Goal: Task Accomplishment & Management: Complete application form

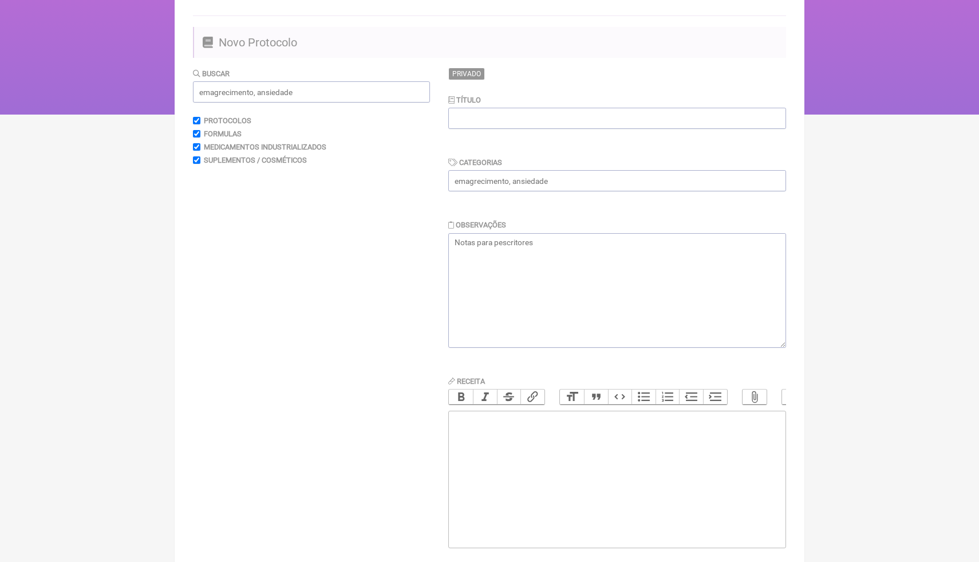
click at [545, 59] on main "Todos Meus Adicionar Protocolo Novo Protocolo [GEOGRAPHIC_DATA] Protocolos Form…" at bounding box center [490, 284] width 630 height 633
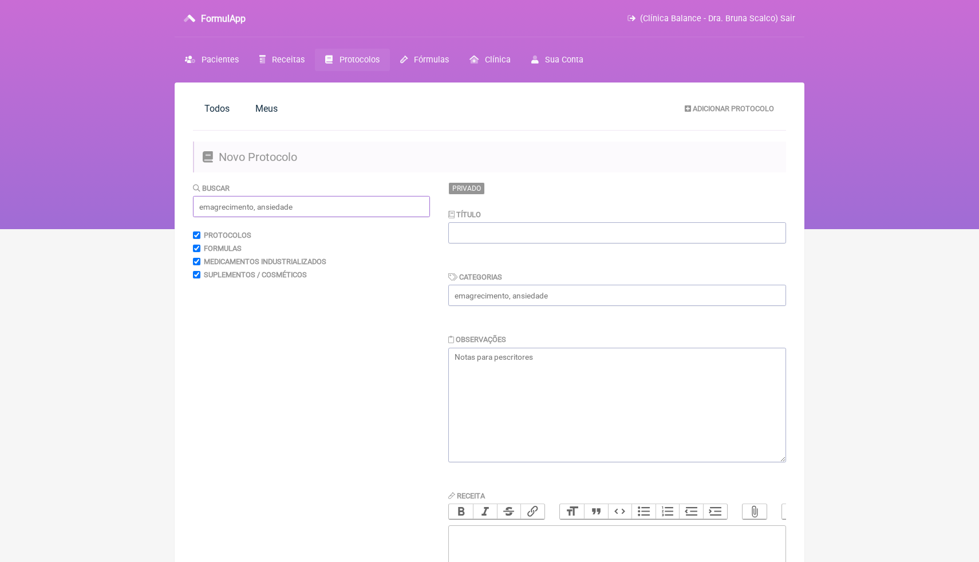
click at [347, 209] on input "text" at bounding box center [311, 206] width 237 height 21
click at [225, 61] on span "Pacientes" at bounding box center [220, 60] width 37 height 10
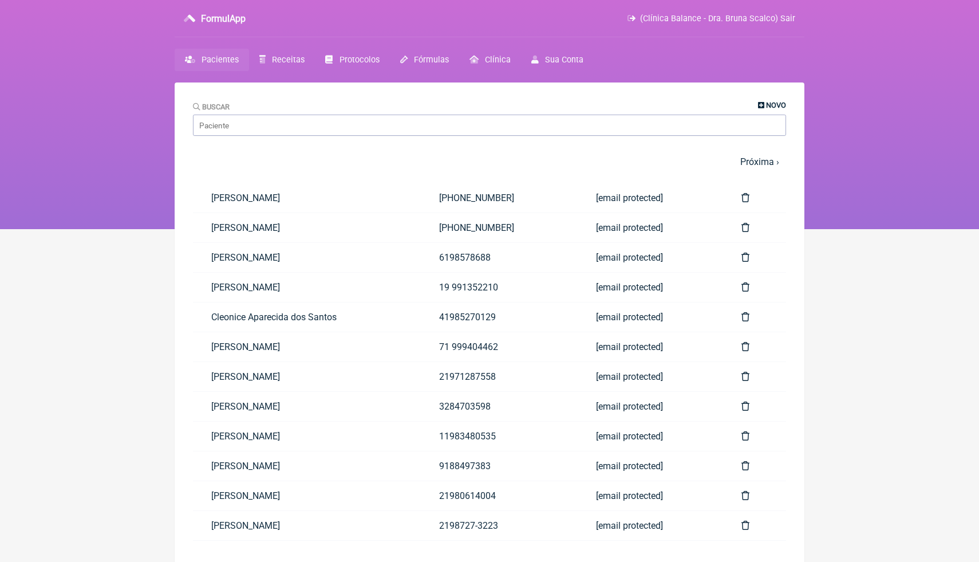
click at [758, 105] on icon at bounding box center [761, 105] width 6 height 7
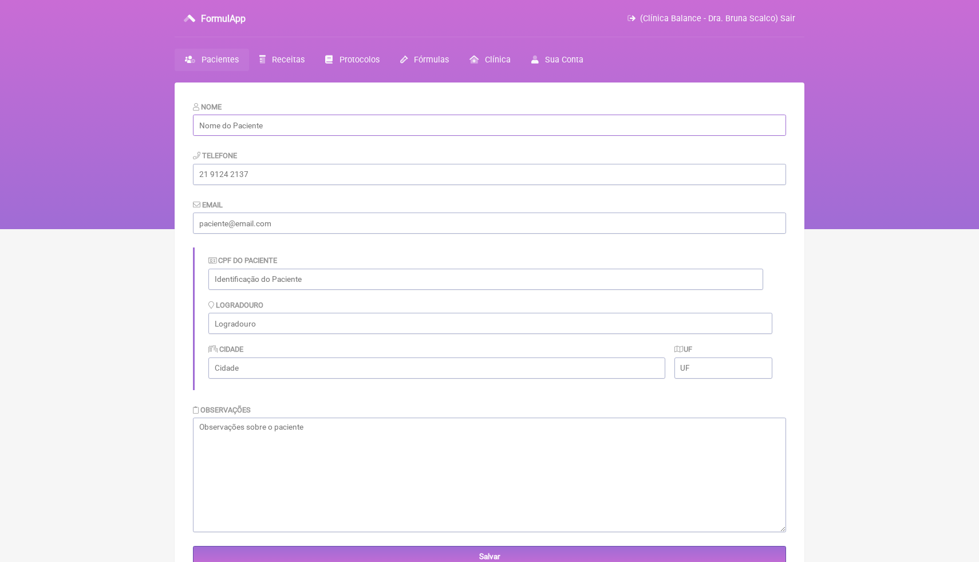
click at [435, 125] on input "text" at bounding box center [489, 125] width 593 height 21
paste input "[PERSON_NAME]"
type input "[PERSON_NAME]"
click at [392, 149] on div "Telefone" at bounding box center [489, 166] width 593 height 35
click at [334, 177] on input "tel" at bounding box center [489, 174] width 593 height 21
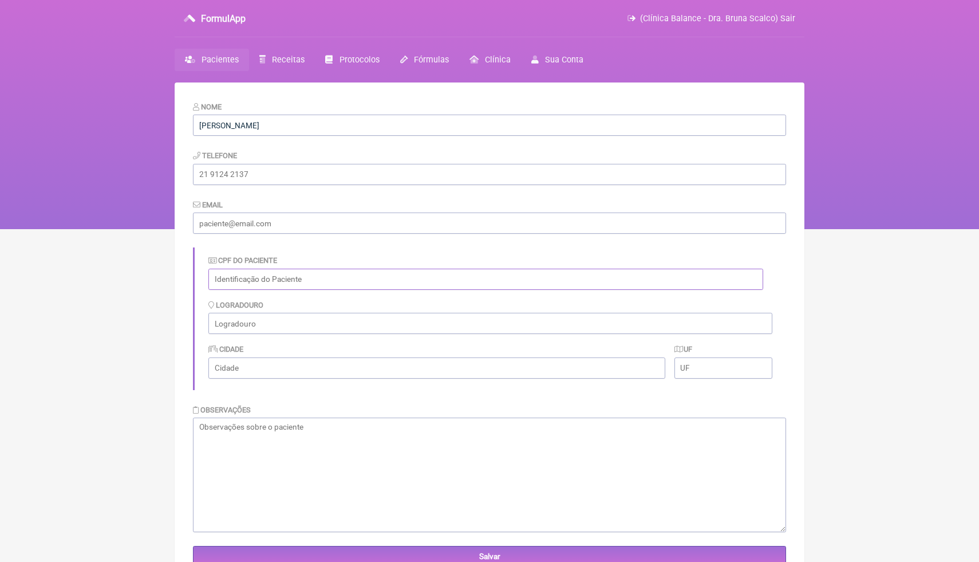
click at [234, 285] on input "text" at bounding box center [485, 279] width 555 height 21
paste input "989.219.911-15"
type input "989.219.911-15"
click at [311, 164] on input "tel" at bounding box center [489, 174] width 593 height 21
paste input "[PHONE_NUMBER]"
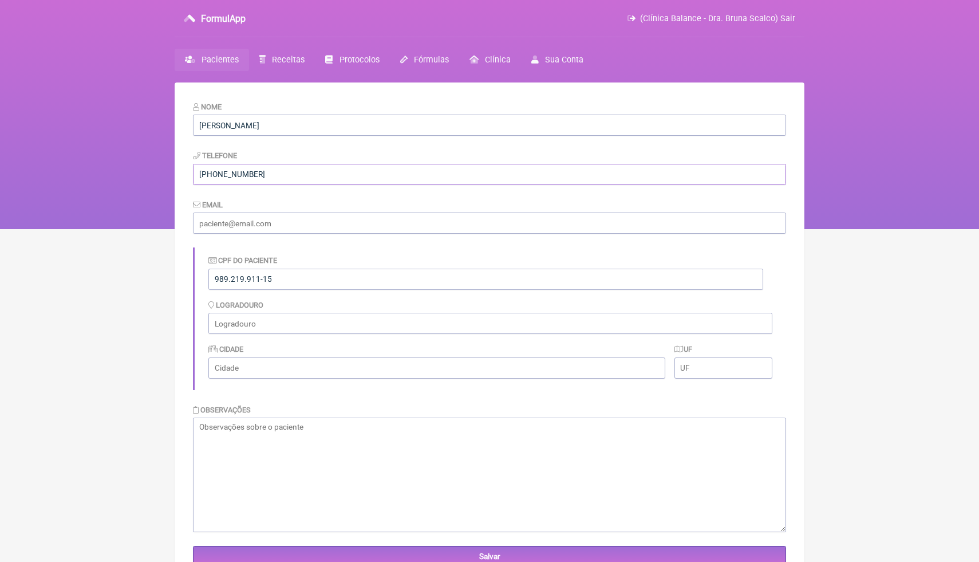
type input "(61) 99647-5738"
click at [132, 193] on nav "FormulApp (Clínica Balance - Dra. Bruna Scalco) Sair Pacientes Receitas Protoco…" at bounding box center [489, 114] width 979 height 229
click at [293, 229] on input "email" at bounding box center [489, 222] width 593 height 21
paste input "annemasui@gmail.com"
type input "annemasui@gmail.com"
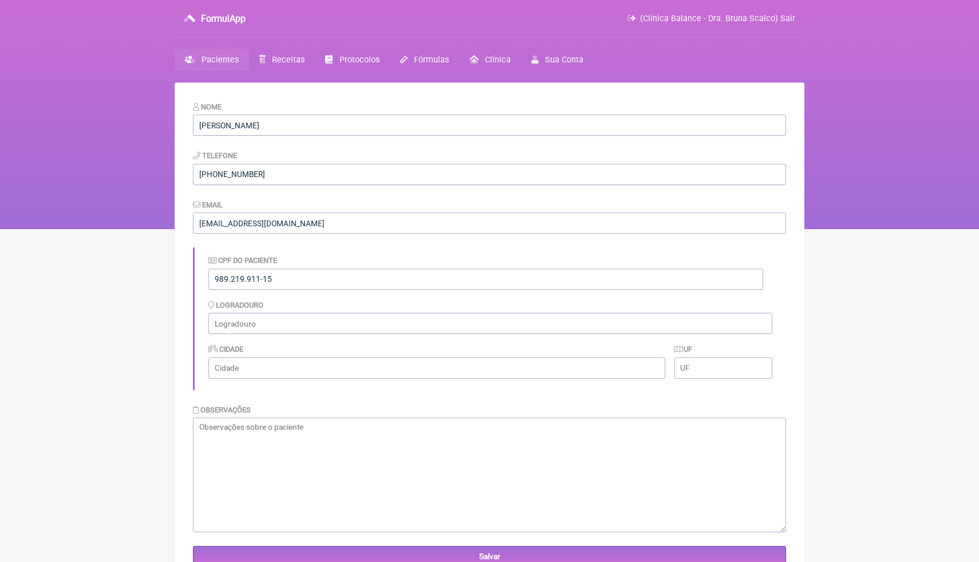
click at [291, 244] on form "Nome Mariza Marques dos Santos Telefone (61) 99647-5738 Email annemasui@gmail.c…" at bounding box center [489, 334] width 593 height 466
click at [313, 559] on input "Salvar" at bounding box center [489, 556] width 593 height 21
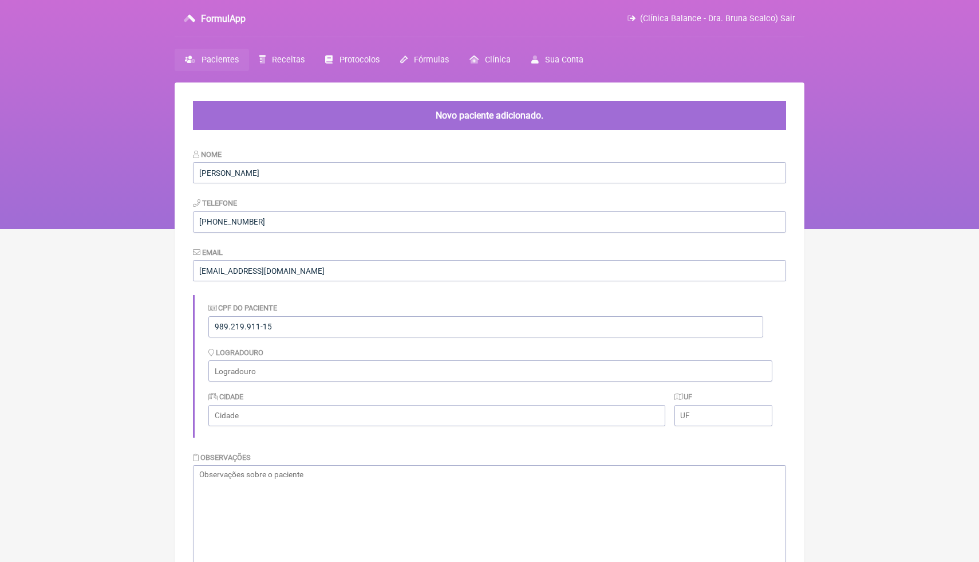
click at [230, 63] on span "Pacientes" at bounding box center [220, 60] width 37 height 10
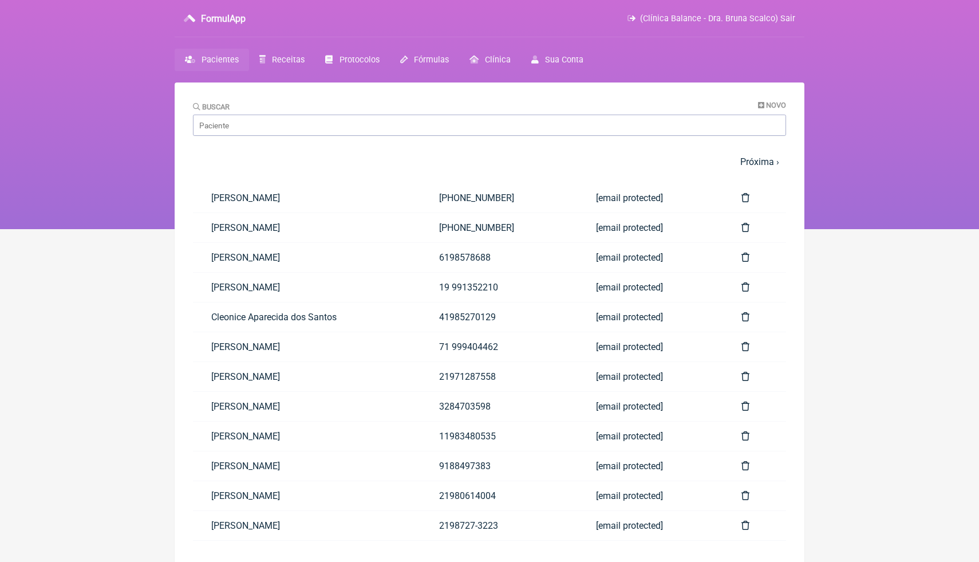
click at [775, 110] on div "Buscar Novo" at bounding box center [489, 118] width 593 height 35
click at [775, 105] on span "Novo" at bounding box center [776, 105] width 20 height 9
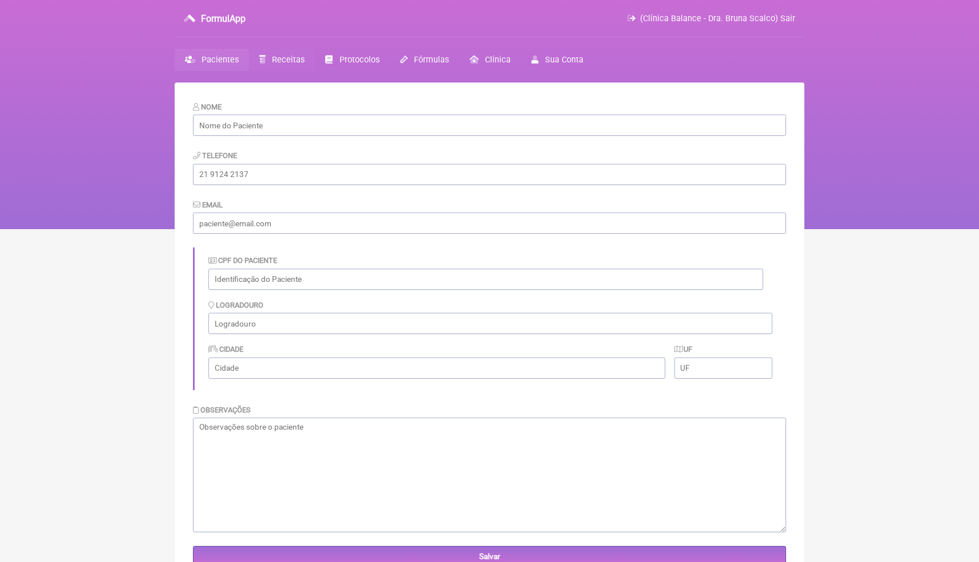
click at [290, 64] on span "Receitas" at bounding box center [288, 60] width 33 height 10
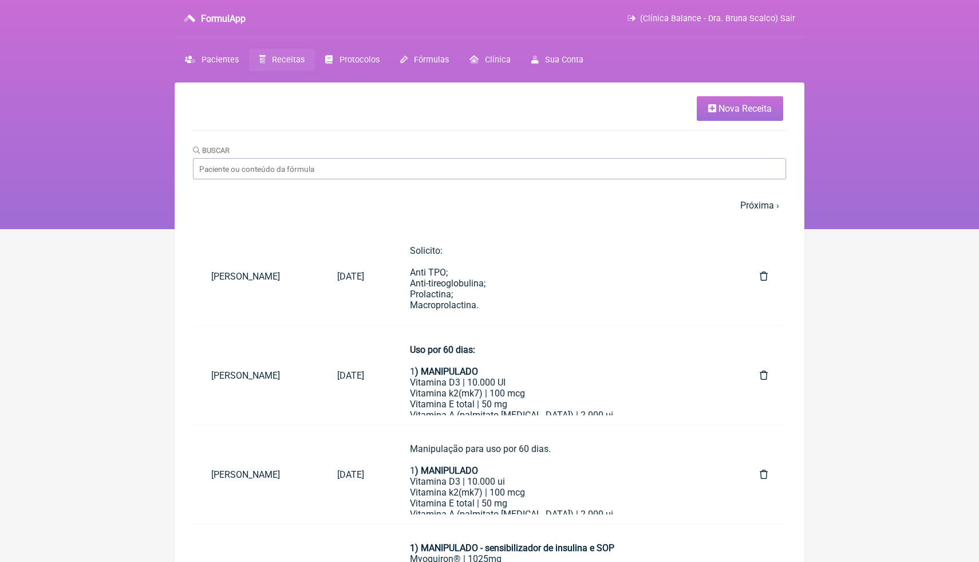
click at [820, 229] on html "FormulApp (Clínica Balance - Dra. Bruna Scalco) Sair Pacientes Receitas Protoco…" at bounding box center [489, 114] width 979 height 229
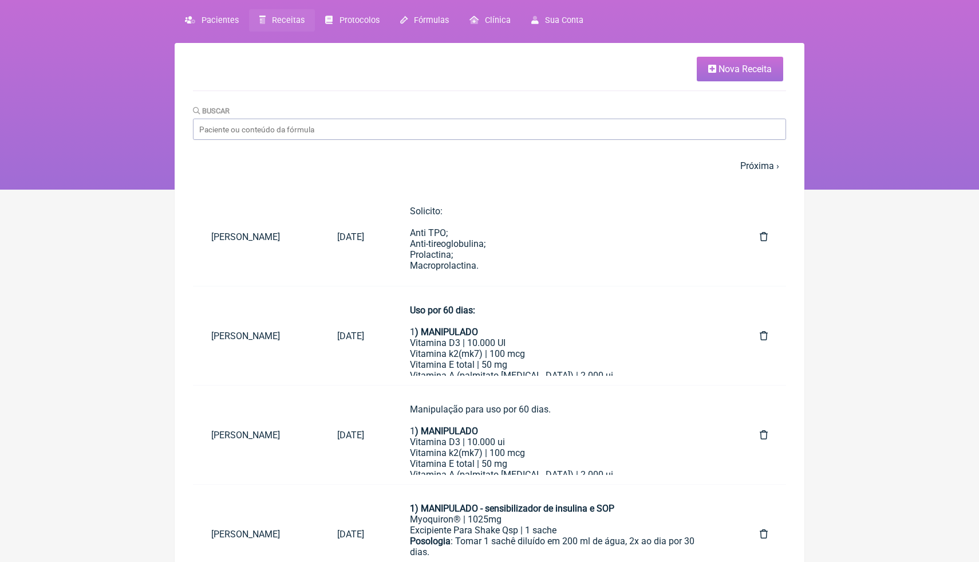
scroll to position [23, 0]
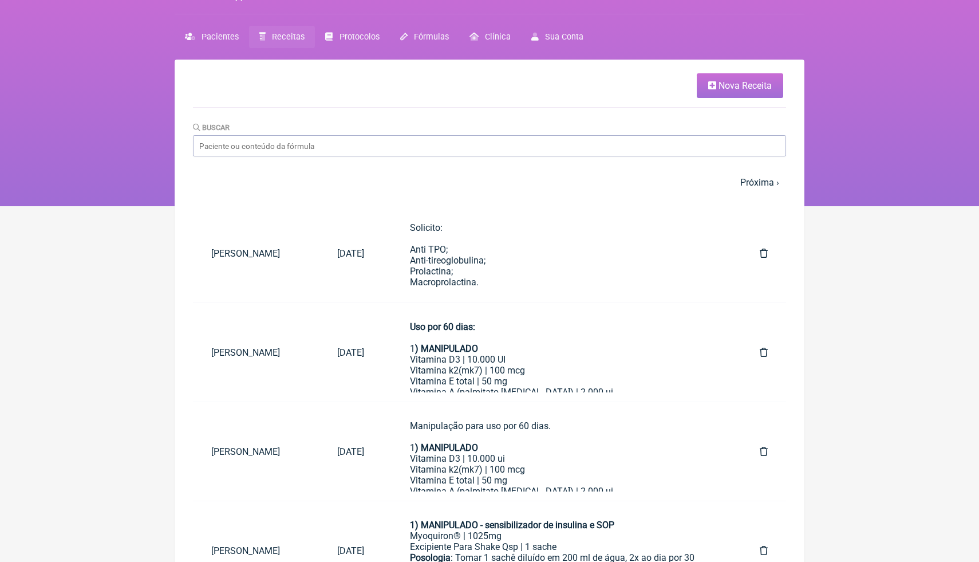
click at [756, 87] on span "Nova Receita" at bounding box center [745, 85] width 53 height 11
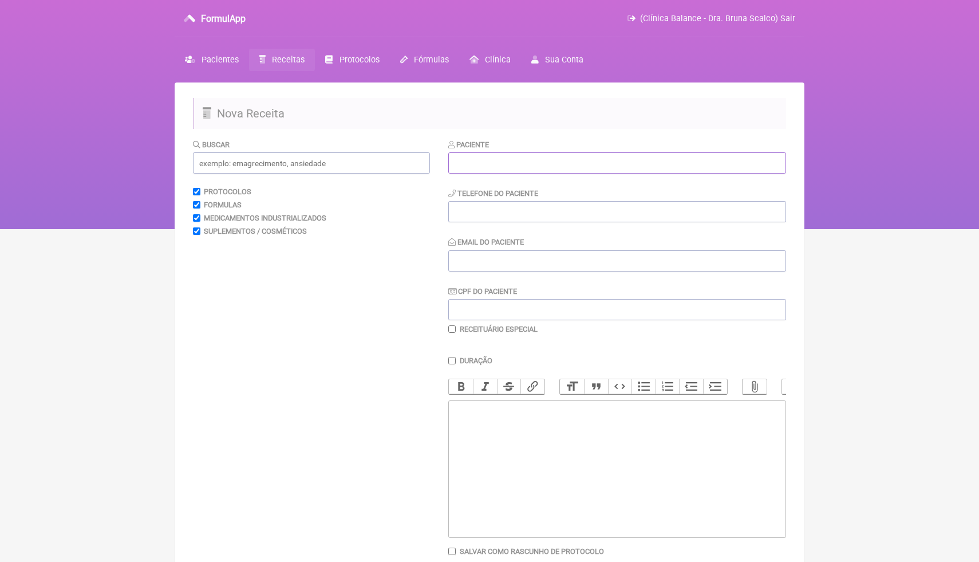
click at [495, 163] on input "text" at bounding box center [617, 162] width 338 height 21
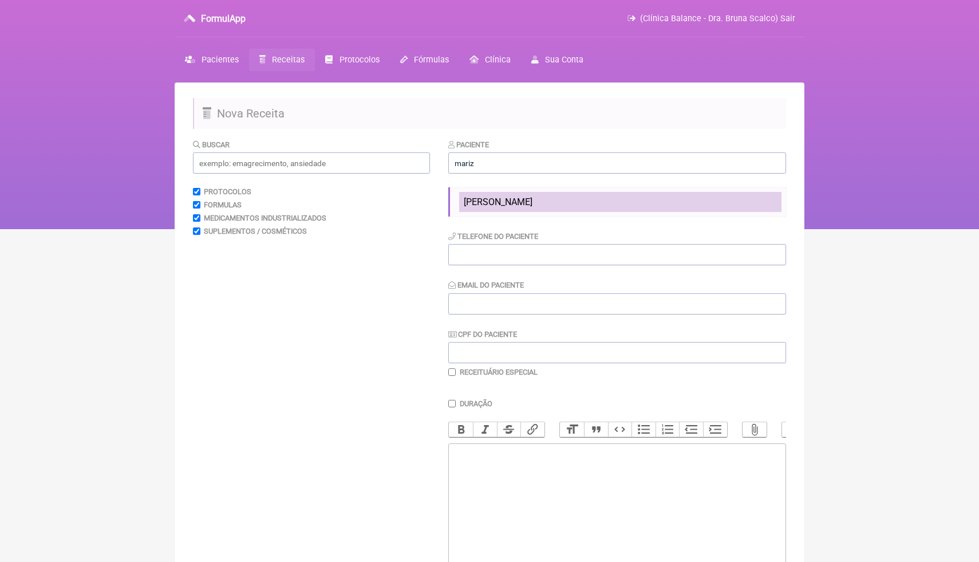
click at [507, 202] on span "[PERSON_NAME]" at bounding box center [498, 201] width 69 height 11
type input "[PERSON_NAME]"
type input "[PHONE_NUMBER]"
type input "[EMAIL_ADDRESS][DOMAIN_NAME]"
type input "989.219.911-15"
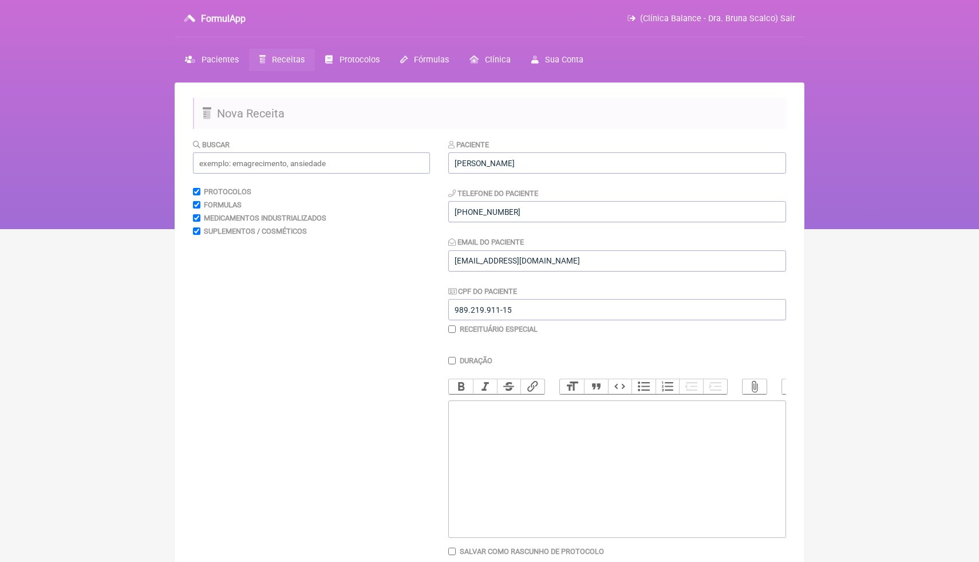
click at [537, 444] on trix-editor at bounding box center [617, 468] width 338 height 137
click at [477, 419] on trix-editor at bounding box center [617, 468] width 338 height 137
paste trix-editor "Ressonância Magnética de Pelve com Protocolo para Pesquisa de Endometriose Prof…"
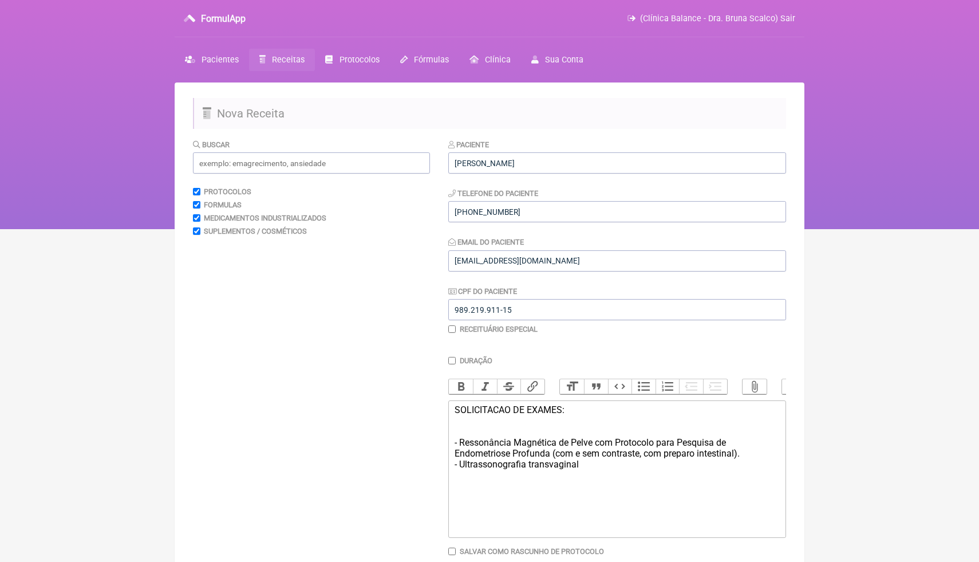
type trix-editor "<div>SOLICITACAO DE EXAMES:<br><br><br>- Ressonância Magnética de Pelve com Pro…"
click at [594, 467] on div "SOLICITACAO DE EXAMES: - Ressonância Magnética de Pelve com Protocolo para Pesq…" at bounding box center [617, 436] width 325 height 65
click at [887, 229] on html "FormulApp (Clínica Balance - Dra. Bruna Scalco) Sair [GEOGRAPHIC_DATA] Receitas…" at bounding box center [489, 114] width 979 height 229
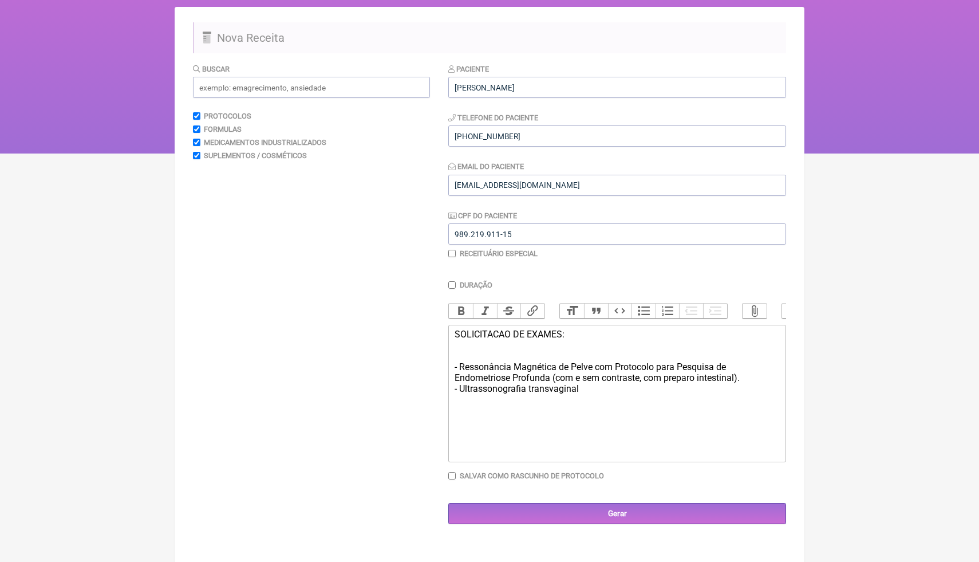
scroll to position [82, 0]
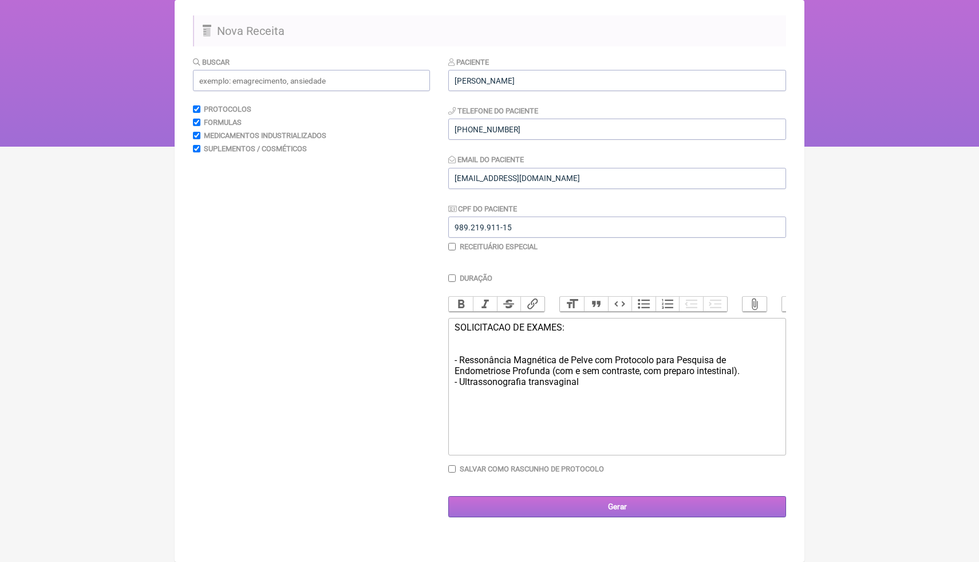
click at [650, 510] on input "Gerar" at bounding box center [617, 506] width 338 height 21
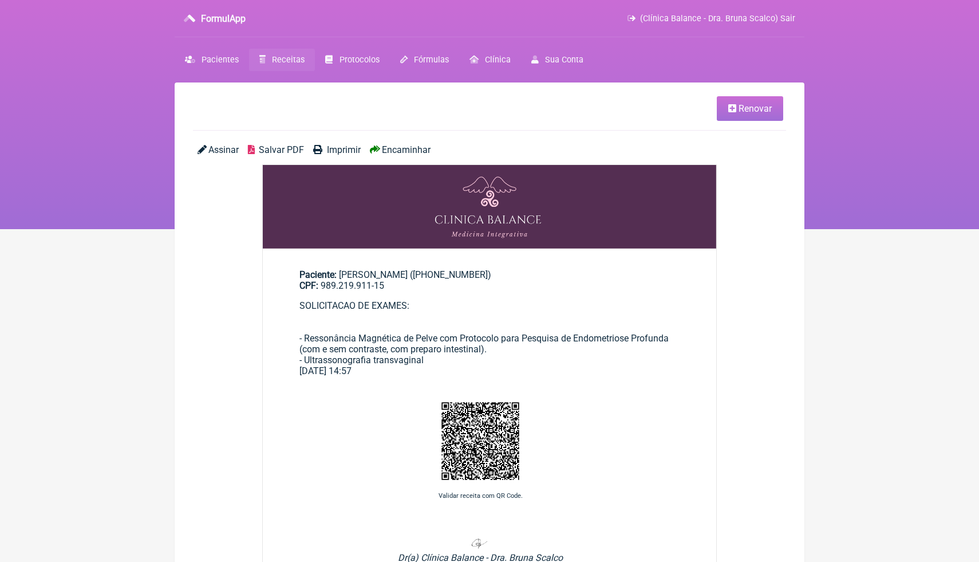
click at [279, 152] on span "Salvar PDF" at bounding box center [281, 149] width 45 height 11
click at [230, 61] on span "Pacientes" at bounding box center [220, 60] width 37 height 10
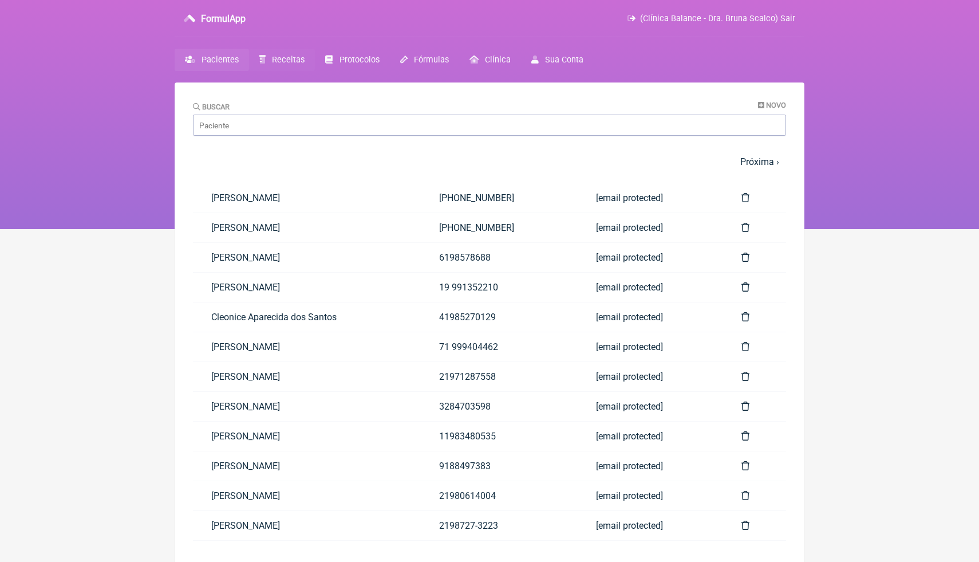
click at [291, 67] on link "Receitas" at bounding box center [282, 60] width 66 height 22
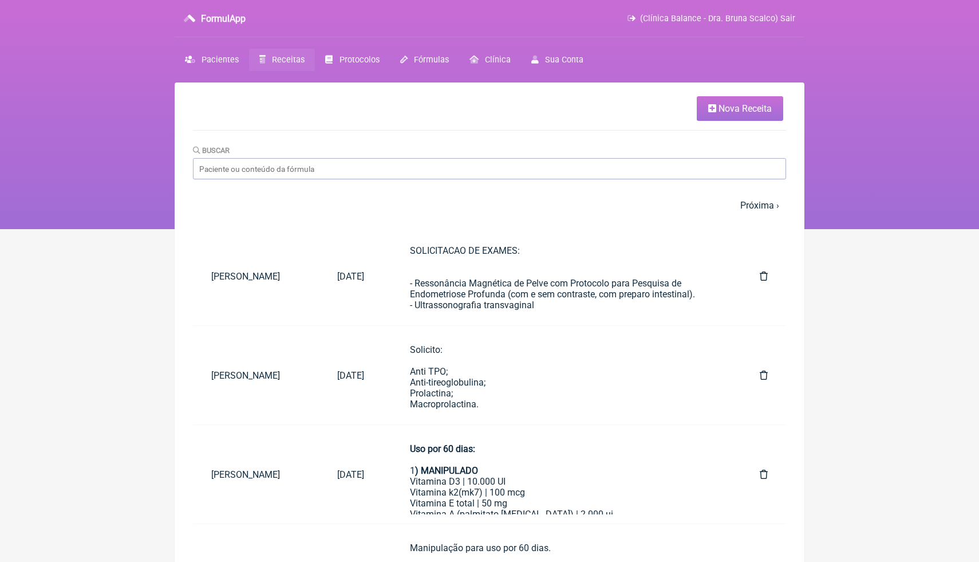
click at [723, 112] on span "Nova Receita" at bounding box center [745, 108] width 53 height 11
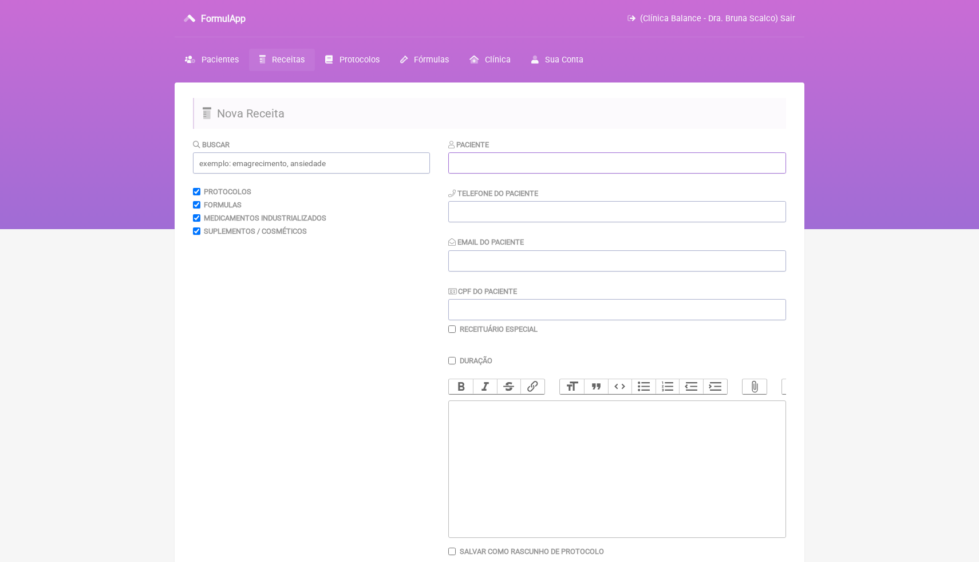
click at [555, 158] on input "text" at bounding box center [617, 162] width 338 height 21
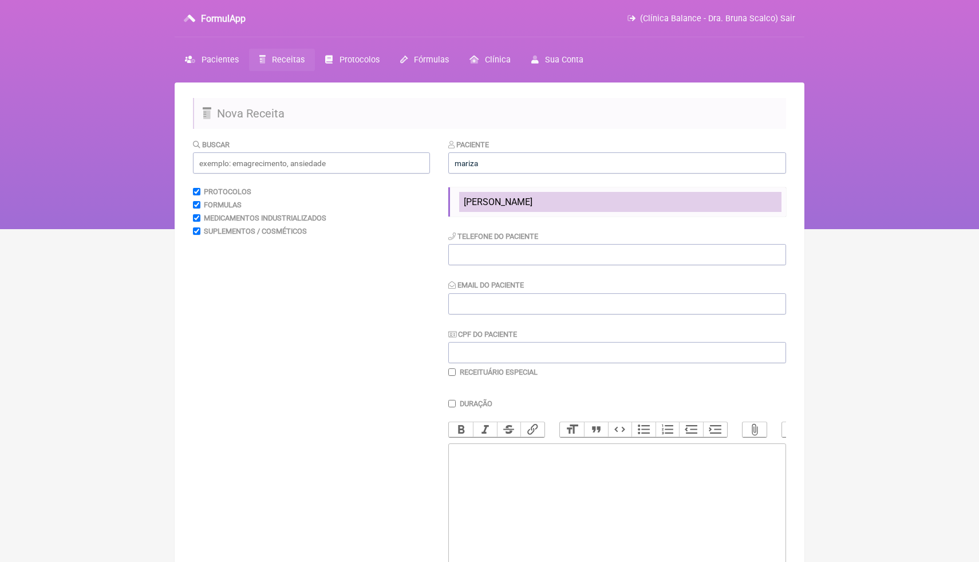
click at [532, 202] on span "[PERSON_NAME]" at bounding box center [498, 201] width 69 height 11
type input "[PERSON_NAME]"
type input "[PHONE_NUMBER]"
type input "[EMAIL_ADDRESS][DOMAIN_NAME]"
type input "989.219.911-15"
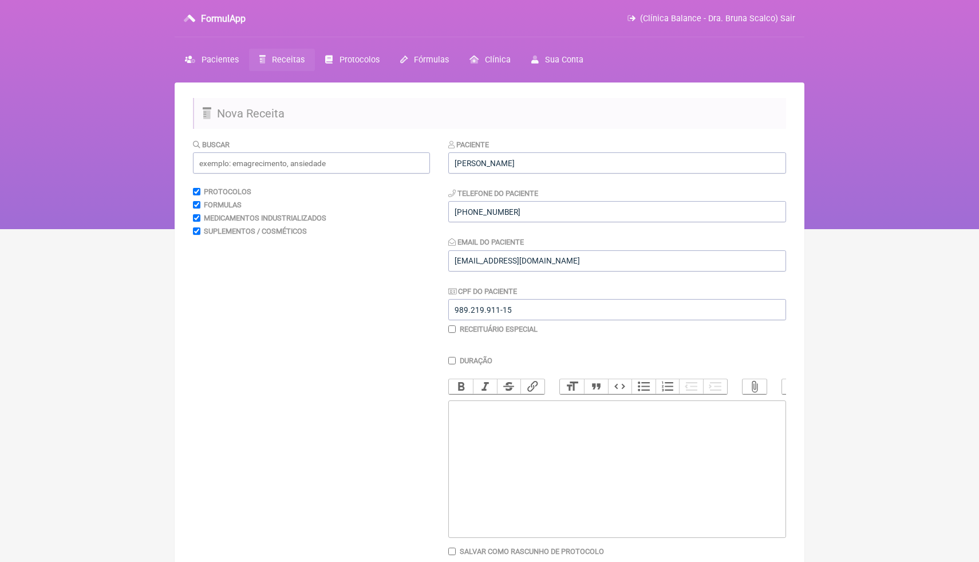
click at [520, 427] on trix-editor at bounding box center [617, 468] width 338 height 137
paste trix-editor "<div><strong>5) MANIPULADO</strong></div><div>Seleniometionina | 100mcg</div><d…"
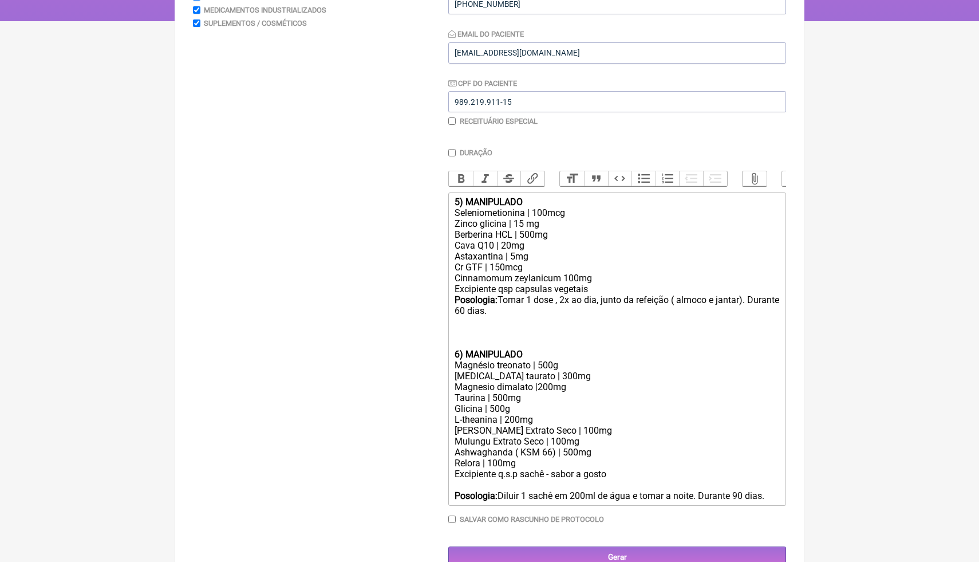
click at [453, 205] on trix-editor "5) MANIPULADO Seleniometionina | 100mcg Zinco glicina | 15 mg Berberina HCL | 5…" at bounding box center [617, 348] width 338 height 313
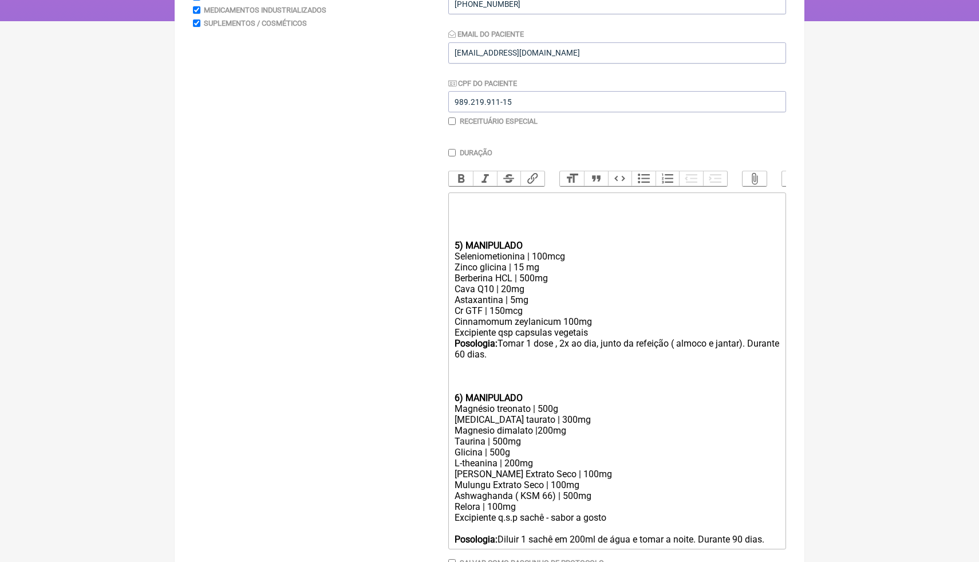
type trix-editor "<div><br><br><br><br><strong>5) MANIPULADO</strong></div><div>Seleniometionina …"
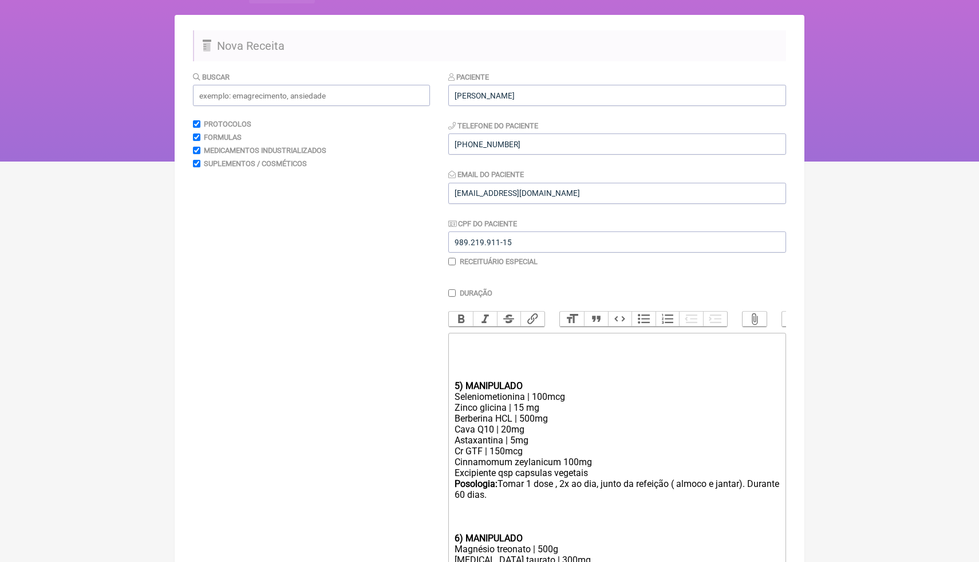
scroll to position [48, 0]
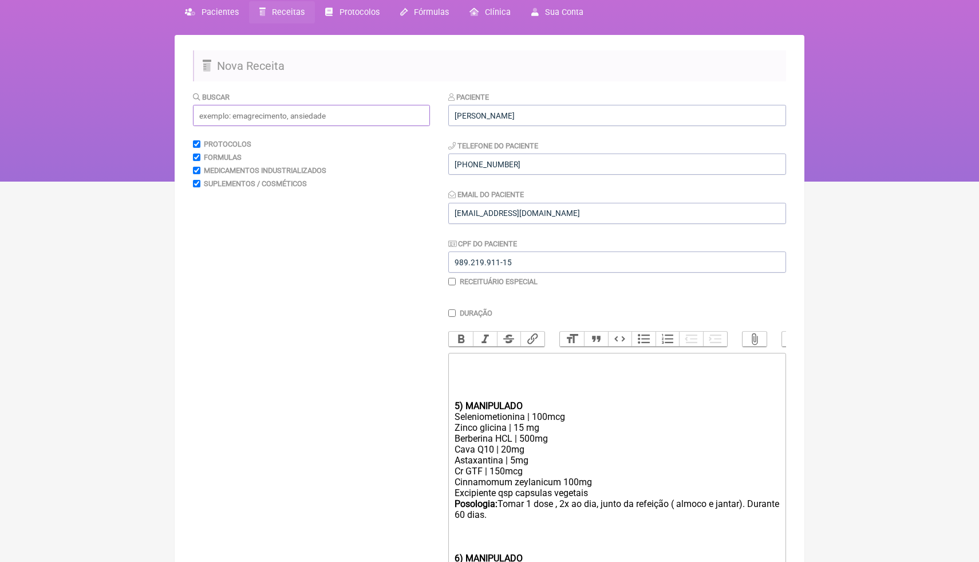
click at [346, 110] on input "text" at bounding box center [311, 115] width 237 height 21
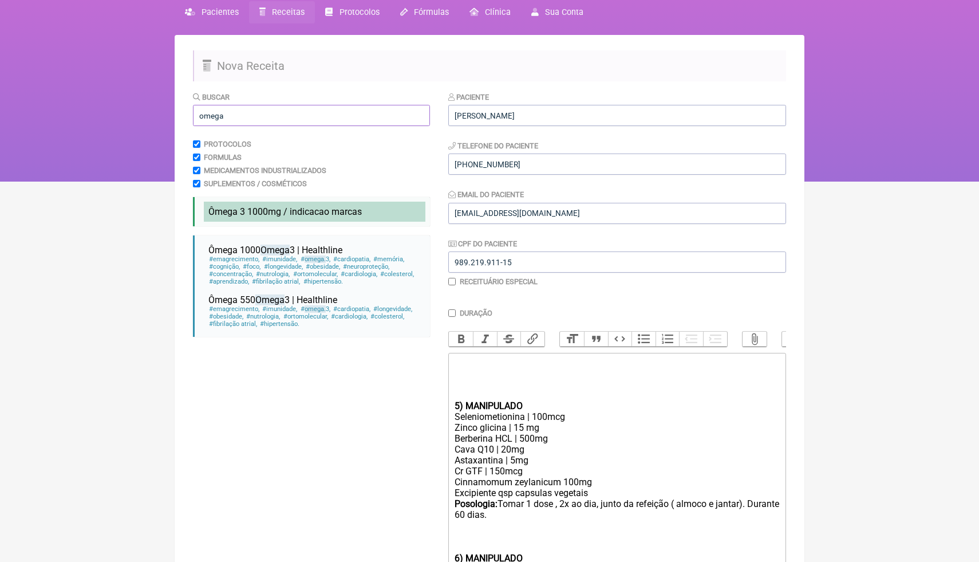
type input "omega"
click at [324, 213] on span "Ômega 3 1000mg / indicacao marcas" at bounding box center [284, 211] width 153 height 11
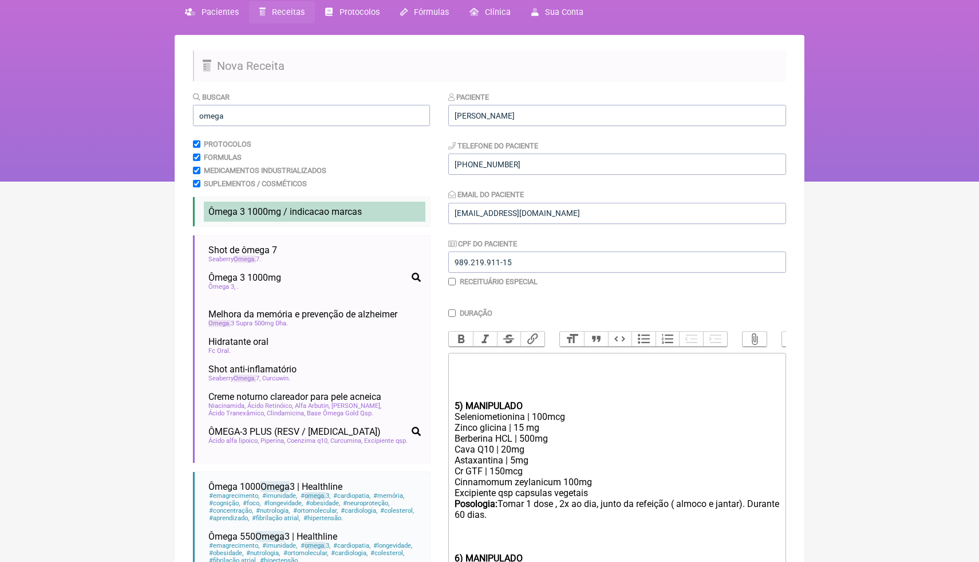
click at [333, 217] on li "Ômega 3 1000mg / indicacao marcas" at bounding box center [315, 212] width 222 height 20
click at [844, 181] on html "FormulApp (Clínica Balance - Dra. Bruna Scalco) Sair Pacientes Receitas Protoco…" at bounding box center [489, 66] width 979 height 229
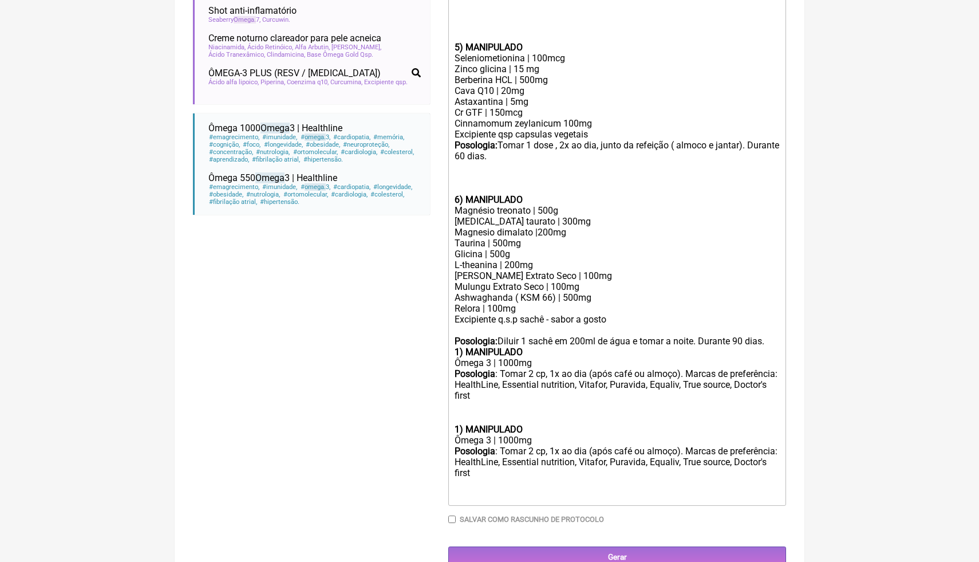
scroll to position [427, 0]
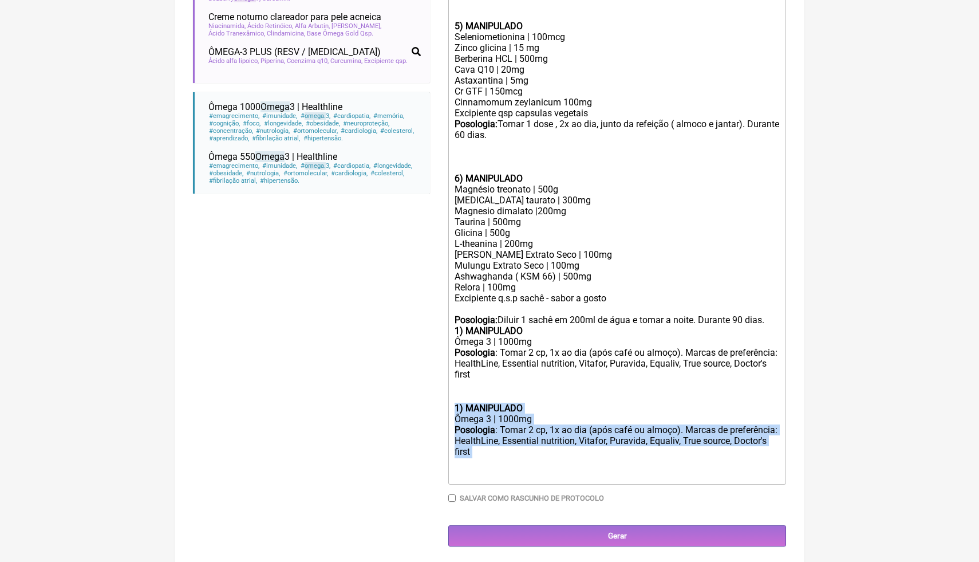
drag, startPoint x: 562, startPoint y: 455, endPoint x: 429, endPoint y: 402, distance: 142.1
click at [429, 402] on form "Buscar omega Protocolos Formulas Medicamentos Industrializados Suplementos / Co…" at bounding box center [489, 128] width 593 height 835
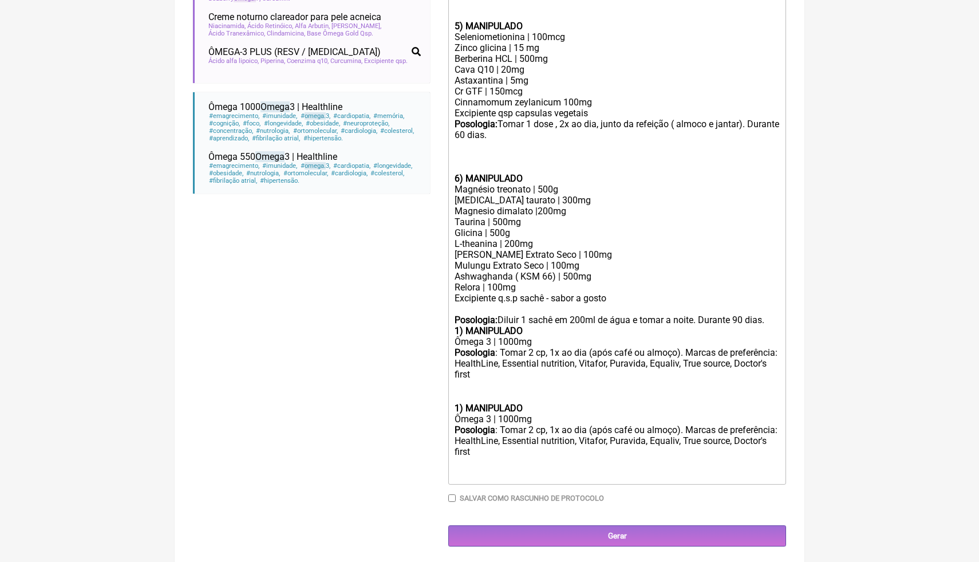
scroll to position [384, 0]
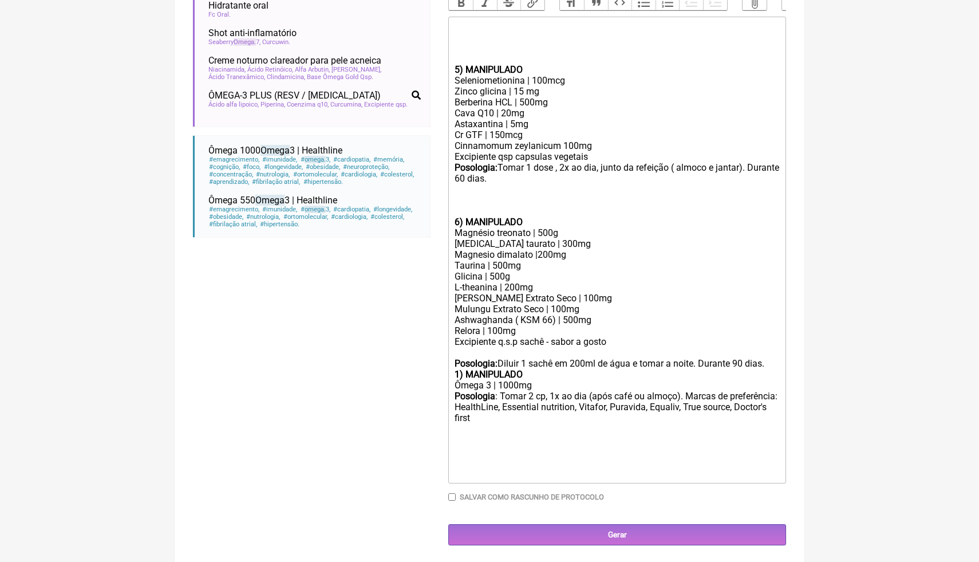
click at [777, 364] on div "Posologia: Diluir 1 sachê em 200ml de água e tomar a noite. Durante 90 dias." at bounding box center [617, 363] width 325 height 11
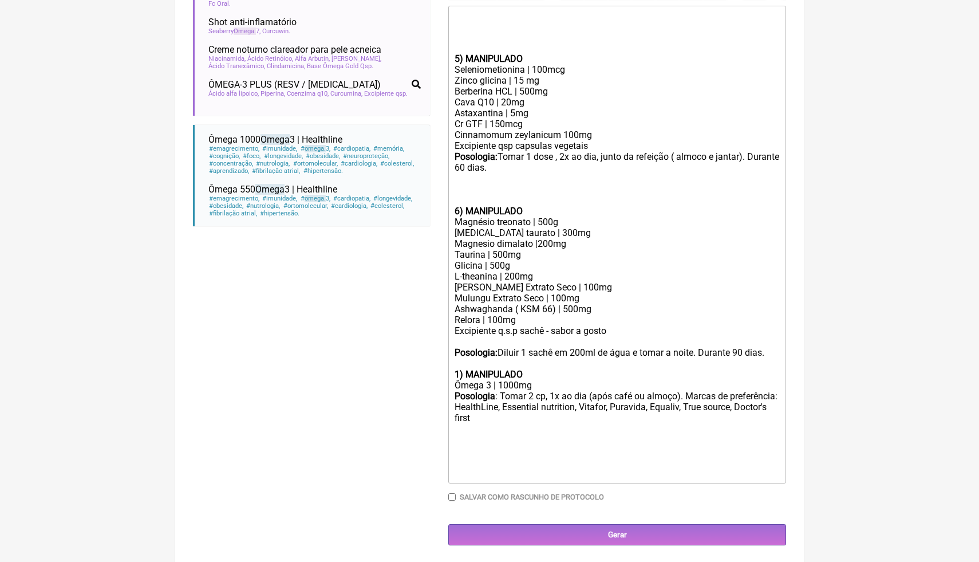
scroll to position [405, 0]
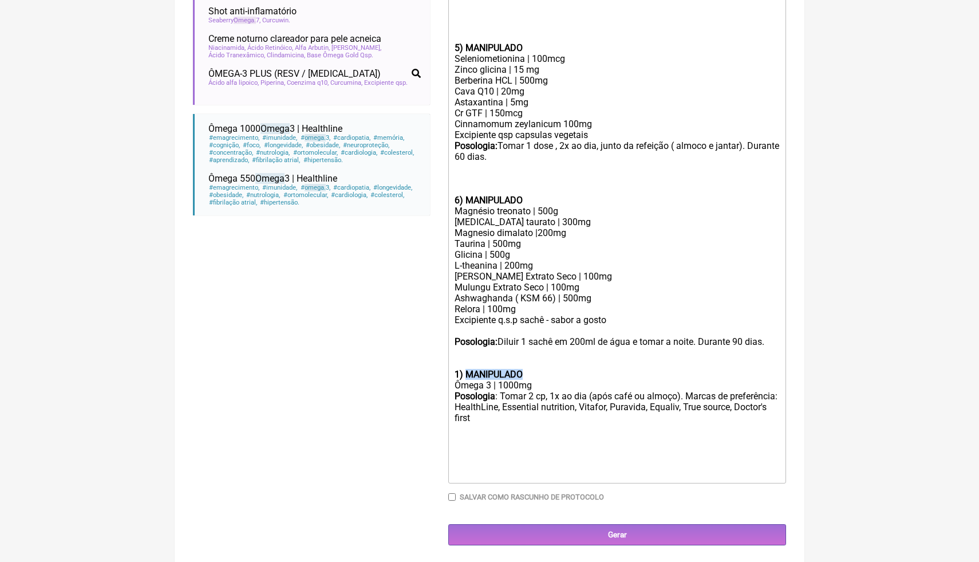
drag, startPoint x: 532, startPoint y: 376, endPoint x: 468, endPoint y: 373, distance: 64.8
click at [468, 373] on div "1) MANIPULADO" at bounding box center [617, 374] width 325 height 11
click at [640, 240] on div "Taurina | 500mg" at bounding box center [617, 243] width 325 height 11
click at [640, 241] on div "Taurina | 500mg" at bounding box center [617, 243] width 325 height 11
drag, startPoint x: 579, startPoint y: 278, endPoint x: 448, endPoint y: 274, distance: 131.7
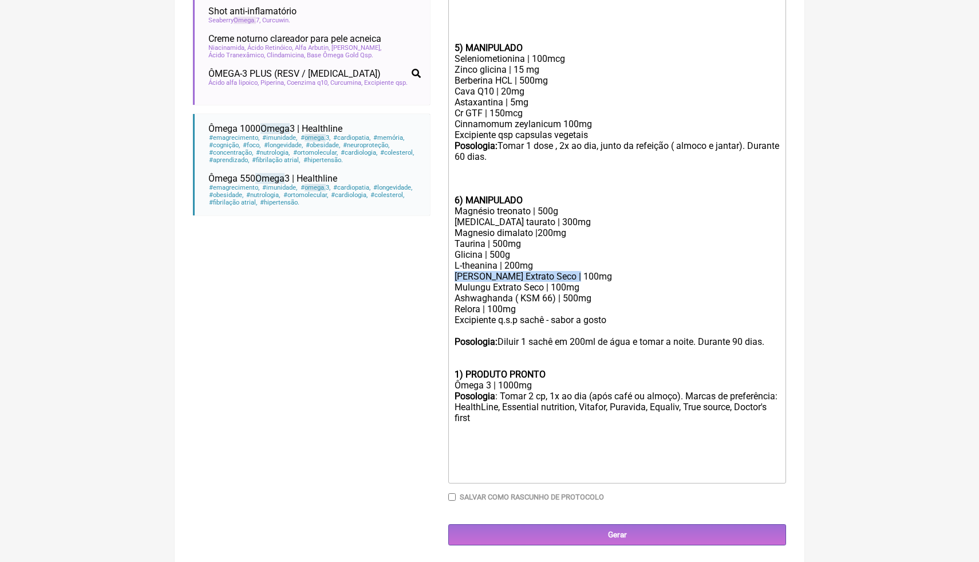
click at [447, 273] on form "Buscar omega Protocolos Formulas Medicamentos Industrializados Suplementos / Co…" at bounding box center [489, 139] width 593 height 812
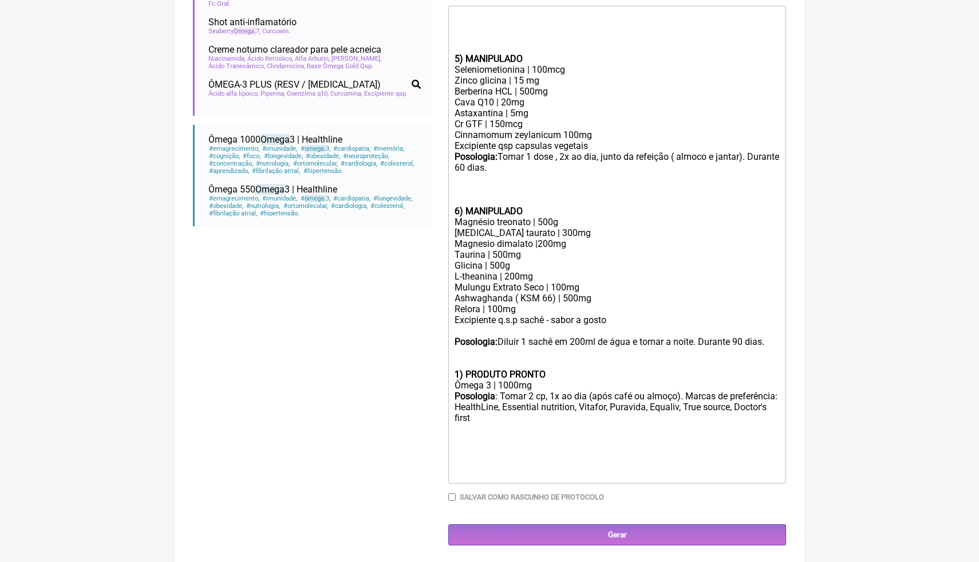
click at [510, 312] on div "Relora | 100mg" at bounding box center [617, 308] width 325 height 11
click at [544, 275] on div "L-theanina | 200mg" at bounding box center [617, 276] width 325 height 11
click at [521, 307] on div "Relora | 100mg" at bounding box center [617, 308] width 325 height 11
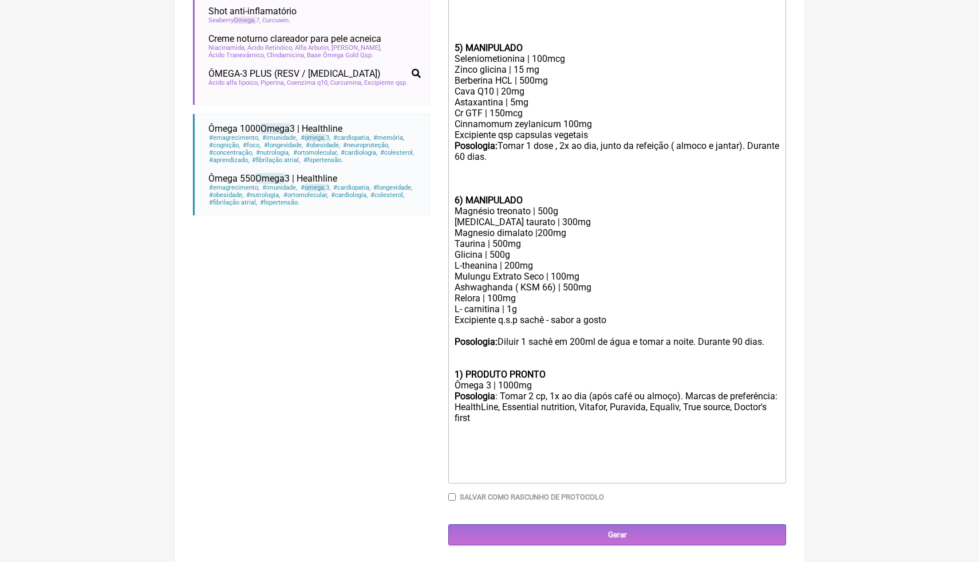
scroll to position [416, 0]
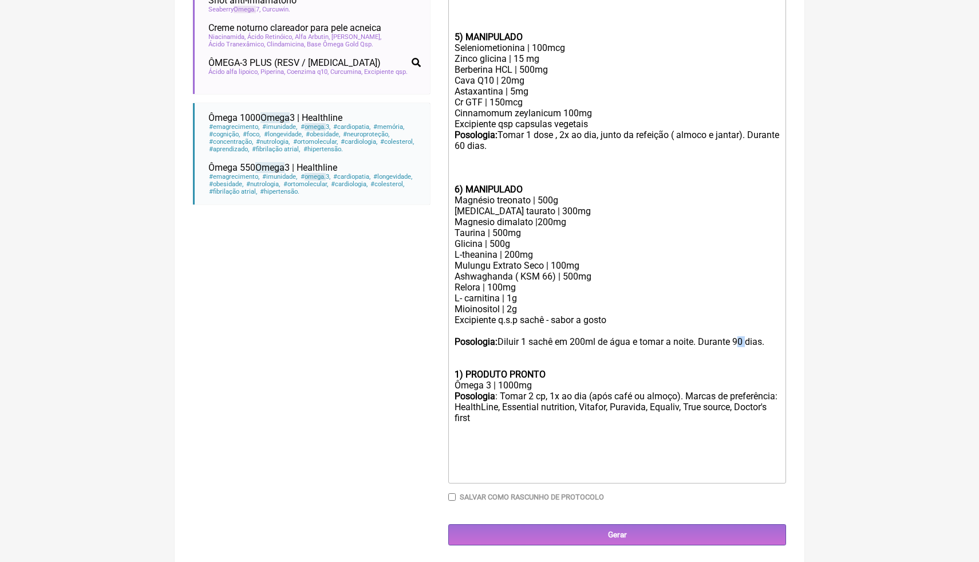
drag, startPoint x: 755, startPoint y: 341, endPoint x: 744, endPoint y: 341, distance: 10.9
click at [744, 341] on div "Posologia: Diluir 1 sachê em 200ml de água e tomar a noite. Durante 90 dias." at bounding box center [617, 352] width 325 height 33
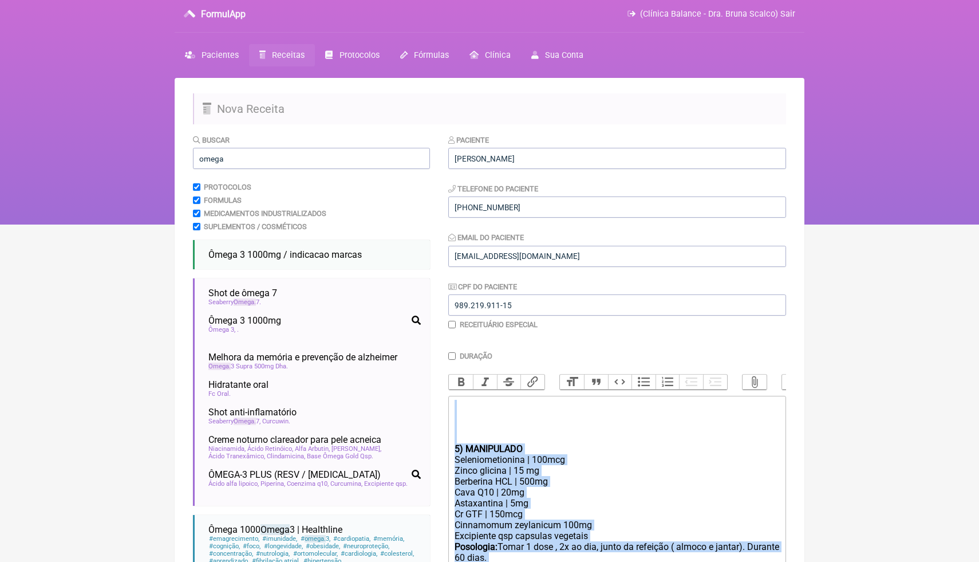
scroll to position [0, 0]
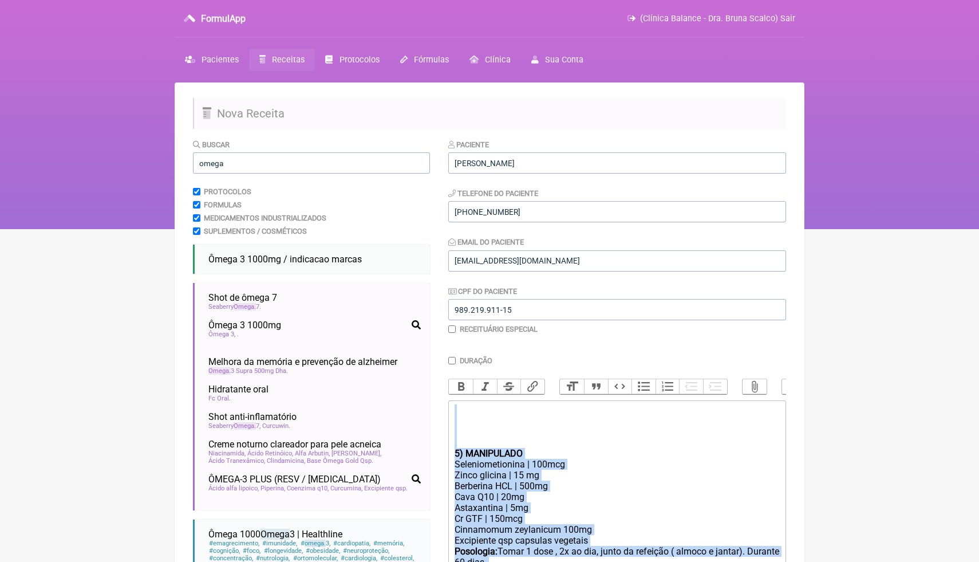
drag, startPoint x: 566, startPoint y: 427, endPoint x: 316, endPoint y: 160, distance: 365.3
click at [316, 160] on form "Buscar omega Protocolos Formulas Medicamentos Industrializados Suplementos / Co…" at bounding box center [489, 550] width 593 height 823
copy trix-editor "5) MANIPULADO Seleniometionina | 100mcg Zinco glicina | 15 mg Berberina HCL | 5…"
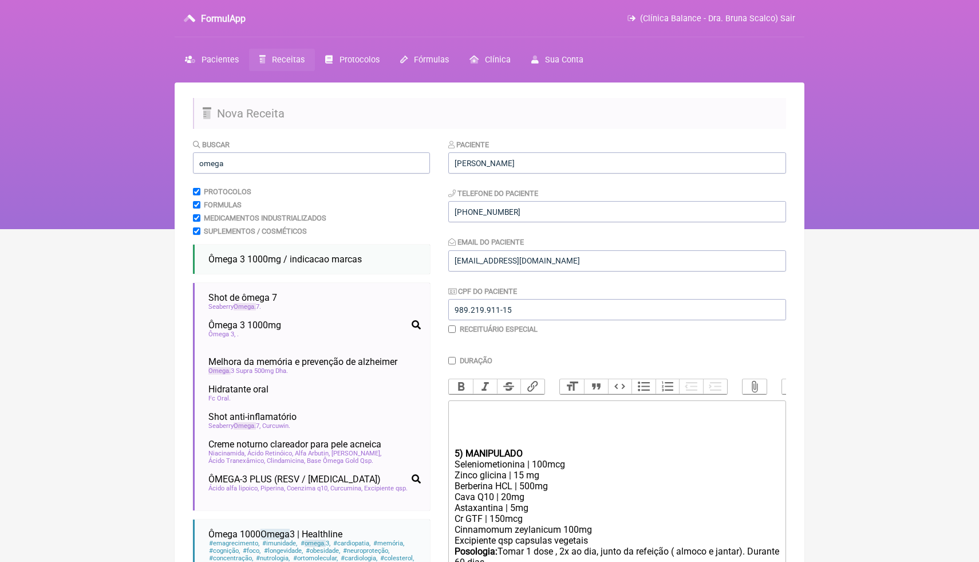
click at [877, 229] on html "FormulApp (Clínica Balance - Dra. Bruna Scalco) Sair Pacientes Receitas Protoco…" at bounding box center [489, 114] width 979 height 229
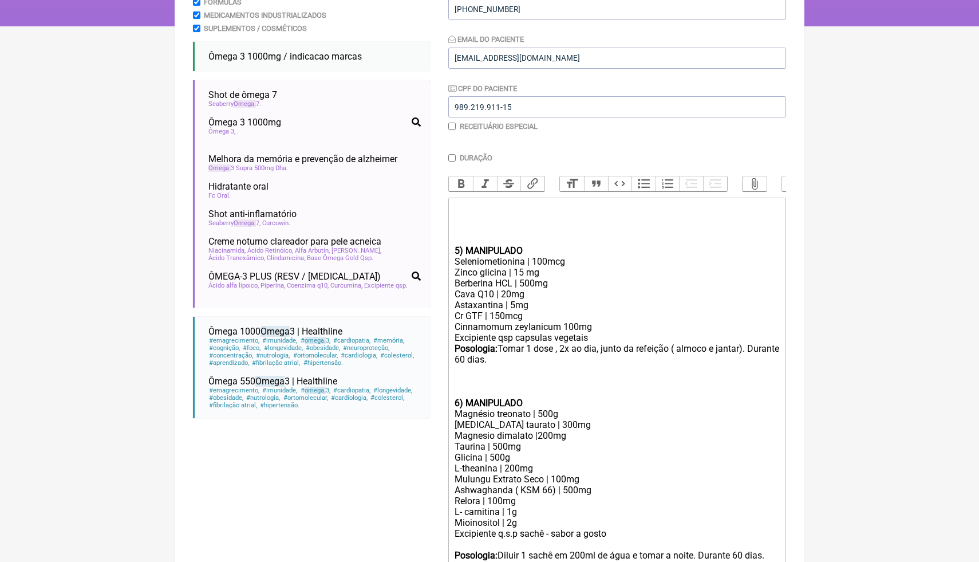
scroll to position [206, 0]
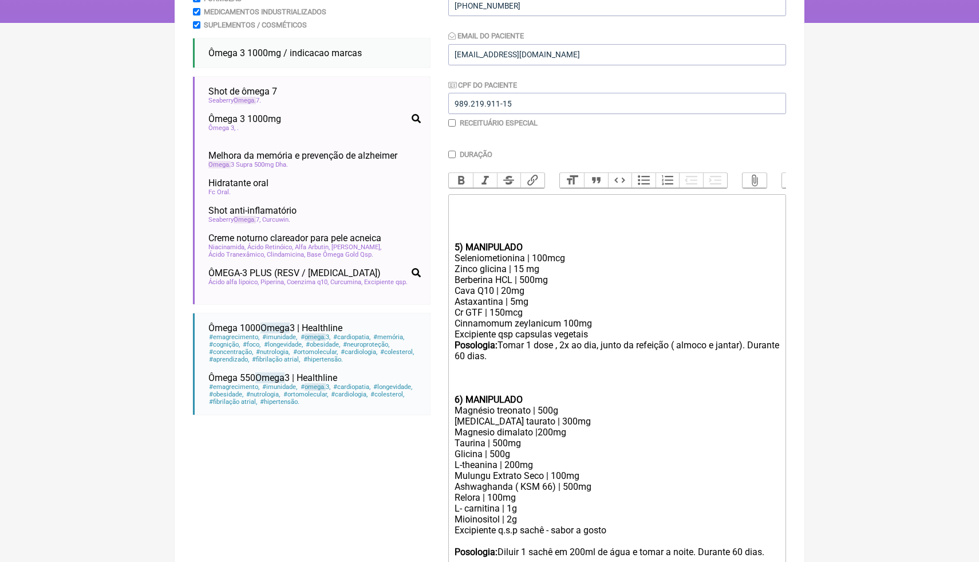
click at [548, 523] on div "Relora | 100mg L- carnitina | 1g Mioinositol | 2g" at bounding box center [617, 508] width 325 height 33
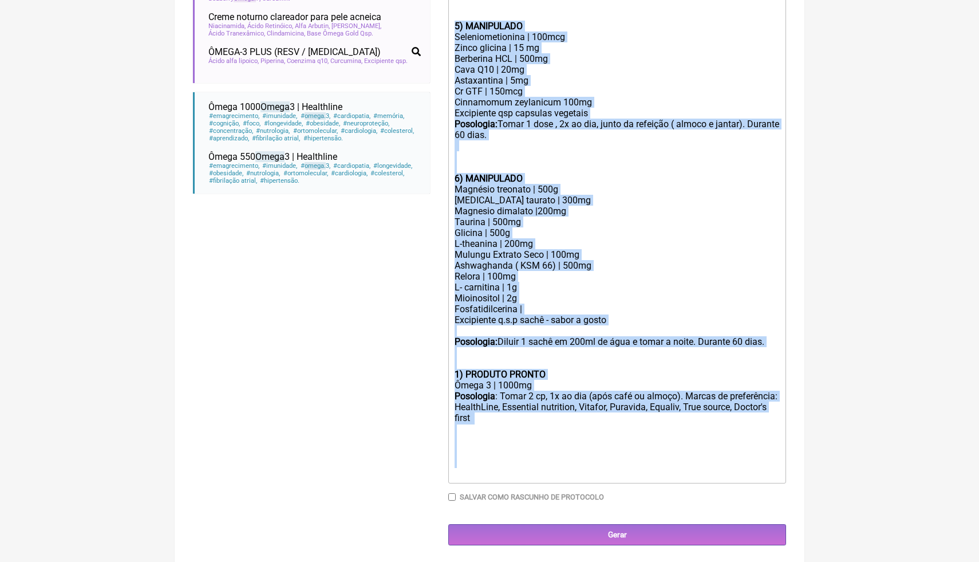
drag, startPoint x: 457, startPoint y: 244, endPoint x: 646, endPoint y: 561, distance: 369.2
click at [646, 561] on main "Nova Receita Buscar omega Protocolos Formulas Medicamentos Industrializados Sup…" at bounding box center [490, 109] width 630 height 908
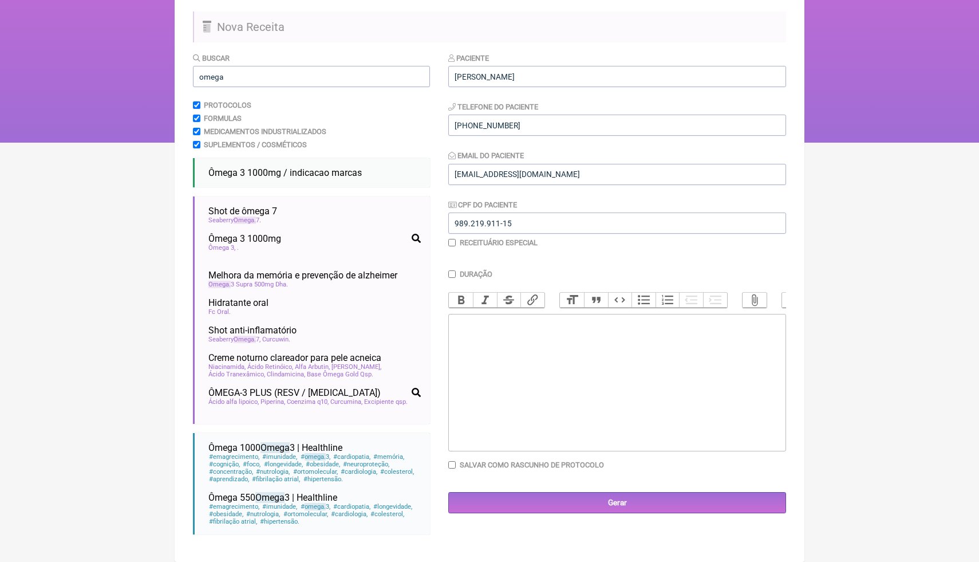
scroll to position [90, 0]
type trix-editor "<div><br><br></div>"
drag, startPoint x: 245, startPoint y: 75, endPoint x: 191, endPoint y: 71, distance: 54.5
click at [190, 73] on main "Nova Receita Buscar omega Protocolos Formulas Medicamentos Industrializados Sup…" at bounding box center [490, 279] width 630 height 566
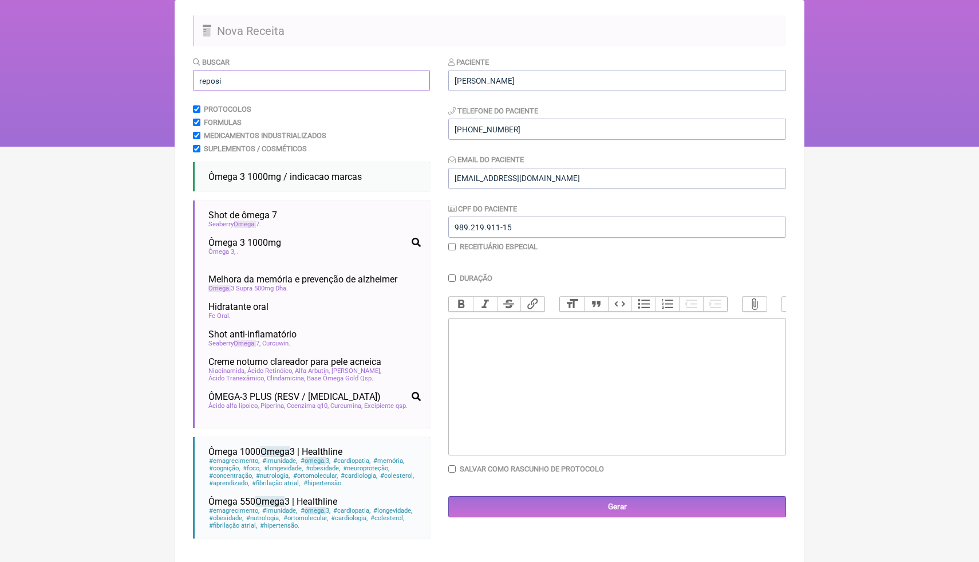
type input "reposi"
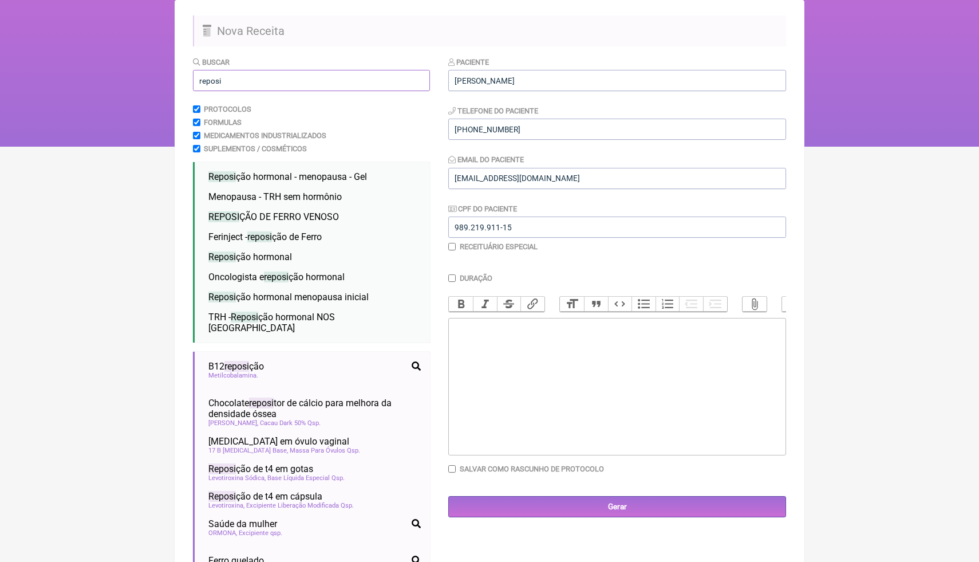
scroll to position [90, 0]
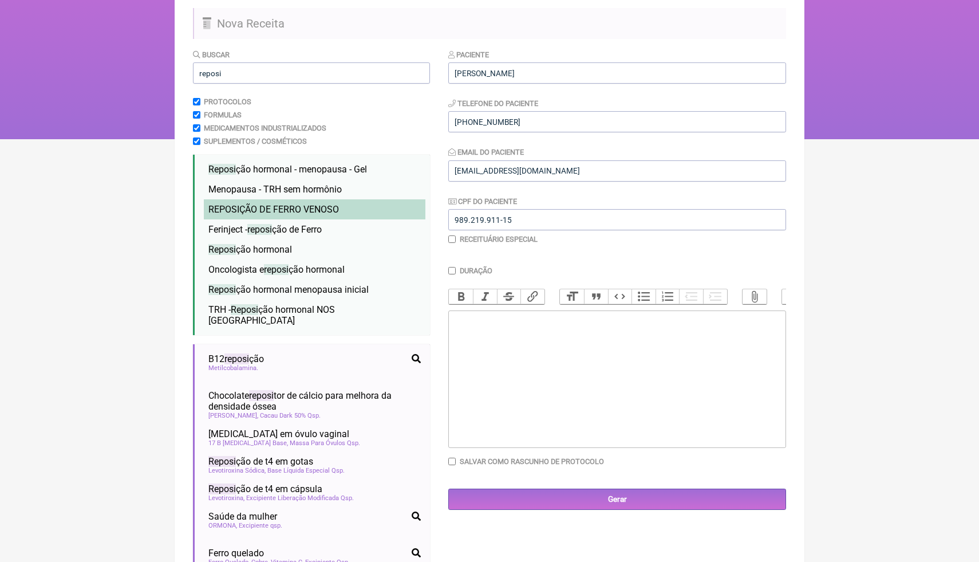
click at [290, 209] on span "REPOSI ÇÃO DE FERRO VENOSO" at bounding box center [273, 209] width 131 height 11
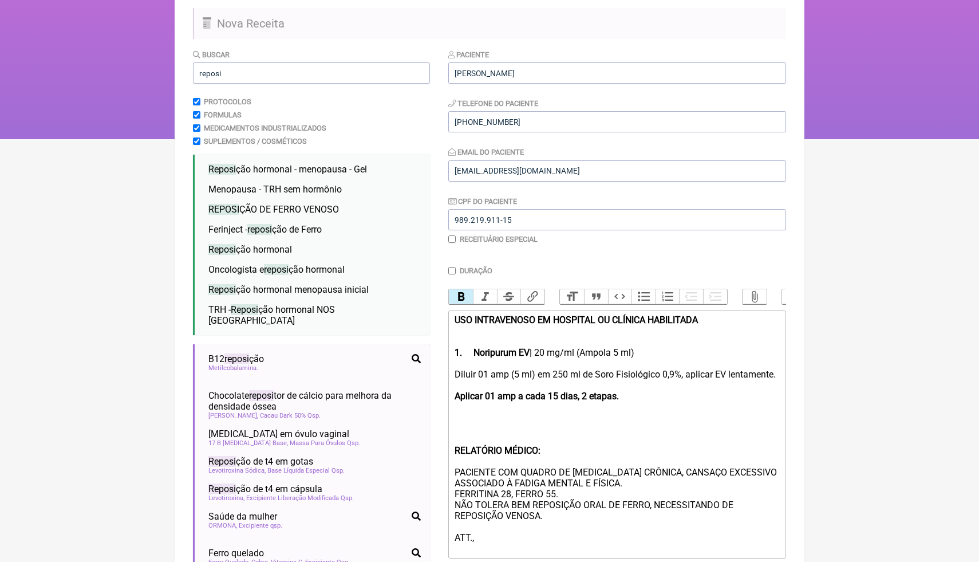
click at [578, 401] on strong "Aplicar 01 amp a cada 15 dias, 2 etapas." at bounding box center [537, 395] width 164 height 11
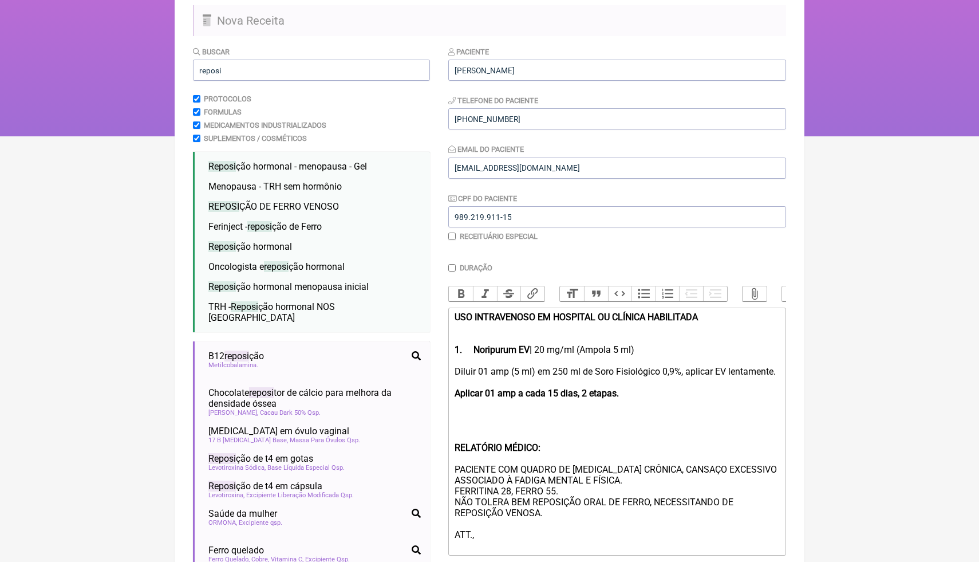
click at [652, 475] on div "Diluir 01 amp (5 ml) em 250 ml de Soro Fisiológico 0,9%, aplicar EV lentamente.…" at bounding box center [617, 458] width 325 height 185
drag, startPoint x: 654, startPoint y: 479, endPoint x: 565, endPoint y: 480, distance: 89.3
click at [565, 480] on div "Diluir 01 amp (5 ml) em 250 ml de Soro Fisiológico 0,9%, aplicar EV lentamente.…" at bounding box center [617, 458] width 325 height 185
click at [512, 503] on div "Diluir 01 amp (5 ml) em 250 ml de Soro Fisiológico 0,9%, aplicar EV lentamente.…" at bounding box center [617, 458] width 325 height 185
click at [559, 507] on div "Diluir 01 amp (5 ml) em 250 ml de Soro Fisiológico 0,9%, aplicar EV lentamente.…" at bounding box center [617, 458] width 325 height 185
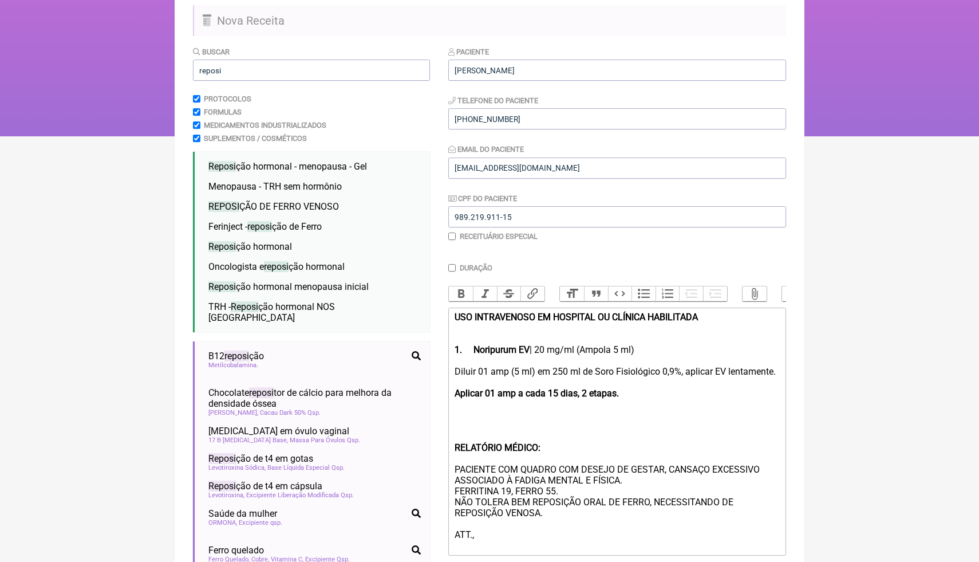
click at [610, 484] on div "Diluir 01 amp (5 ml) em 250 ml de Soro Fisiológico 0,9%, aplicar EV lentamente.…" at bounding box center [617, 458] width 325 height 185
click at [594, 479] on div "Diluir 01 amp (5 ml) em 250 ml de Soro Fisiológico 0,9%, aplicar EV lentamente.…" at bounding box center [617, 458] width 325 height 185
click at [624, 491] on div "Diluir 01 amp (5 ml) em 250 ml de Soro Fisiológico 0,9%, aplicar EV lentamente.…" at bounding box center [617, 458] width 325 height 185
click at [635, 472] on div "Diluir 01 amp (5 ml) em 250 ml de Soro Fisiológico 0,9%, aplicar EV lentamente.…" at bounding box center [617, 458] width 325 height 185
click at [577, 551] on div "Diluir 01 amp (5 ml) em 250 ml de Soro Fisiológico 0,9%, aplicar EV lentamente.…" at bounding box center [617, 458] width 325 height 185
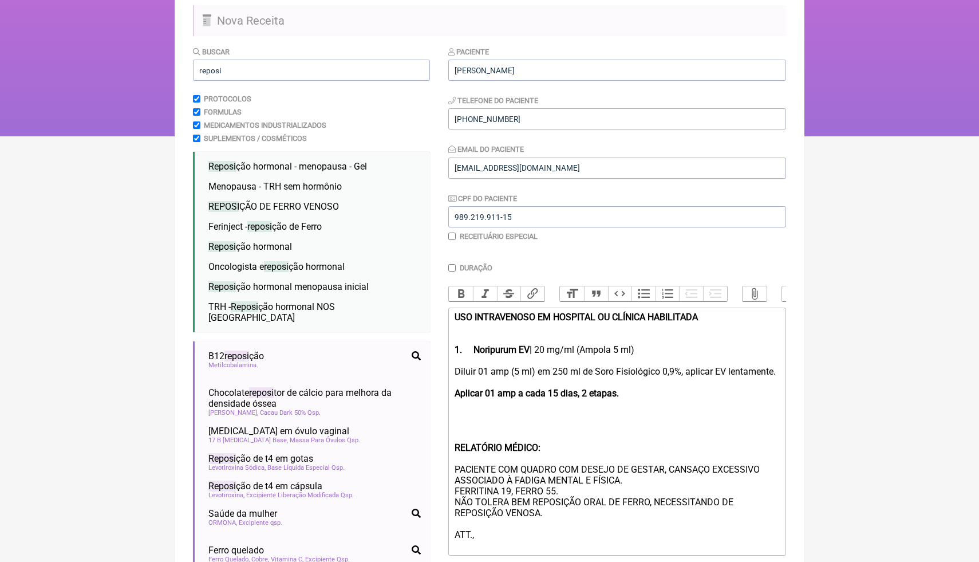
click at [514, 543] on div "Diluir 01 amp (5 ml) em 250 ml de Soro Fisiológico 0,9%, aplicar EV lentamente.…" at bounding box center [617, 458] width 325 height 185
type trix-editor "<div><strong>USO INTRAVENOSO EM HOSPITAL OU CLÍNICA HABILITADA <br><br><br>1.</…"
click at [610, 535] on div "Diluir 01 amp (5 ml) em 250 ml de Soro Fisiológico 0,9%, aplicar EV lentamente.…" at bounding box center [617, 458] width 325 height 185
click at [968, 136] on html "FormulApp (Clínica Balance - Dra. Bruna Scalco) Sair Pacientes Receitas Protoco…" at bounding box center [489, 21] width 979 height 229
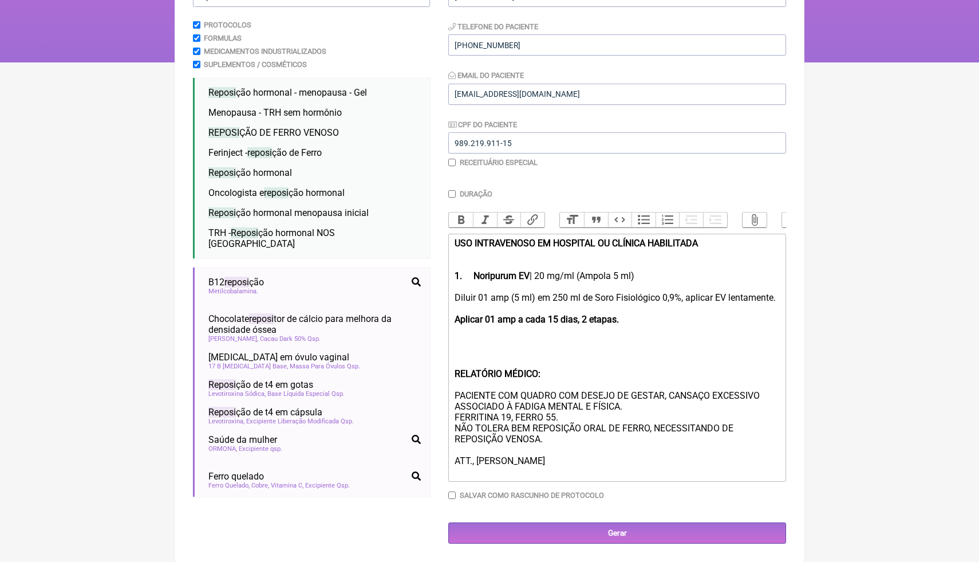
scroll to position [177, 0]
click at [702, 538] on input "Gerar" at bounding box center [617, 532] width 338 height 21
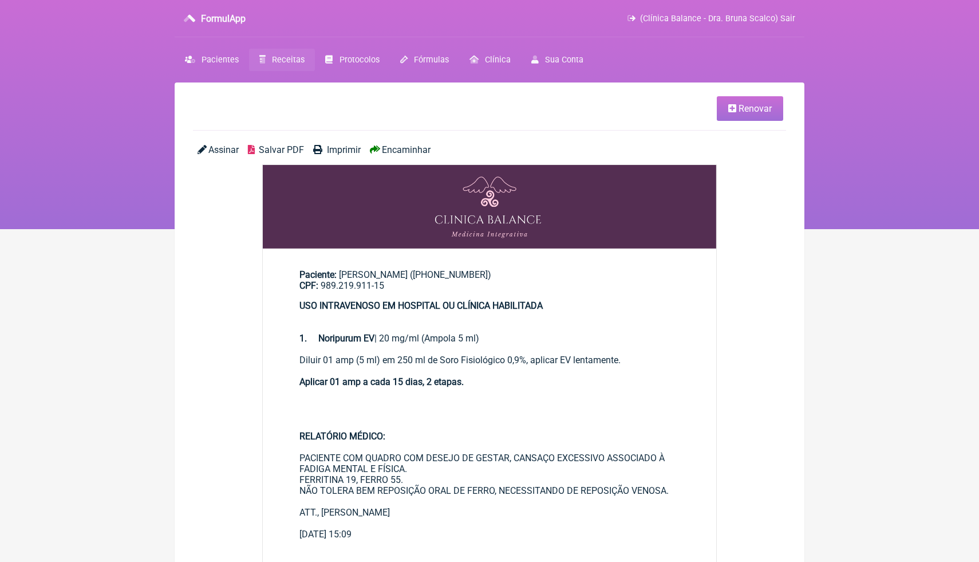
click at [271, 151] on span "Salvar PDF" at bounding box center [281, 149] width 45 height 11
click at [218, 58] on span "Pacientes" at bounding box center [220, 60] width 37 height 10
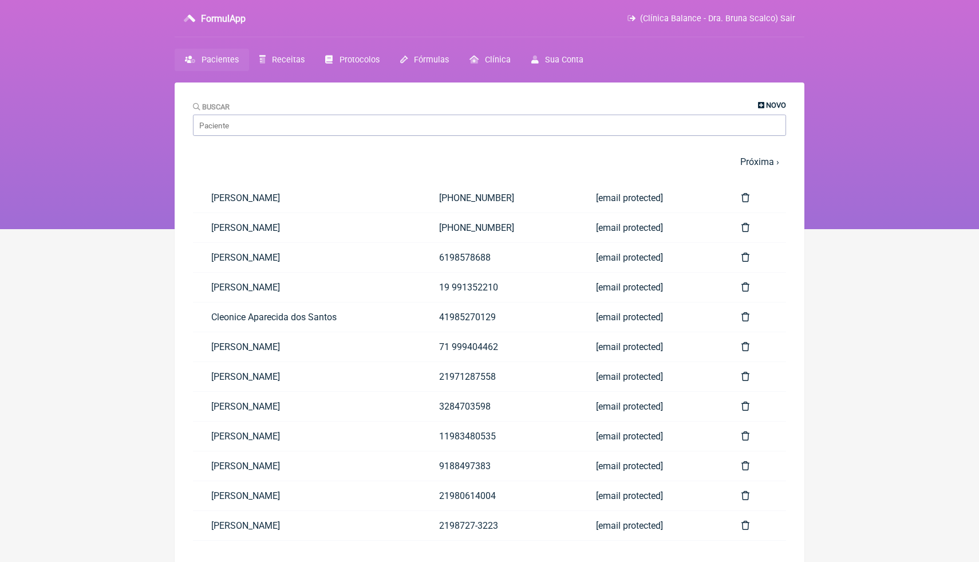
click at [771, 106] on span "Novo" at bounding box center [776, 105] width 20 height 9
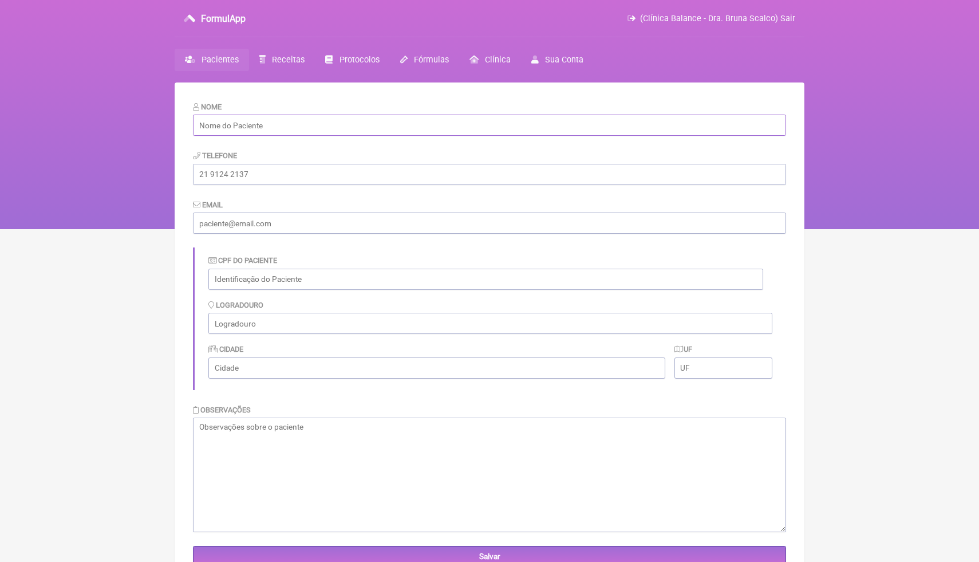
click at [571, 128] on input "text" at bounding box center [489, 125] width 593 height 21
type input "[PERSON_NAME]"
click at [352, 195] on form "Nome Mariza Marques dos Santos Telefone Email CPF do Paciente Logradouro Cidade…" at bounding box center [489, 334] width 593 height 466
click at [289, 53] on link "Receitas" at bounding box center [282, 60] width 66 height 22
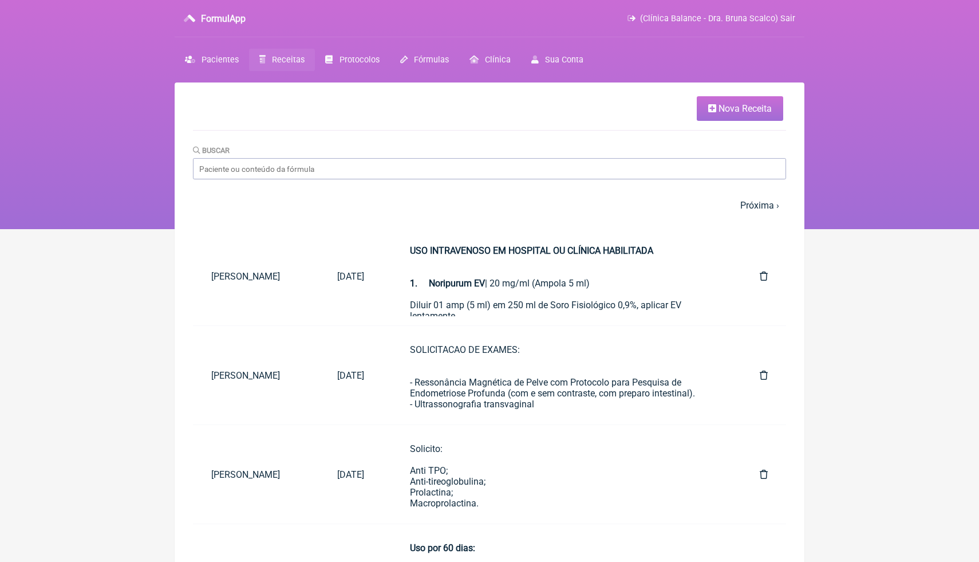
click at [712, 100] on link "Nova Receita" at bounding box center [740, 108] width 86 height 25
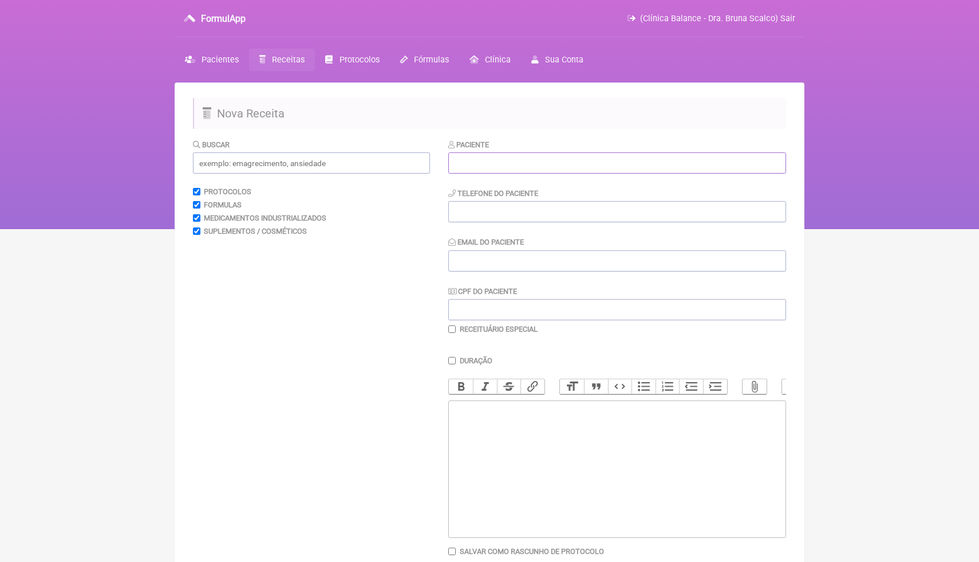
click at [567, 173] on input "text" at bounding box center [617, 162] width 338 height 21
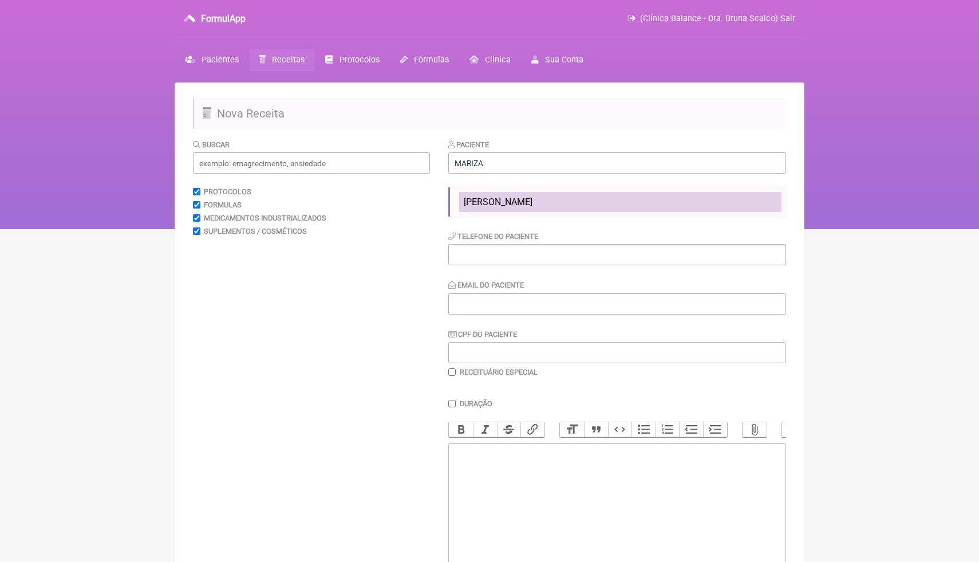
click at [532, 197] on span "[PERSON_NAME]" at bounding box center [498, 201] width 69 height 11
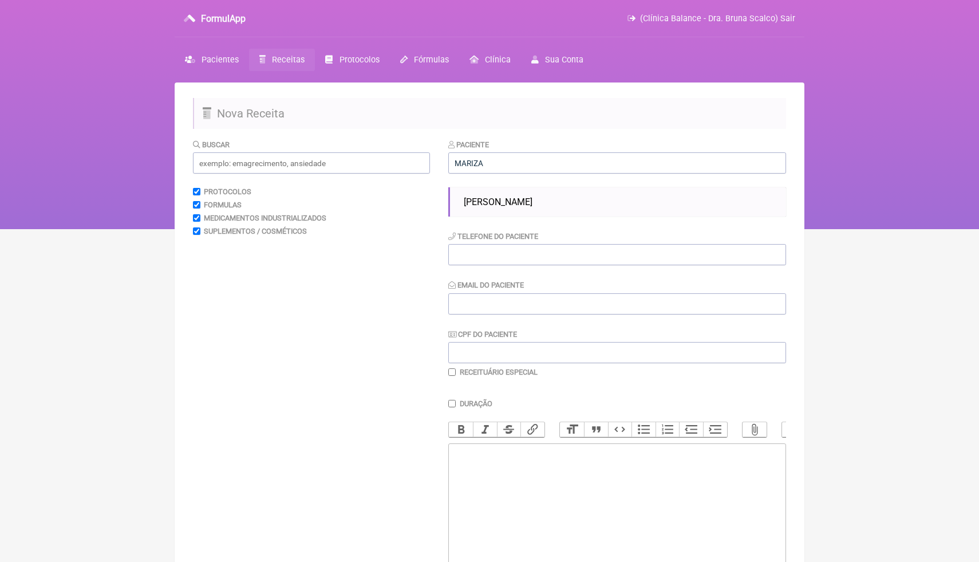
type input "[PERSON_NAME]"
type input "(61) 99647-5738"
type input "annemasui@gmail.com"
type input "989.219.911-15"
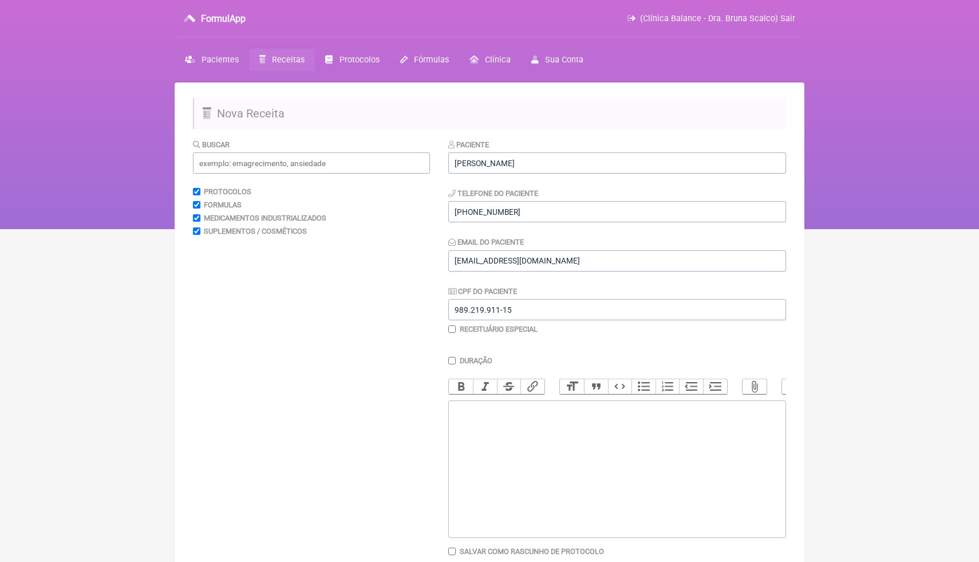
click at [551, 417] on trix-editor at bounding box center [617, 468] width 338 height 137
click at [466, 163] on input "[PERSON_NAME]" at bounding box center [617, 162] width 338 height 21
click at [380, 164] on input "text" at bounding box center [311, 162] width 237 height 21
click at [471, 416] on trix-editor at bounding box center [617, 468] width 338 height 137
paste trix-editor "<div><strong>3) MANIPULADO</strong></div><div>Metilfolato | 1mg</div><div>Metil…"
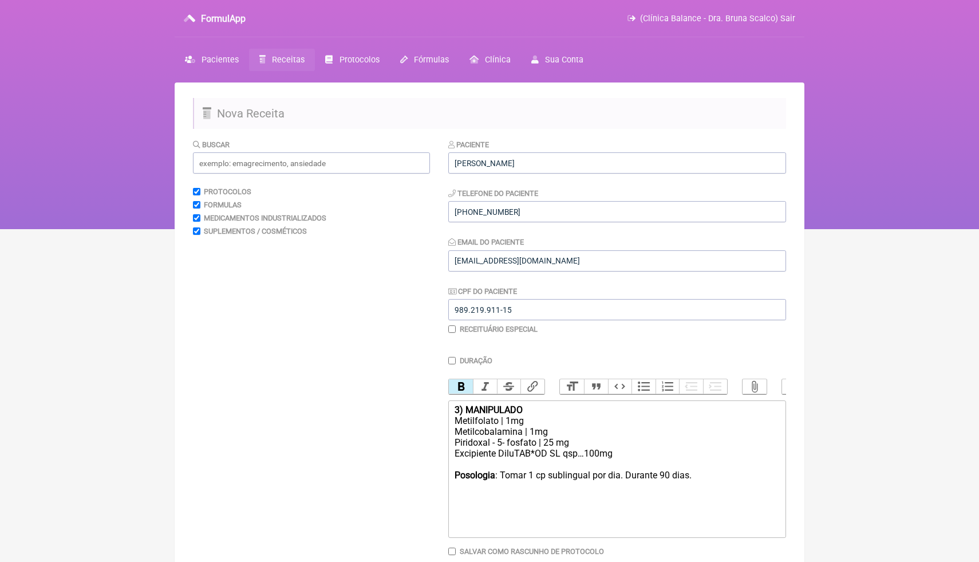
click at [460, 412] on strong "3) MANIPULADO" at bounding box center [489, 409] width 68 height 11
click at [455, 413] on div "1 ) MANIPULADO" at bounding box center [617, 409] width 325 height 11
click at [463, 385] on button "Bold" at bounding box center [461, 386] width 24 height 15
click at [472, 475] on strong "Posologia" at bounding box center [475, 474] width 41 height 11
click at [531, 432] on div "Metilcobalamina | 1mg" at bounding box center [617, 431] width 325 height 11
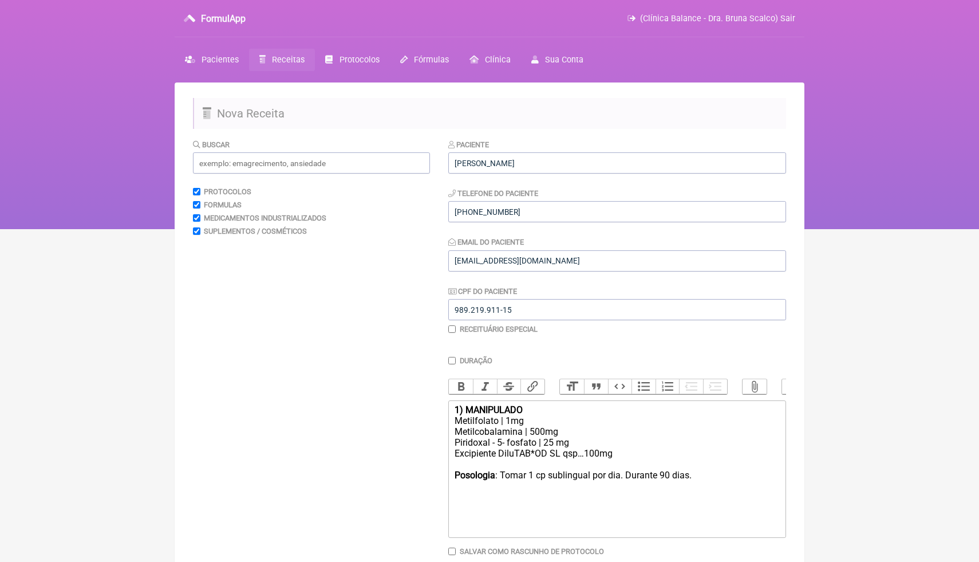
click at [555, 432] on div "Metilcobalamina | 500mg" at bounding box center [617, 431] width 325 height 11
click at [582, 442] on div "Piridoxal - 5- fosfato | 25 mg" at bounding box center [617, 442] width 325 height 11
click at [499, 461] on div at bounding box center [617, 464] width 325 height 11
click at [725, 465] on div "Posologia : Tomar 1 cp sublingual por dia. Durante 90 dias." at bounding box center [617, 464] width 325 height 11
drag, startPoint x: 673, startPoint y: 467, endPoint x: 665, endPoint y: 467, distance: 8.0
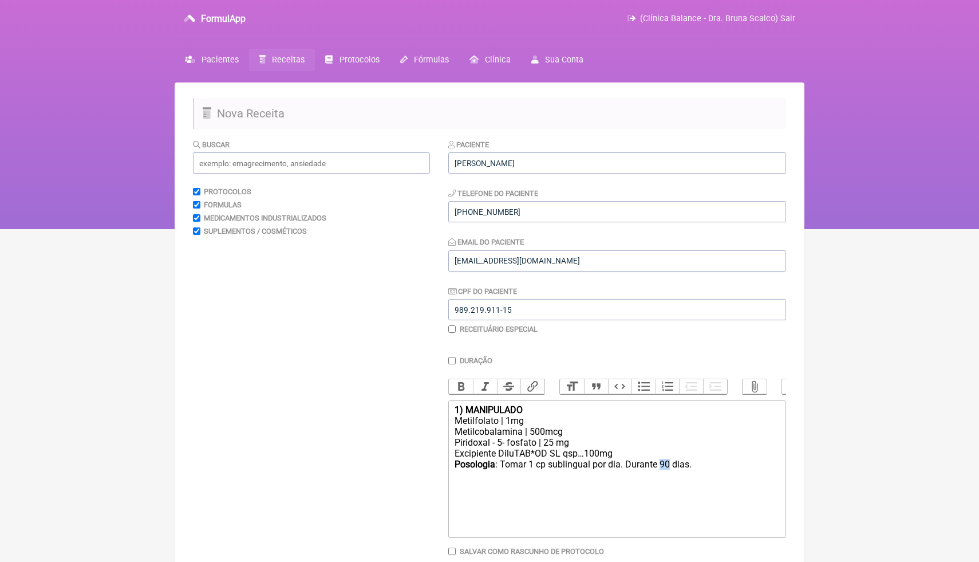
click at [665, 467] on div "Posologia : Tomar 1 cp sublingual por dia. Durante 90 dias." at bounding box center [617, 475] width 325 height 33
click at [555, 487] on div "Posologia : Tomar 1 cp sublingual por dia. Durante 60 dias." at bounding box center [617, 475] width 325 height 33
paste trix-editor "<div><strong>1) MANIPULADO</strong></div><div>Metilfolato | 1mg</div><div>Metil…"
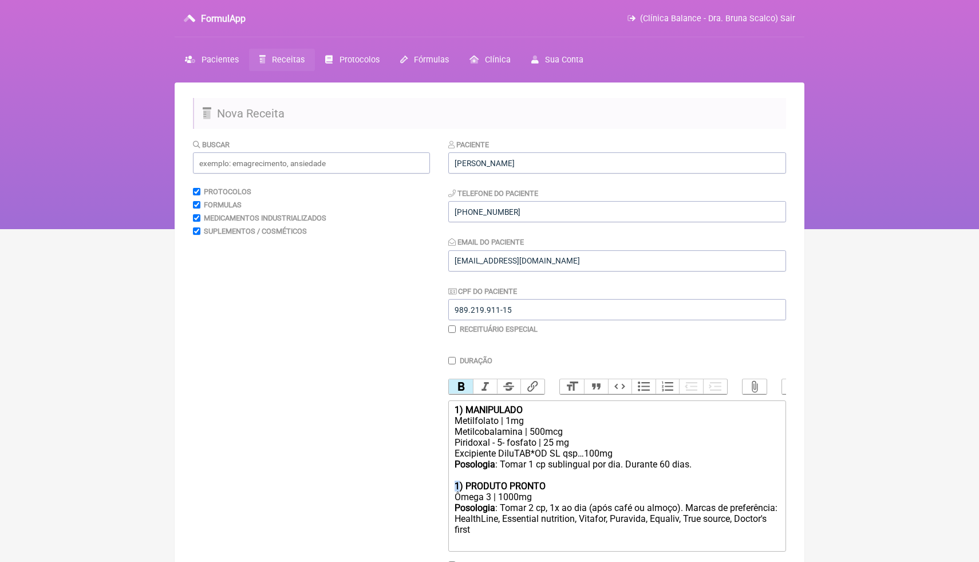
drag, startPoint x: 459, startPoint y: 489, endPoint x: 452, endPoint y: 489, distance: 7.4
click at [452, 489] on trix-editor "1) MANIPULADO Metilfolato | 1mg Metilcobalamina | 500mcg Piridoxal - 5- fosfato…" at bounding box center [617, 475] width 338 height 151
click at [557, 532] on div "Posologia : Tomar 2 cp, 1x ao dia (após café ou almoço). Marcas de preferência:…" at bounding box center [617, 519] width 325 height 34
click at [587, 543] on div "Posologia : Tomar 2 cp, 1x ao dia (após café ou almoço). Marcas de preferência:…" at bounding box center [617, 530] width 325 height 56
click at [703, 468] on div "Posologia : Tomar 1 cp sublingual por dia. Durante 60 dias. 2) PRODUTO PRONTO" at bounding box center [617, 475] width 325 height 33
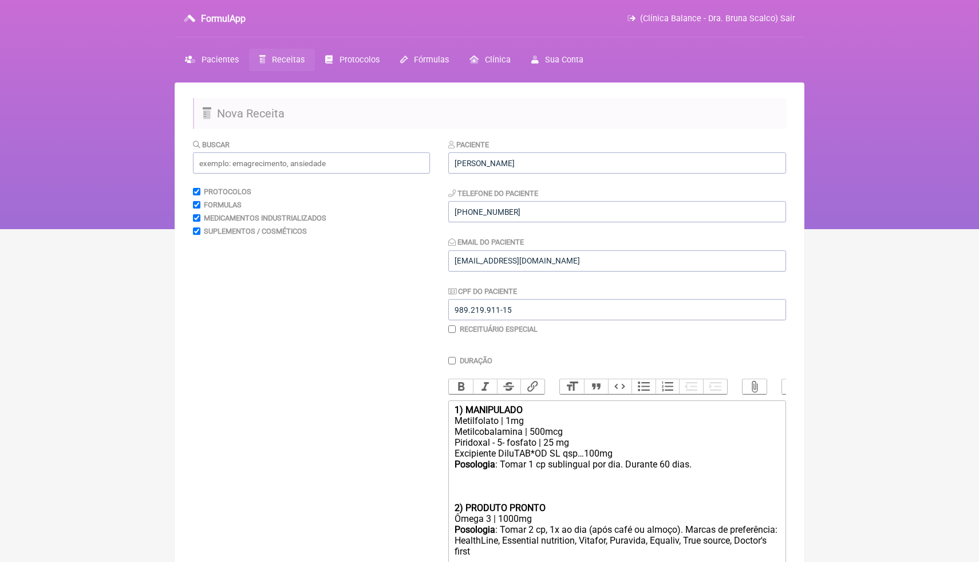
click at [605, 558] on div "Posologia : Tomar 2 cp, 1x ao dia (após café ou almoço). Marcas de preferência:…" at bounding box center [617, 557] width 325 height 66
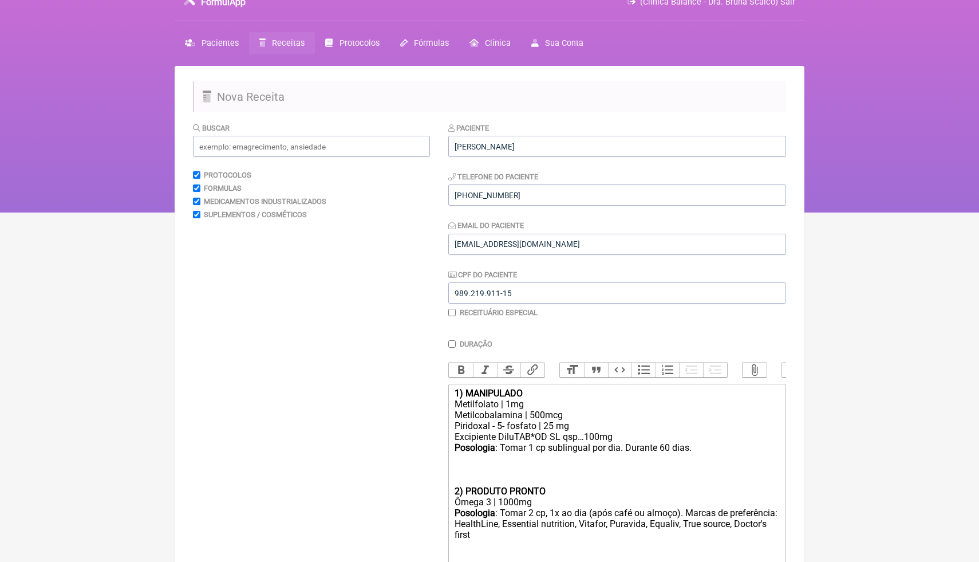
scroll to position [27, 0]
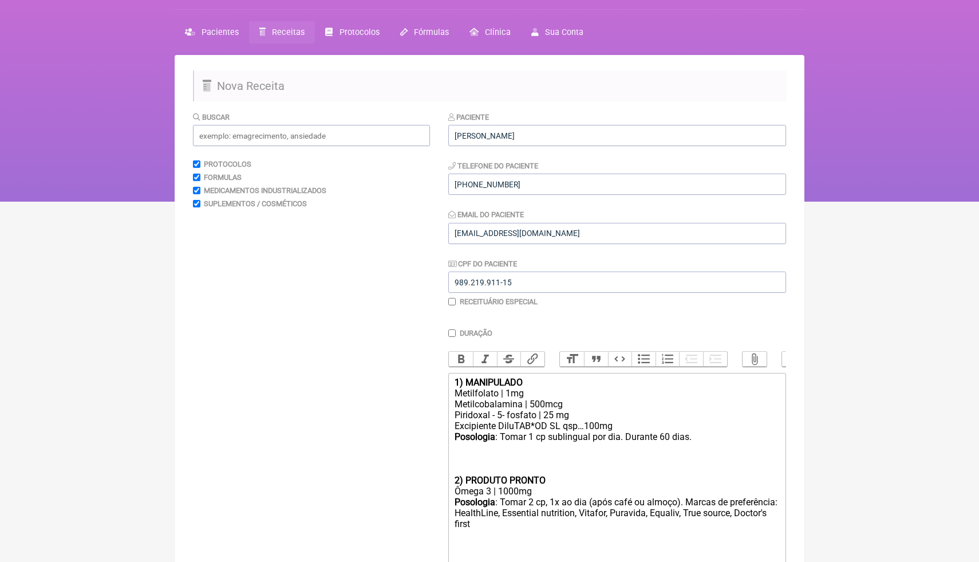
paste trix-editor "strong>5) MANIPULADO</strong></div><div>Seleniometionina | 100mcg</div><div>Zin…"
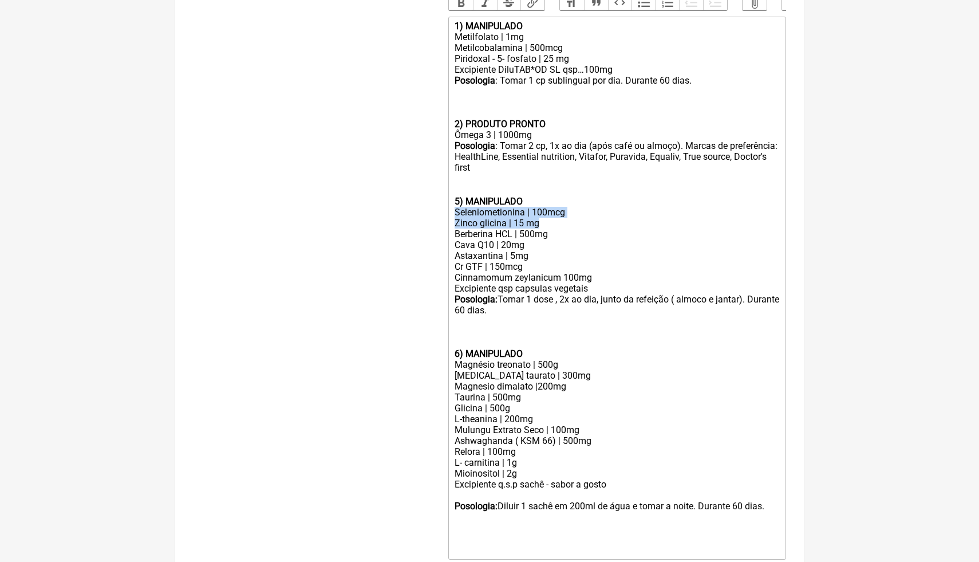
drag, startPoint x: 547, startPoint y: 223, endPoint x: 451, endPoint y: 210, distance: 97.1
click at [451, 210] on trix-editor "1) MANIPULADO Metilfolato | 1mg Metilcobalamina | 500mcg Piridoxal - 5- fosfato…" at bounding box center [617, 288] width 338 height 543
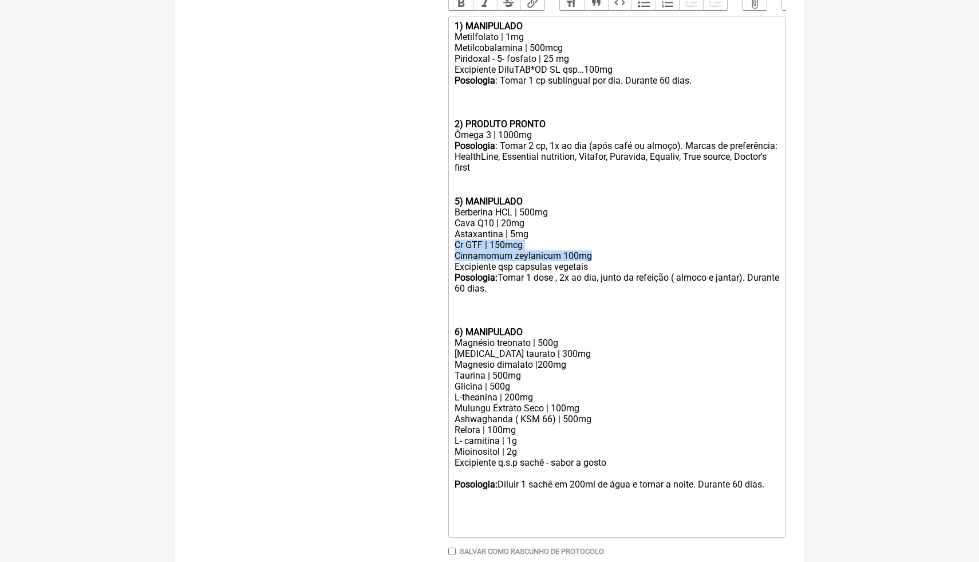
drag, startPoint x: 605, startPoint y: 256, endPoint x: 450, endPoint y: 246, distance: 154.9
click at [449, 246] on trix-editor "1) MANIPULADO Metilfolato | 1mg Metilcobalamina | 500mcg Piridoxal - 5- fosfato…" at bounding box center [617, 277] width 338 height 521
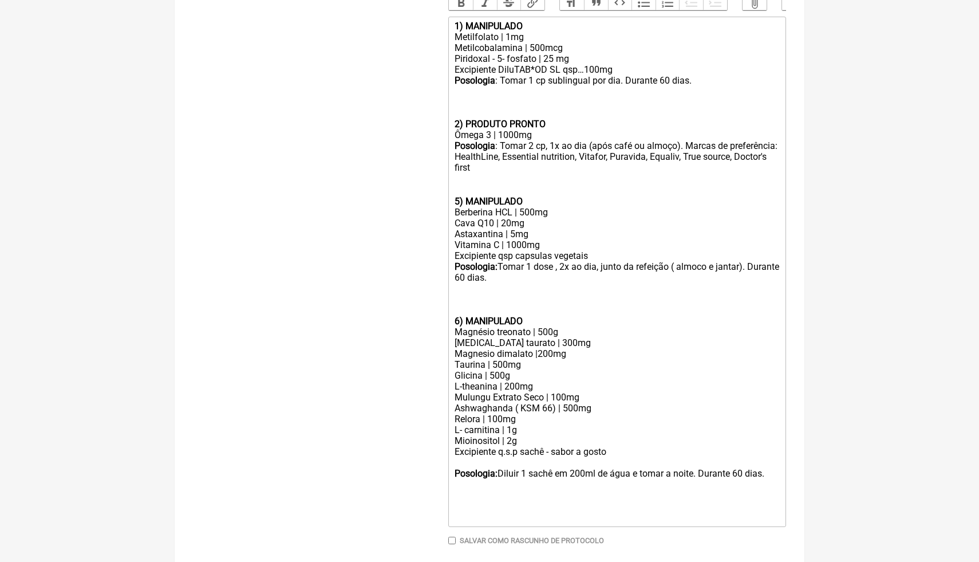
click at [527, 423] on trix-editor "1) MANIPULADO Metilfolato | 1mg Metilcobalamina | 500mcg Piridoxal - 5- fosfato…" at bounding box center [617, 272] width 338 height 510
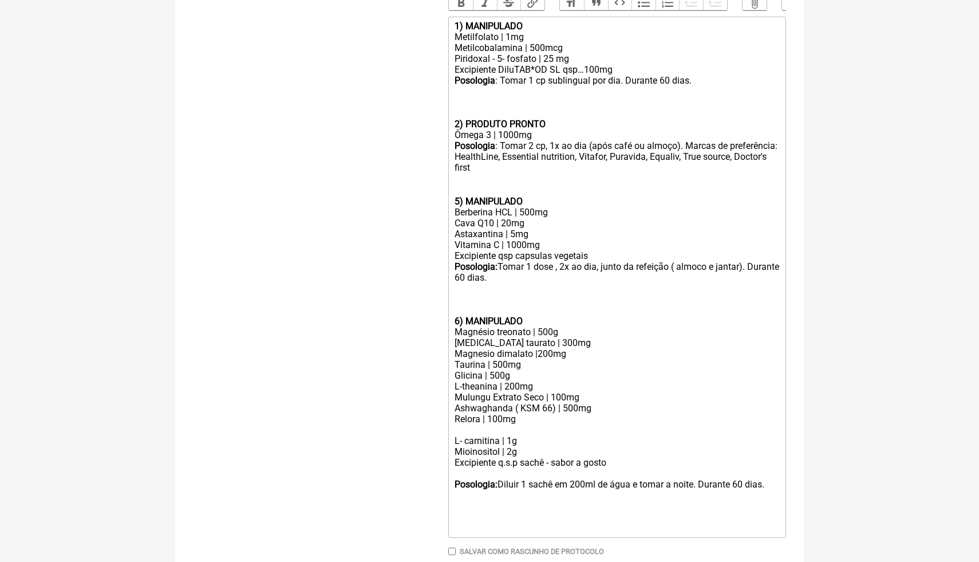
paste trix-editor "<div><strong>1) MANIPULADO</strong></div><div>Metilfolato | 1mg</div><div>Metil…"
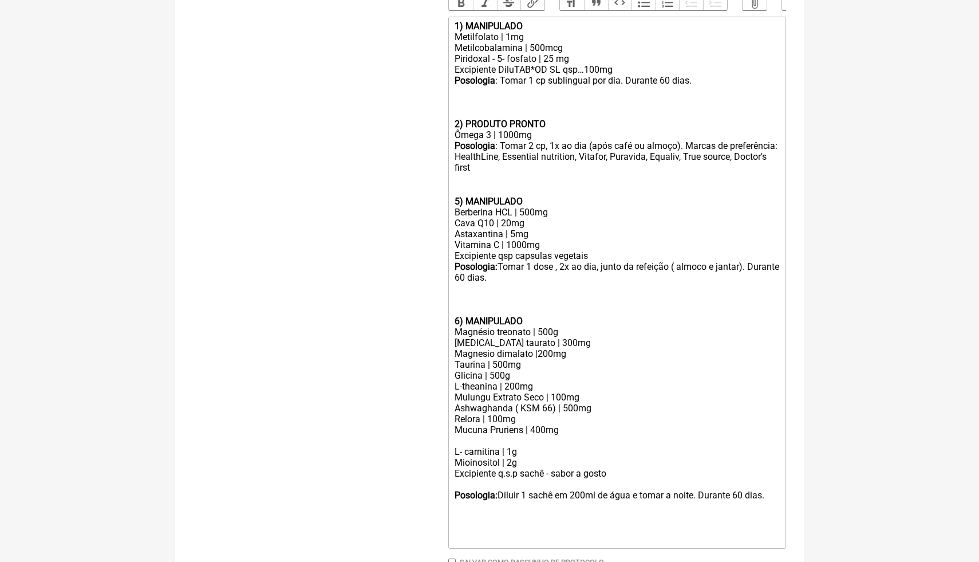
paste trix-editor "<div><strong>1) MANIPULADO</strong></div><div>Metilfolato | 1mg</div><div>Metil…"
drag, startPoint x: 530, startPoint y: 440, endPoint x: 503, endPoint y: 441, distance: 26.9
click at [503, 441] on div "Relora | 100mg Mucuna Pruriens | 400mg Feno grego) ………600mg" at bounding box center [617, 429] width 325 height 33
drag, startPoint x: 527, startPoint y: 417, endPoint x: 446, endPoint y: 419, distance: 81.3
click at [446, 419] on form "Buscar Protocolos Formulas Medicamentos Industrializados Suplementos / Cosmétic…" at bounding box center [489, 182] width 593 height 855
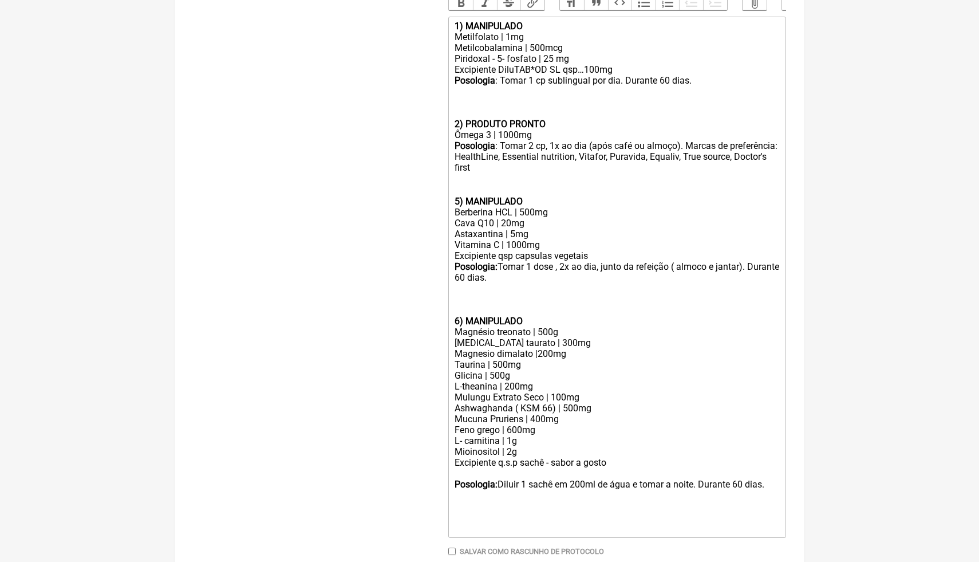
click at [552, 429] on div "Mucuna Pruriens | 400mg Feno grego | 600mg" at bounding box center [617, 424] width 325 height 22
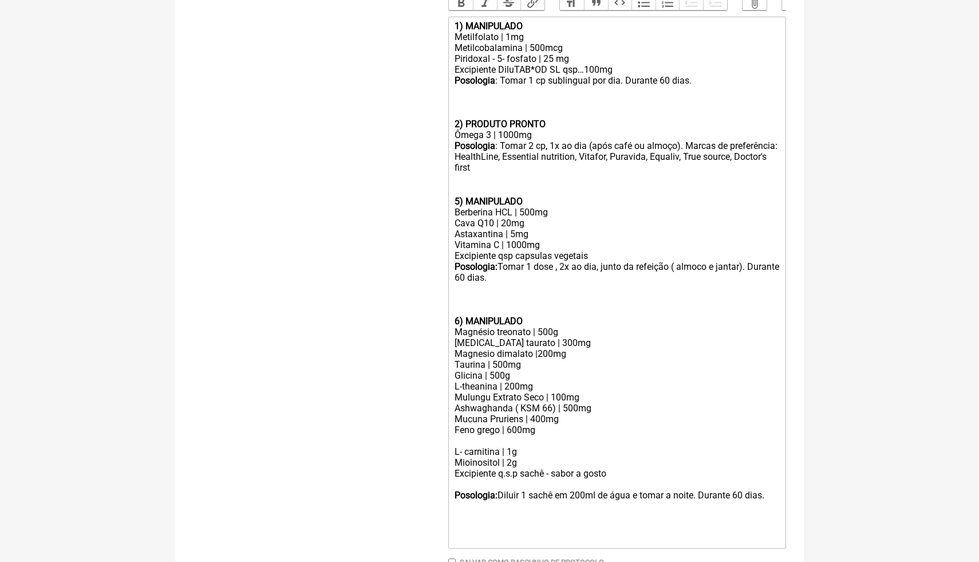
paste trix-editor "Rhodiola Rosea (Extrato padronizado 3% de salidrosídeos) 300 mg</div><div>Bacop…"
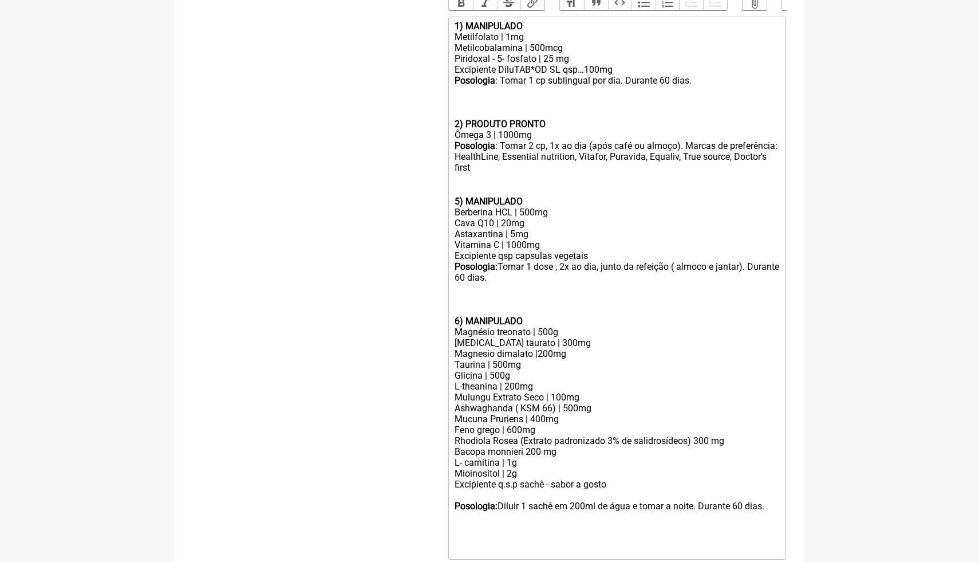
click at [573, 451] on div "Bacopa monnieri 200 mg" at bounding box center [617, 451] width 325 height 11
drag, startPoint x: 601, startPoint y: 408, endPoint x: 441, endPoint y: 408, distance: 159.2
click at [441, 408] on form "Buscar Protocolos Formulas Medicamentos Industrializados Suplementos / Cosmétic…" at bounding box center [489, 188] width 593 height 866
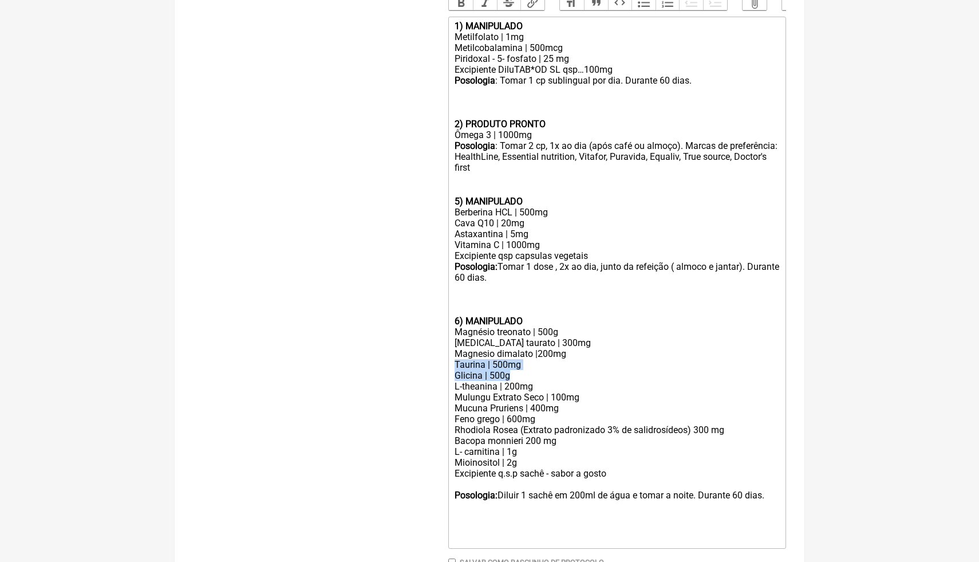
drag, startPoint x: 519, startPoint y: 378, endPoint x: 452, endPoint y: 366, distance: 68.0
click at [452, 366] on trix-editor "1) MANIPULADO Metilfolato | 1mg Metilcobalamina | 500mcg Piridoxal - 5- fosfato…" at bounding box center [617, 283] width 338 height 532
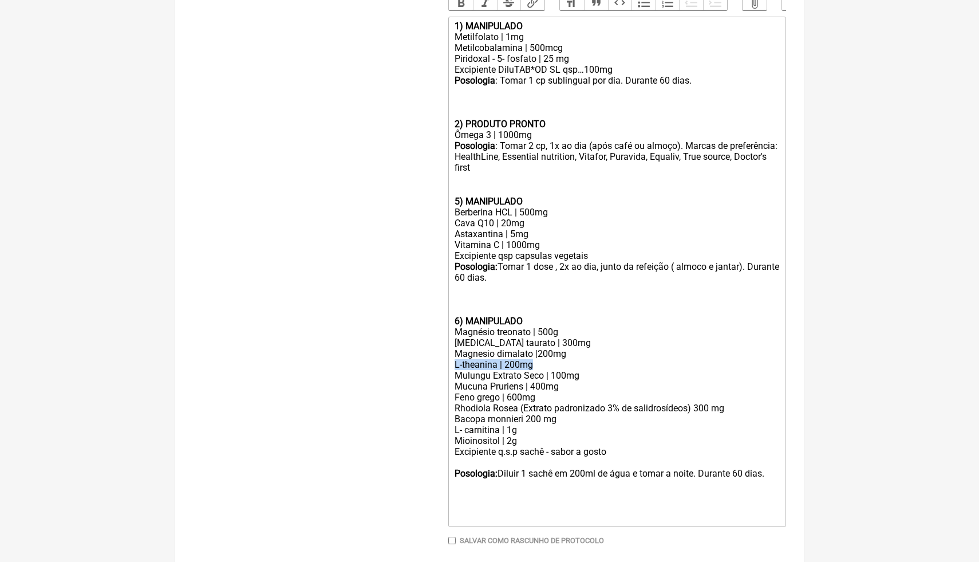
drag, startPoint x: 544, startPoint y: 364, endPoint x: 446, endPoint y: 362, distance: 98.5
click at [445, 362] on form "Buscar Protocolos Formulas Medicamentos Industrializados Suplementos / Cosmétic…" at bounding box center [489, 172] width 593 height 834
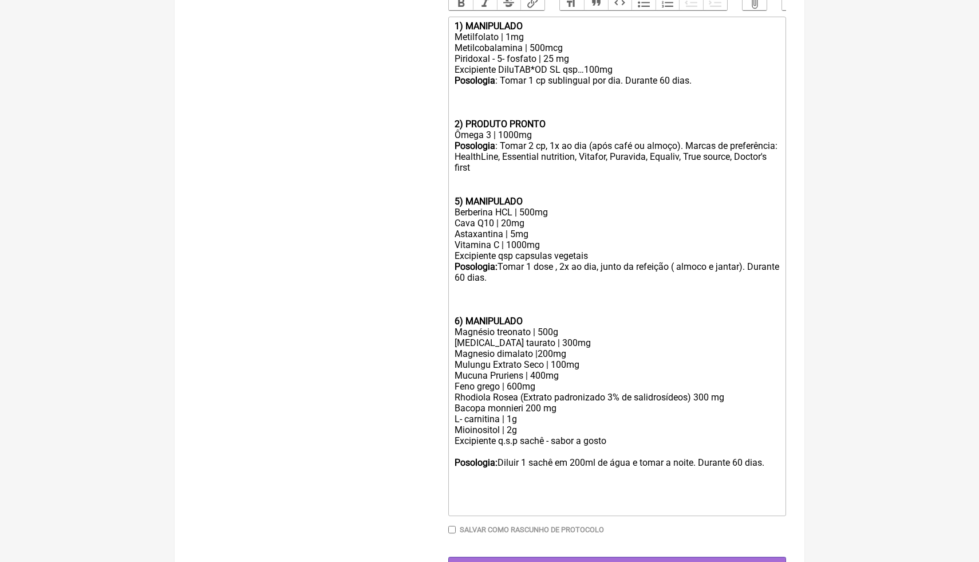
click at [561, 242] on div "Vitamina C | 1000mg" at bounding box center [617, 244] width 325 height 11
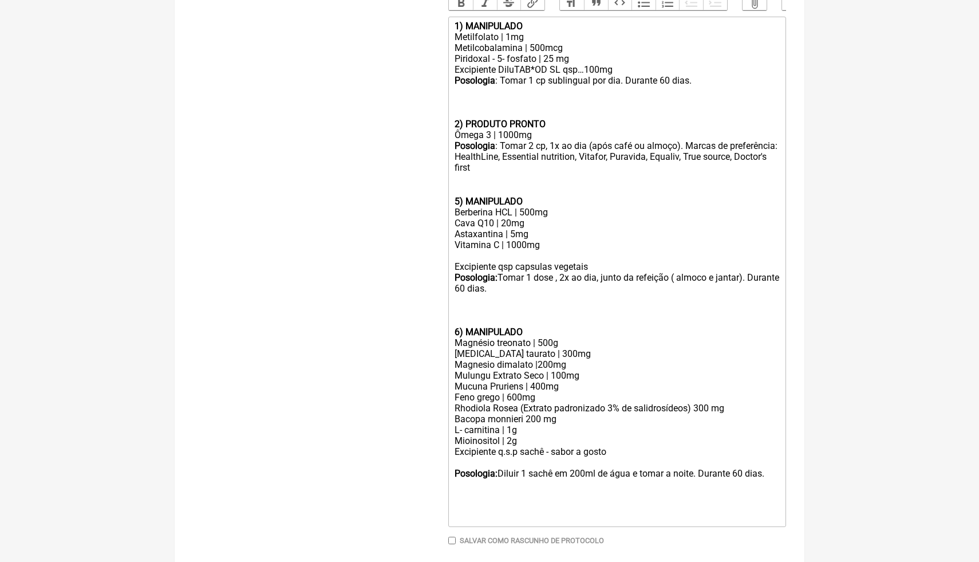
paste trix-editor "Curcuvail……………………..100mg</div><div>Boswellia serrata …….300mg</div><div>"
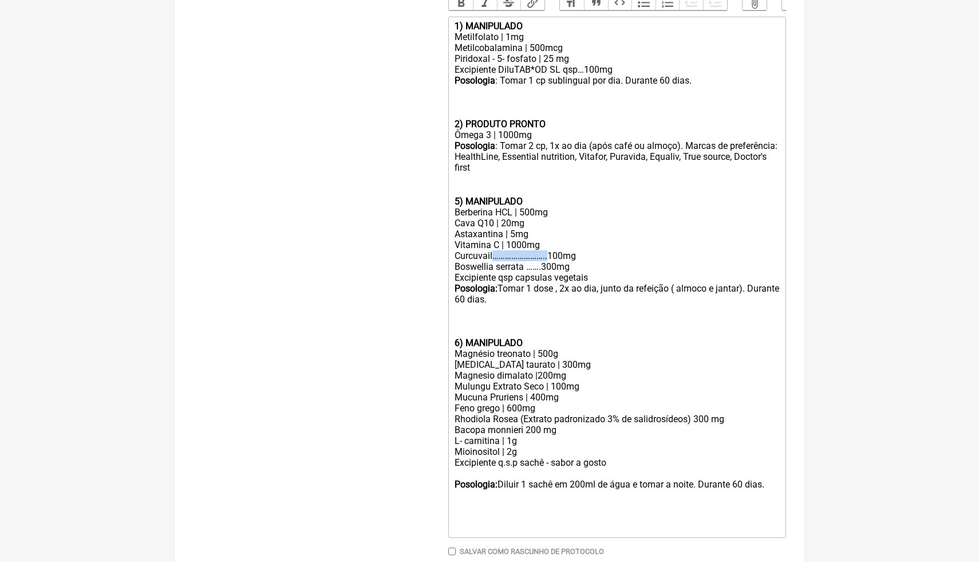
drag, startPoint x: 556, startPoint y: 256, endPoint x: 496, endPoint y: 254, distance: 59.6
click at [496, 254] on div "Vitamina C | 1000mg Curcuvail……………………..100mg" at bounding box center [617, 250] width 325 height 22
drag, startPoint x: 545, startPoint y: 266, endPoint x: 528, endPoint y: 267, distance: 17.2
click at [528, 267] on div "Boswellia serrata …….300mg" at bounding box center [617, 266] width 325 height 11
drag, startPoint x: 526, startPoint y: 243, endPoint x: 507, endPoint y: 244, distance: 18.9
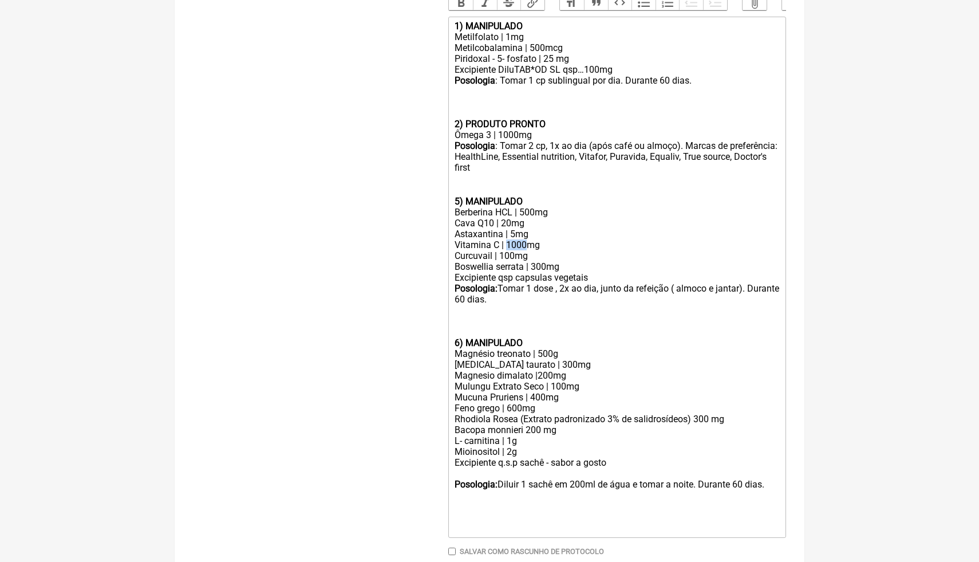
click at [506, 244] on div "Vitamina C | 1000mg Curcuvail | 100mg" at bounding box center [617, 250] width 325 height 22
drag, startPoint x: 548, startPoint y: 267, endPoint x: 534, endPoint y: 266, distance: 14.3
click at [534, 266] on div "Boswellia serrata | 300mg" at bounding box center [617, 266] width 325 height 11
click at [577, 266] on div "Boswellia serrata | 150 mg" at bounding box center [617, 266] width 325 height 11
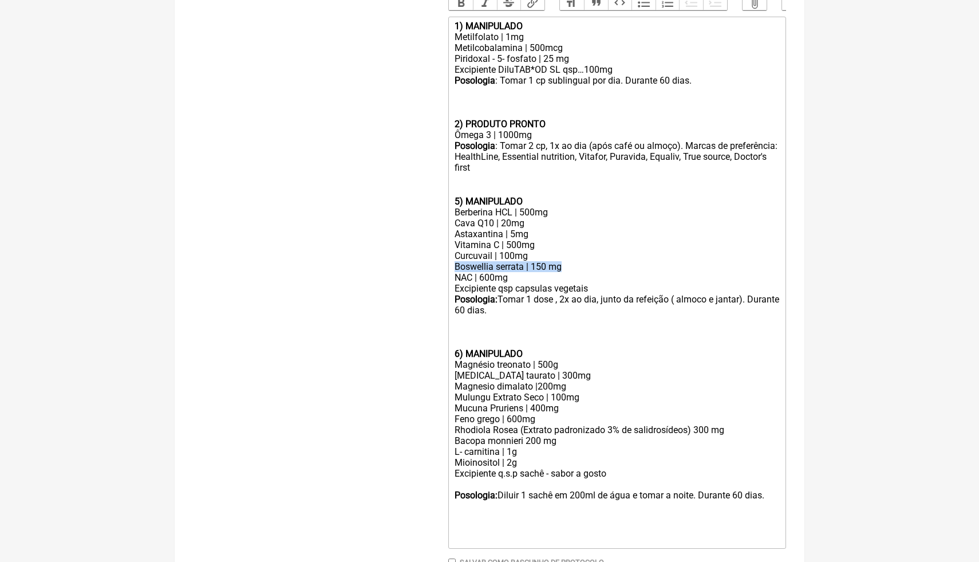
click at [681, 261] on div "Boswellia serrata | 150 mg NAC | 600mg" at bounding box center [617, 272] width 325 height 22
click at [681, 259] on div "Vitamina C | 500mg Curcuvail | 100mg" at bounding box center [617, 250] width 325 height 22
drag, startPoint x: 498, startPoint y: 277, endPoint x: 483, endPoint y: 276, distance: 14.9
click at [483, 277] on div "Boswellia serrata | 150 mg NAC | 600mg" at bounding box center [617, 272] width 325 height 22
click at [474, 327] on div at bounding box center [617, 331] width 325 height 11
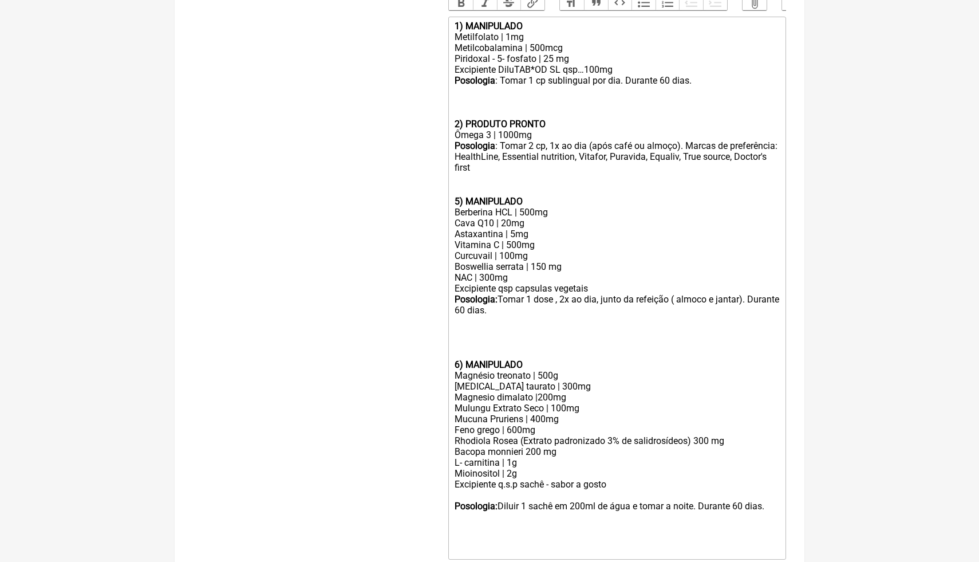
paste trix-editor "strong>2) MANIPULADO</strong></div><div>Acido alfa lipoico | 300mg&nbsp;</div><…"
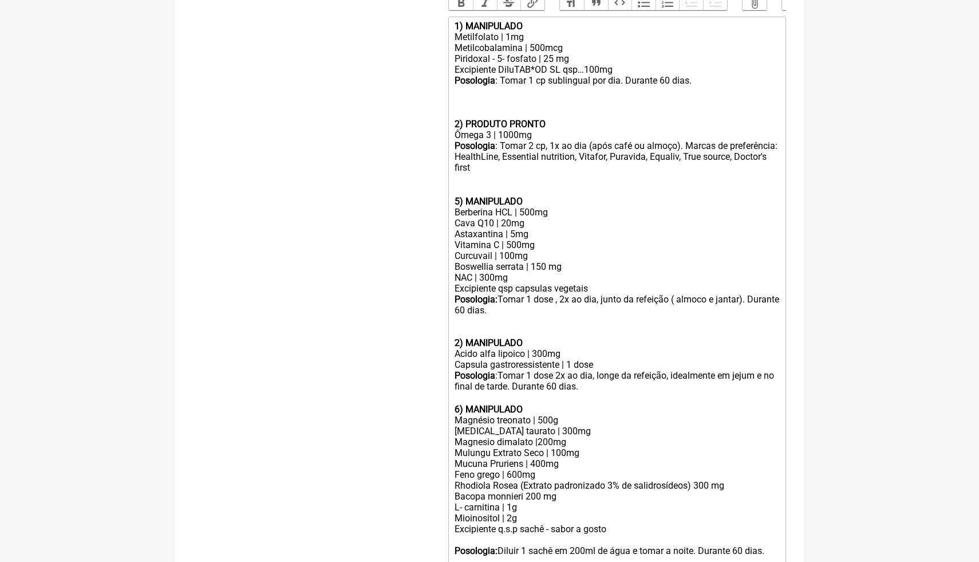
click at [538, 327] on div "2) MANIPULADO" at bounding box center [617, 337] width 325 height 22
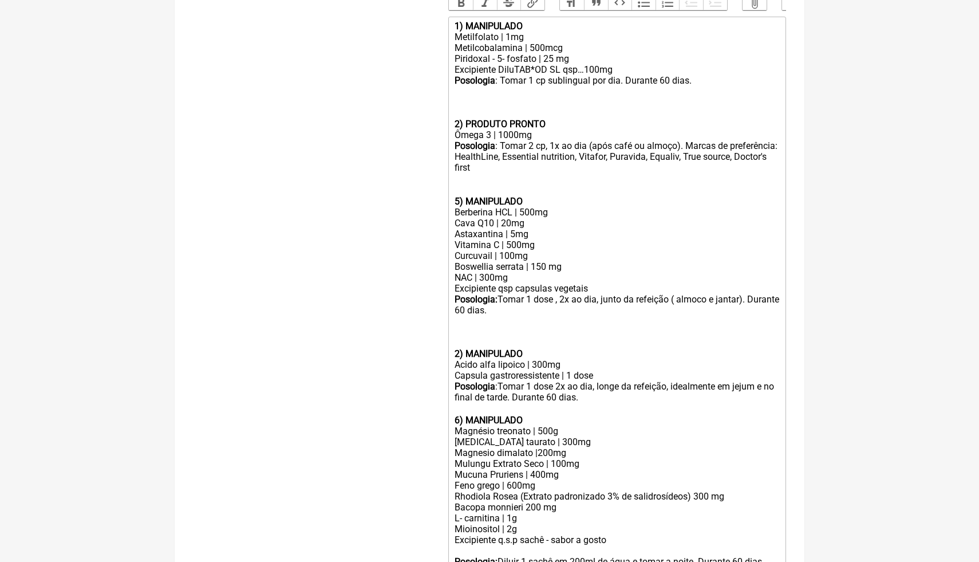
click at [605, 394] on div "Posologia :Tomar 1 dose 2x ao dia, longe da refeição, idealmente em jejum e no …" at bounding box center [617, 392] width 325 height 23
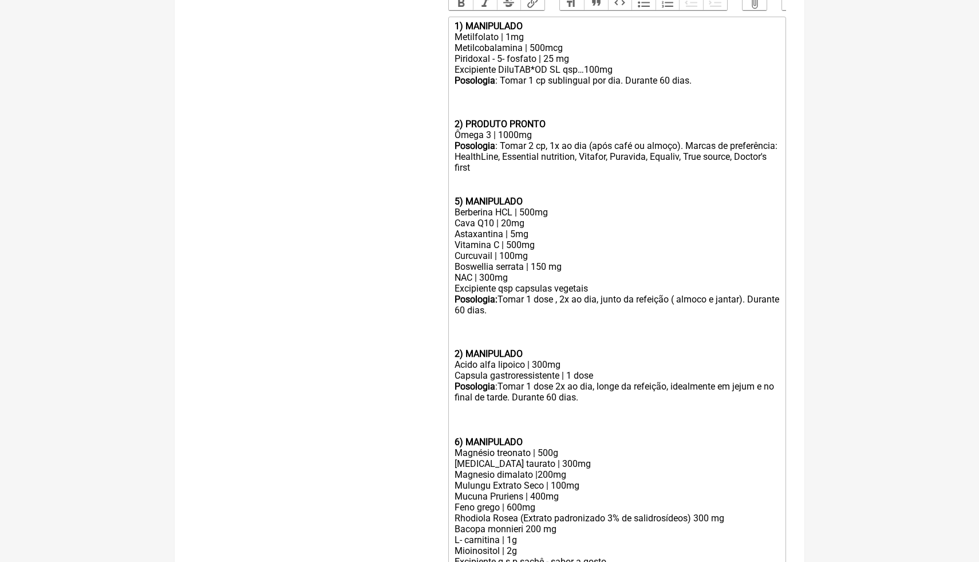
click at [691, 404] on div "Posologia :Tomar 1 dose 2x ao dia, longe da refeição, idealmente em jejum e no …" at bounding box center [617, 403] width 325 height 45
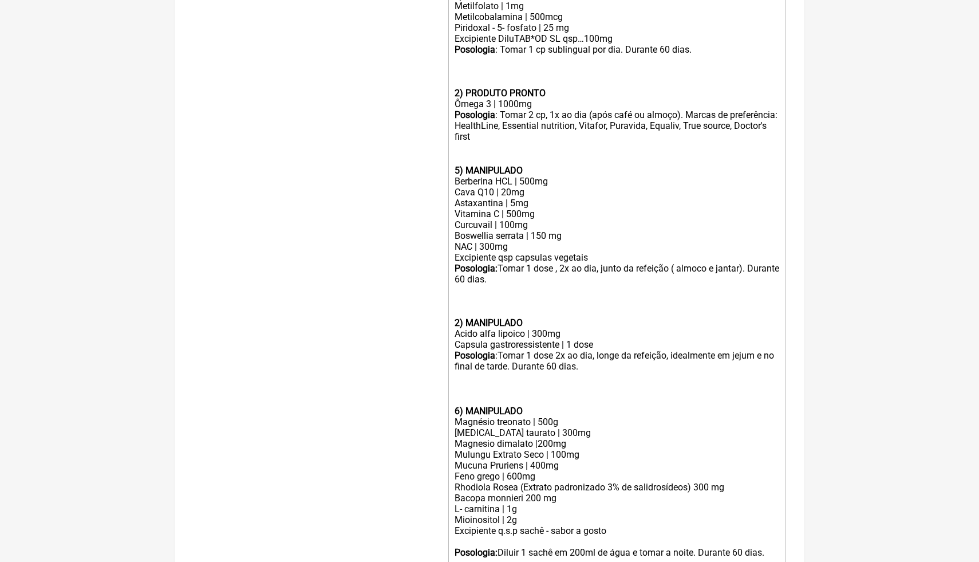
scroll to position [404, 0]
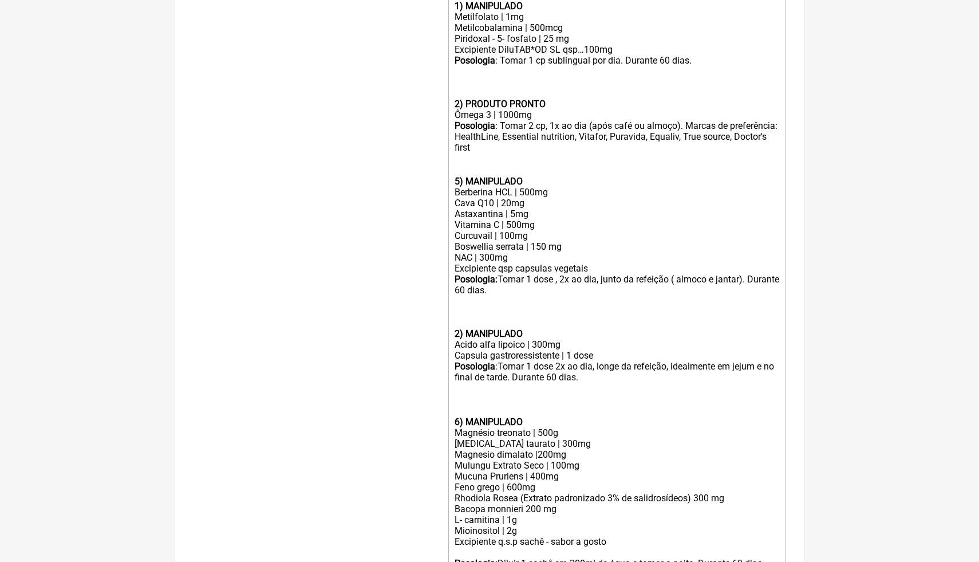
click at [563, 146] on div "Posologia : Tomar 2 cp, 1x ao dia (após café ou almoço). Marcas de preferência:…" at bounding box center [617, 153] width 325 height 66
click at [543, 147] on div "Posologia : Tomar 2 cp, 1x ao dia (após café ou almoço). Marcas de preferência:…" at bounding box center [617, 153] width 325 height 66
click at [770, 117] on div "Ômega 3 | 1000mg" at bounding box center [617, 114] width 325 height 11
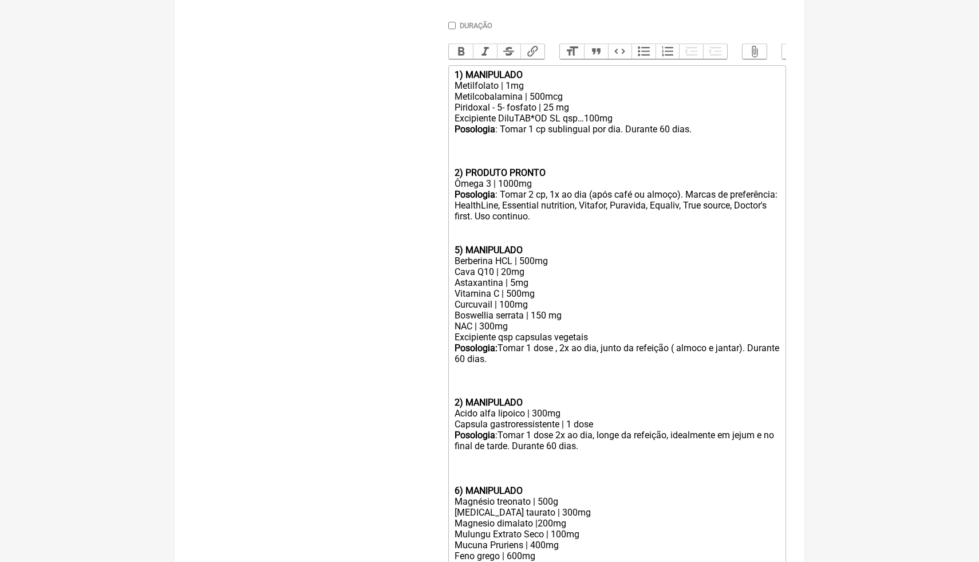
scroll to position [358, 0]
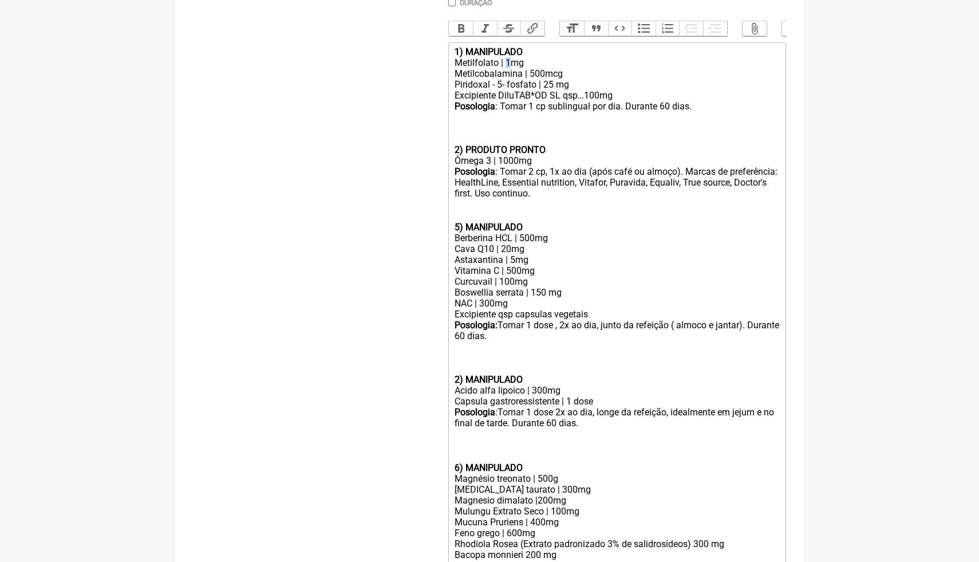
click at [507, 64] on div "Metilfolato | 1mg" at bounding box center [617, 62] width 325 height 11
click at [532, 65] on div "Metilfolato | 800mg" at bounding box center [617, 62] width 325 height 11
click at [590, 78] on trix-editor "1) MANIPULADO Metilfolato | 800mcg Metilcobalamina | 500mcg Piridoxal - 5- fosf…" at bounding box center [617, 352] width 338 height 620
click at [552, 86] on div "Piridoxal - 5- fosfato | 25 mg" at bounding box center [617, 84] width 325 height 11
click at [579, 112] on div "Posologia : Tomar 1 cp sublingual por dia. Durante 60 dias. 2) PRODUTO PRONTO" at bounding box center [617, 128] width 325 height 54
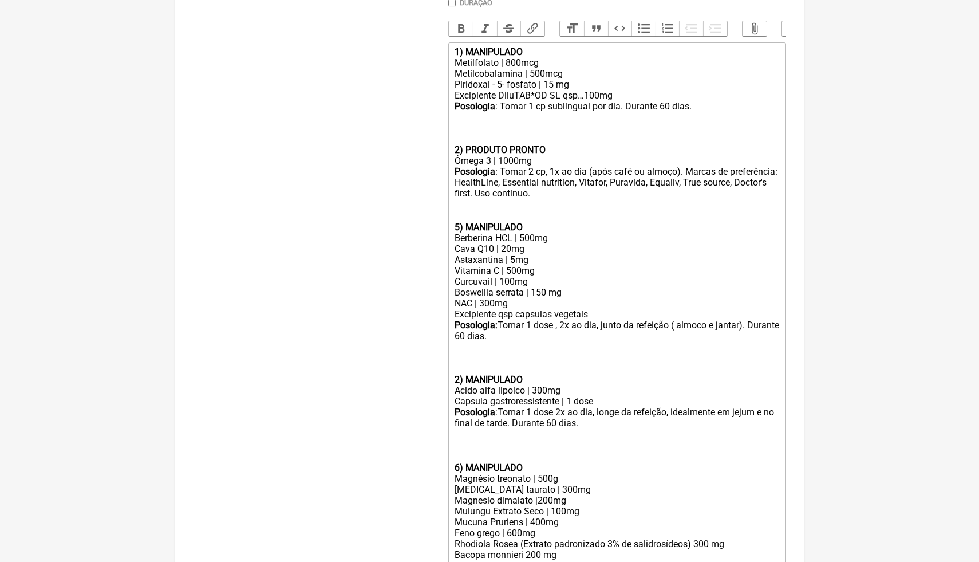
click at [515, 305] on div "Boswellia serrata | 150 mg NAC | 300mg" at bounding box center [617, 298] width 325 height 22
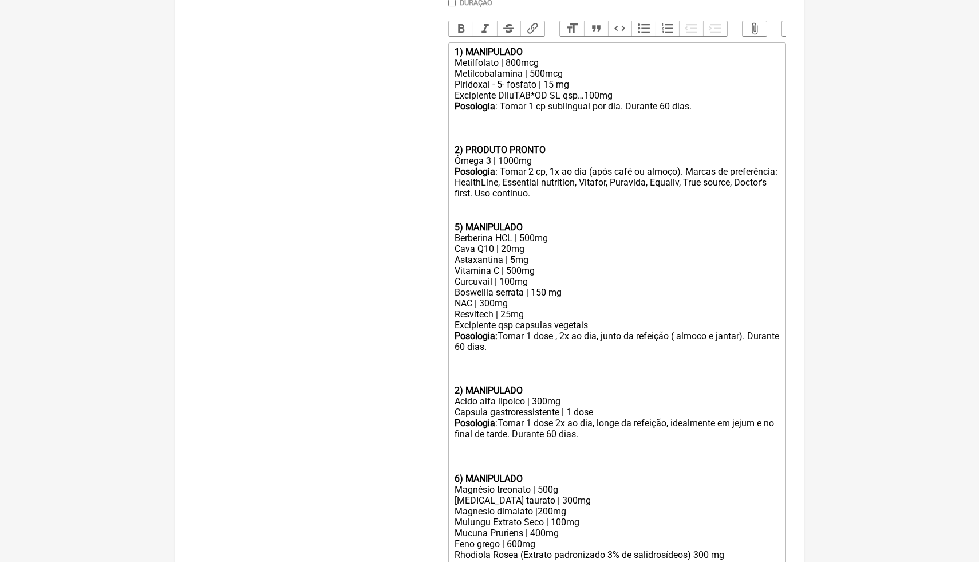
click at [590, 317] on div "Boswellia serrata | 150 mg NAC | 300mg Resvitech | 25mg" at bounding box center [617, 303] width 325 height 33
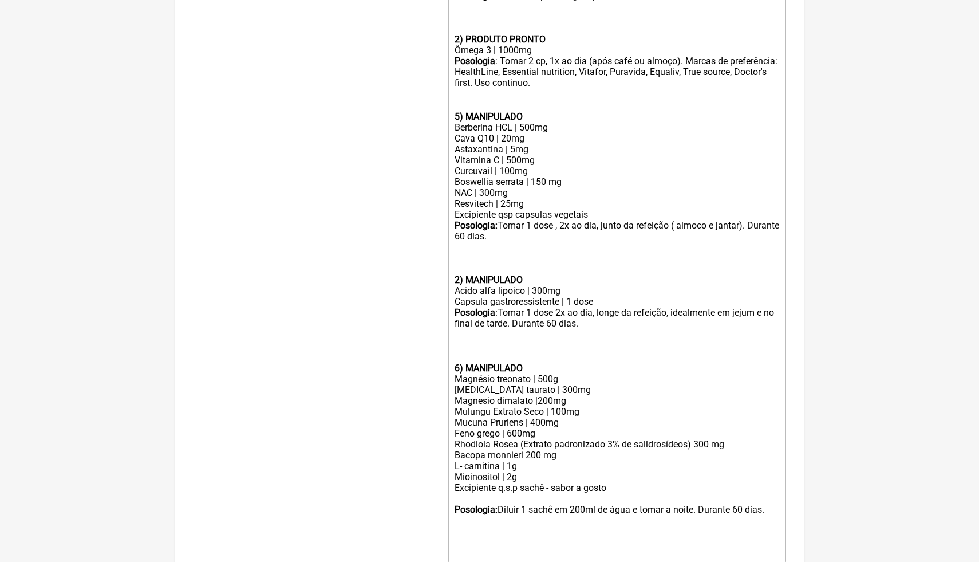
scroll to position [472, 0]
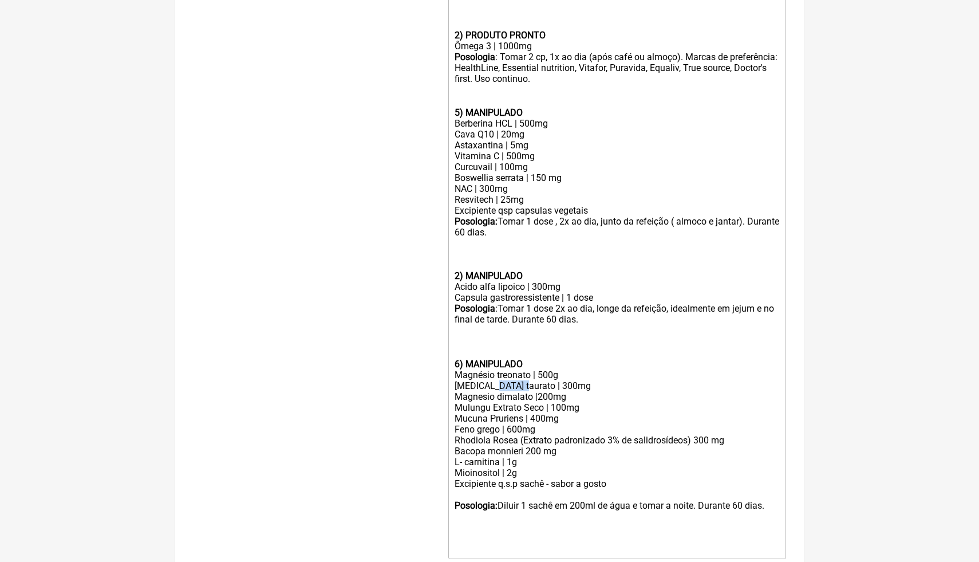
drag, startPoint x: 527, startPoint y: 384, endPoint x: 498, endPoint y: 385, distance: 29.2
click at [498, 385] on div "Magnesio taurato | 300mg" at bounding box center [617, 385] width 325 height 11
click at [550, 428] on div "Mucuna Pruriens | 400mg Feno grego | 600mg Rhodiola Rosea (Extrato padronizado …" at bounding box center [617, 429] width 325 height 33
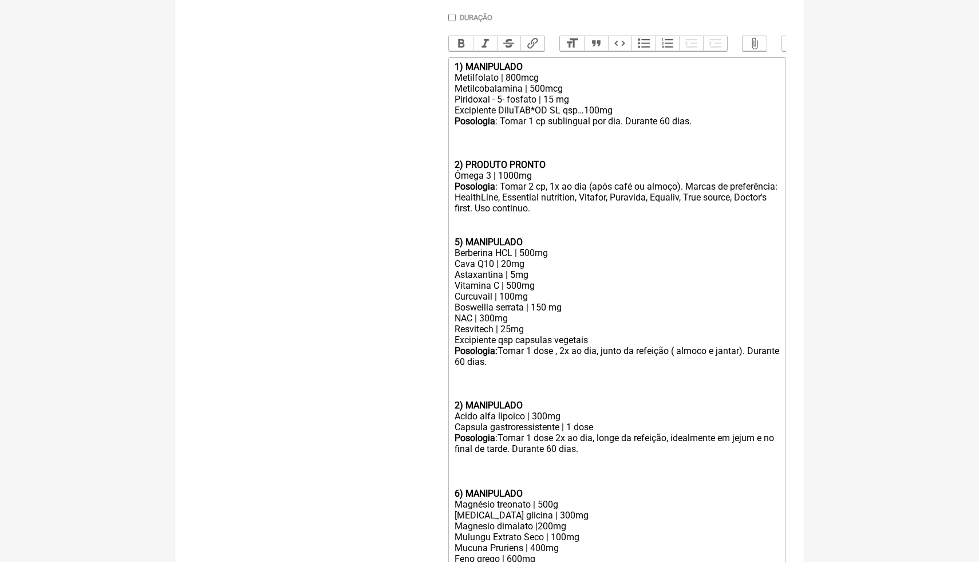
scroll to position [335, 0]
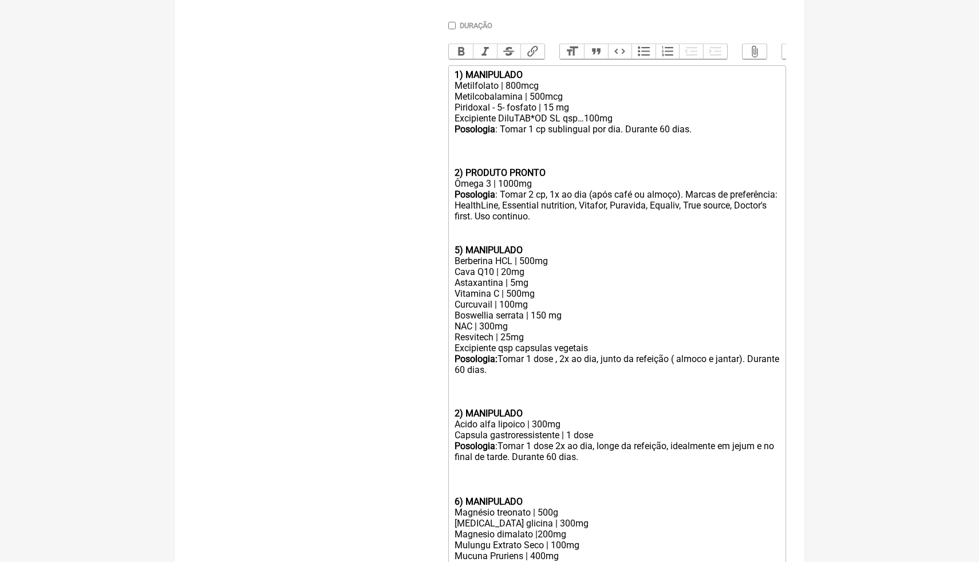
click at [498, 230] on div "Posologia : Tomar 2 cp, 1x ao dia (após café ou almoço). Marcas de preferência:…" at bounding box center [617, 222] width 325 height 66
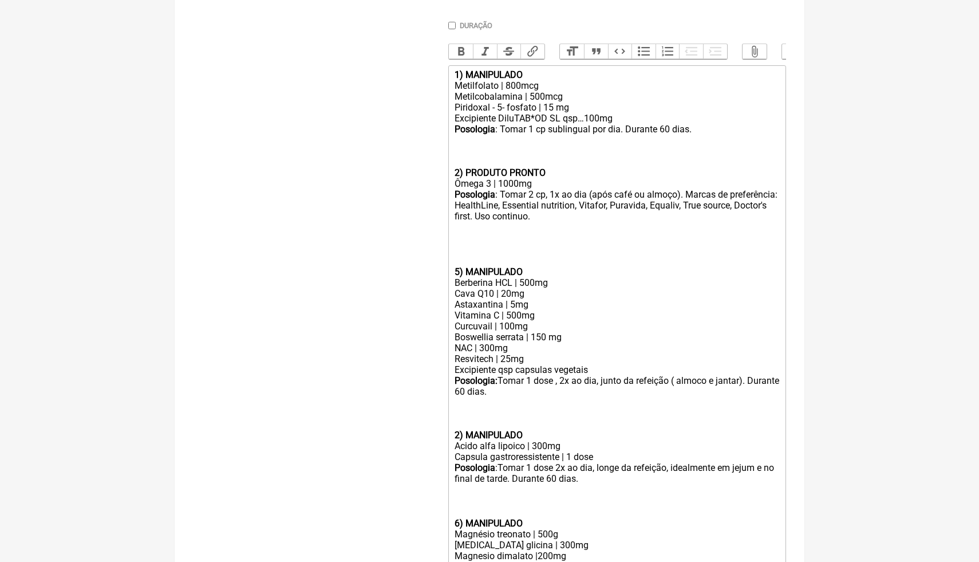
click at [488, 142] on div "Posologia : Tomar 1 cp sublingual por dia. Durante 60 dias. 2) PRODUTO PRONTO" at bounding box center [617, 151] width 325 height 54
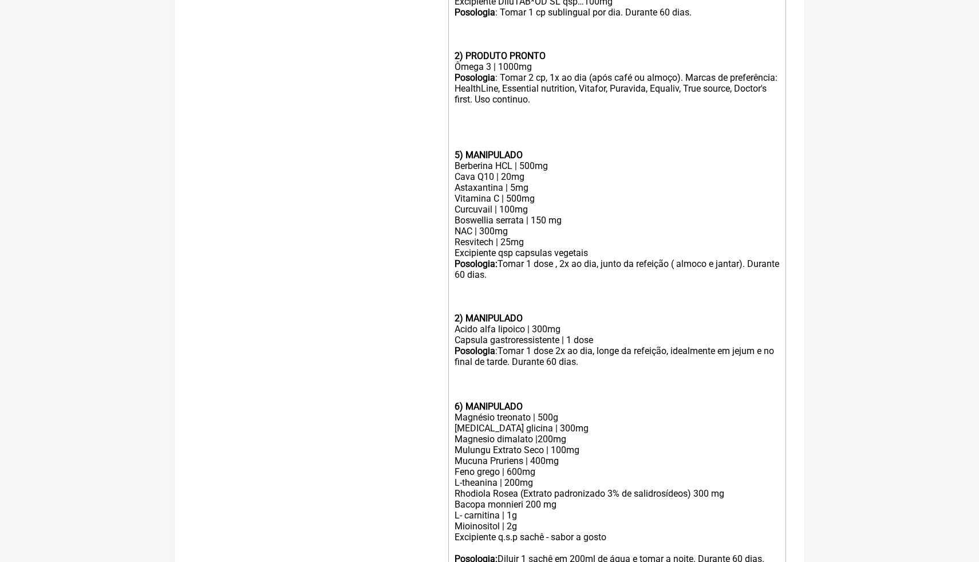
scroll to position [495, 0]
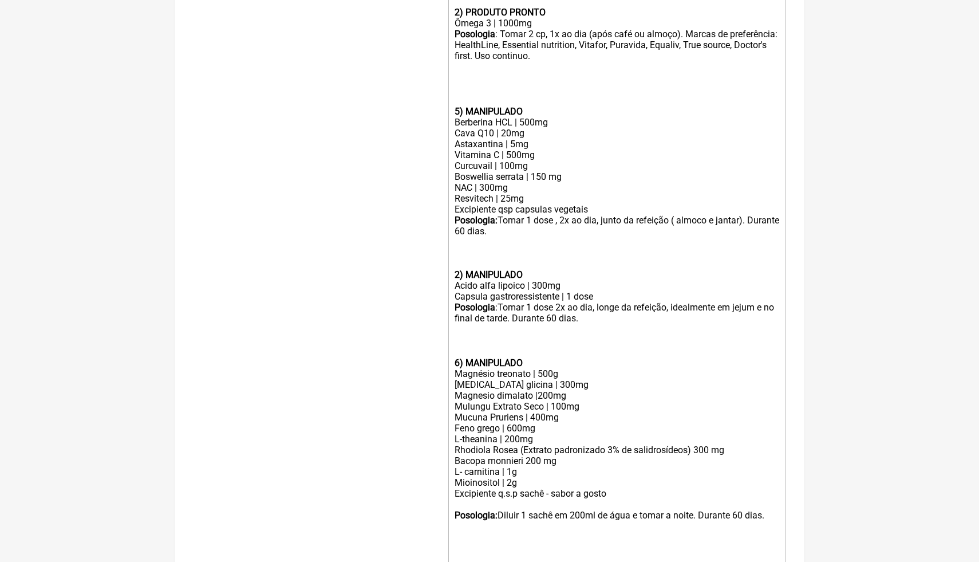
click at [555, 372] on div "Magnésio treonato | 500g" at bounding box center [617, 373] width 325 height 11
drag, startPoint x: 548, startPoint y: 285, endPoint x: 531, endPoint y: 285, distance: 16.6
click at [531, 285] on div "Acido alfa lipoico | 300mg" at bounding box center [617, 285] width 325 height 11
click at [534, 199] on div "Boswellia serrata | 150 mg NAC | 300mg Resvitech | 25mg" at bounding box center [617, 187] width 325 height 33
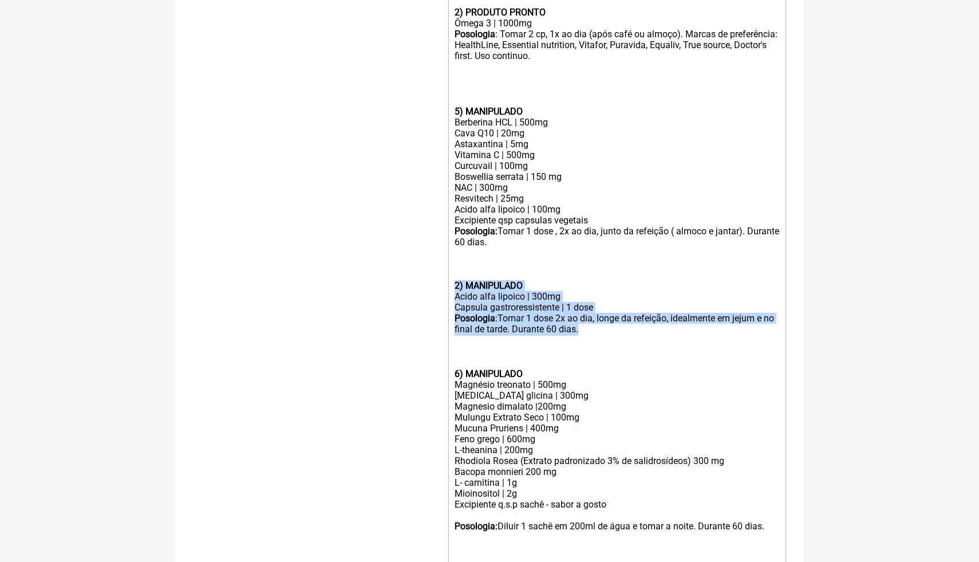
drag, startPoint x: 602, startPoint y: 327, endPoint x: 451, endPoint y: 284, distance: 157.3
click at [451, 284] on trix-editor "1) MANIPULADO Metilfolato | 800mcg Metilcobalamina | 500mcg Piridoxal - 5- fosf…" at bounding box center [617, 242] width 338 height 674
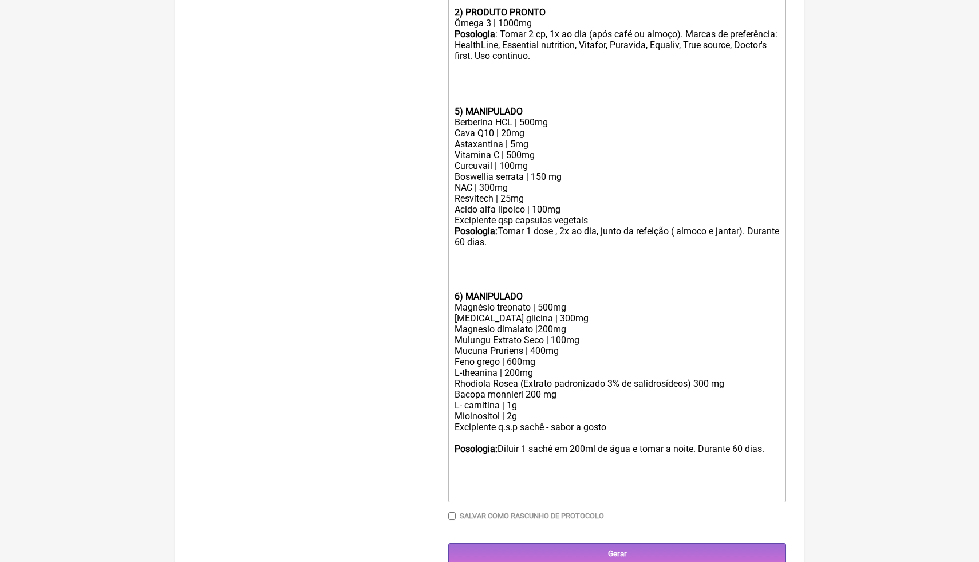
click at [747, 282] on div at bounding box center [617, 285] width 325 height 11
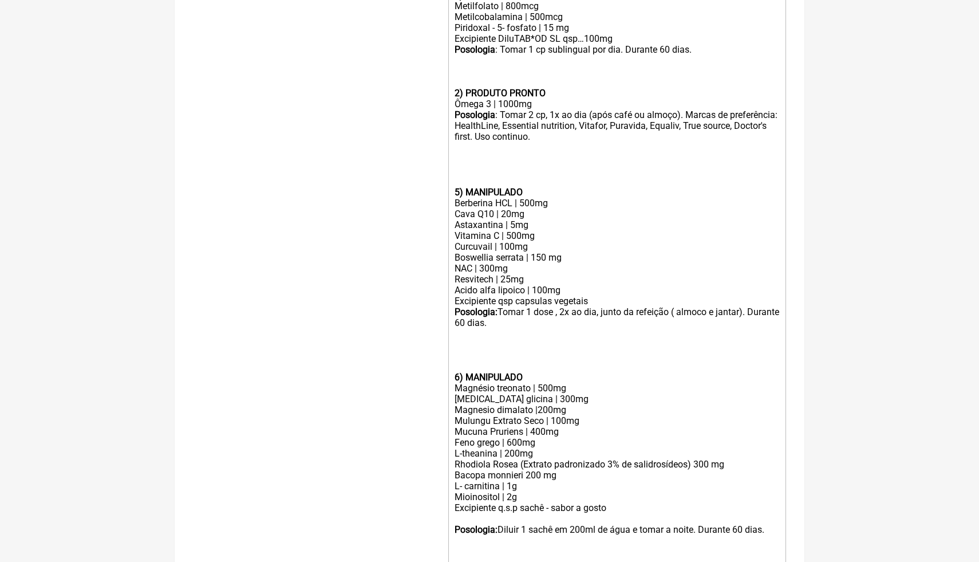
scroll to position [404, 0]
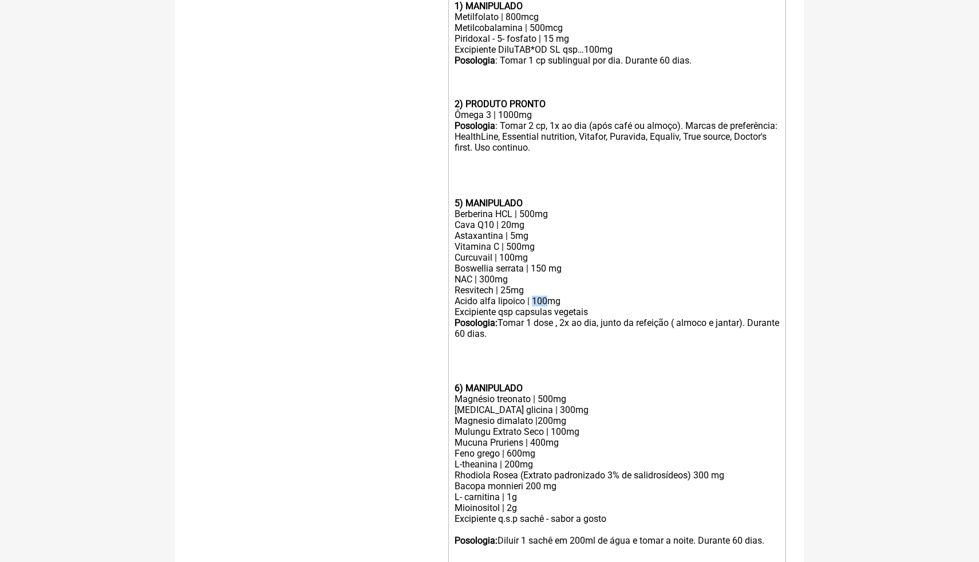
drag, startPoint x: 547, startPoint y: 300, endPoint x: 533, endPoint y: 297, distance: 14.0
click at [533, 298] on div "Boswellia serrata | 150 mg NAC | 300mg Resvitech | 25mg Acido alfa lipoico | 10…" at bounding box center [617, 285] width 325 height 44
click at [459, 203] on strong "5) MANIPULADO" at bounding box center [489, 203] width 68 height 11
click at [461, 387] on strong "6) MANIPULADO" at bounding box center [489, 387] width 68 height 11
drag, startPoint x: 806, startPoint y: 256, endPoint x: 806, endPoint y: 247, distance: 9.2
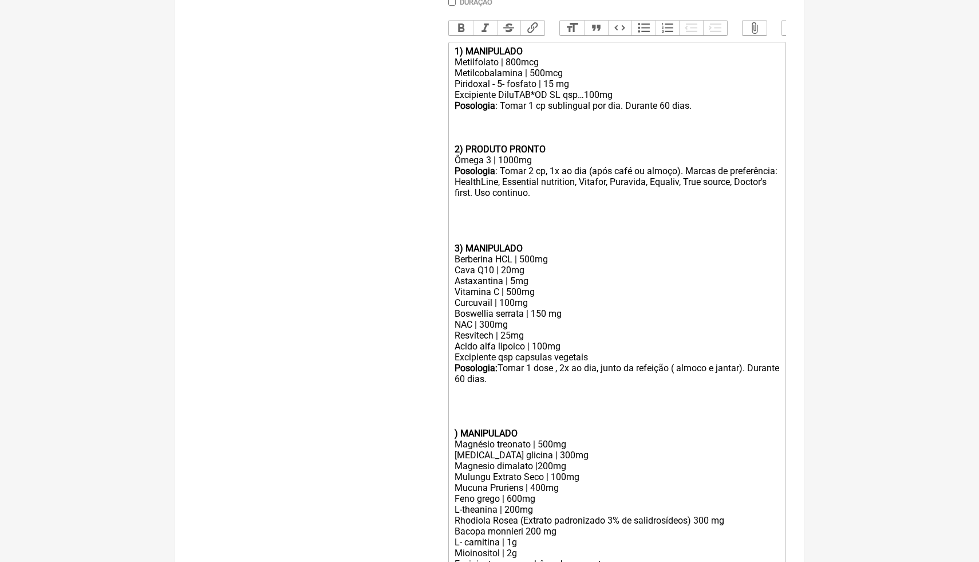
scroll to position [358, 0]
click at [453, 431] on trix-editor "1) MANIPULADO Metilfolato | 800mcg Metilcobalamina | 500mcg Piridoxal - 5- fosf…" at bounding box center [617, 340] width 338 height 597
click at [601, 424] on div at bounding box center [617, 422] width 325 height 11
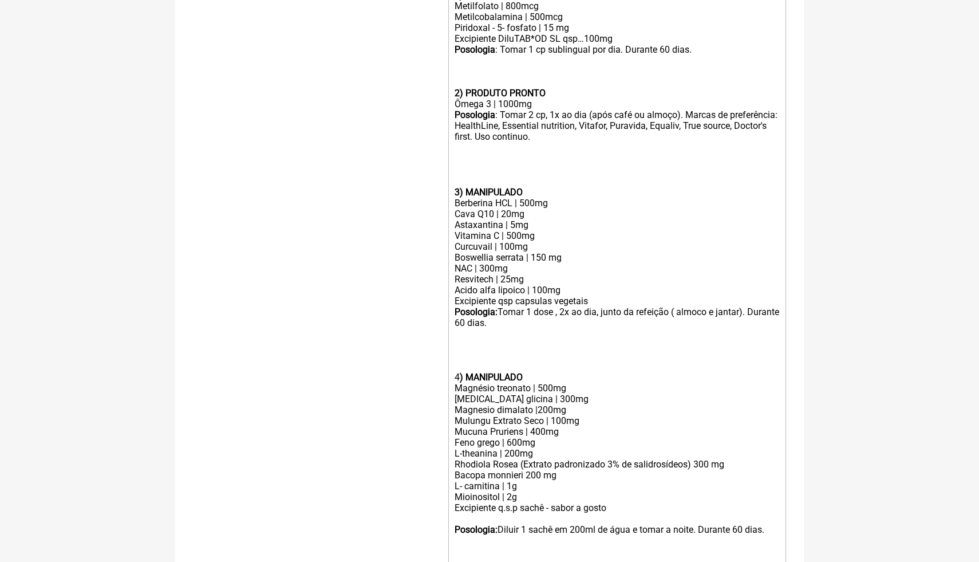
scroll to position [404, 0]
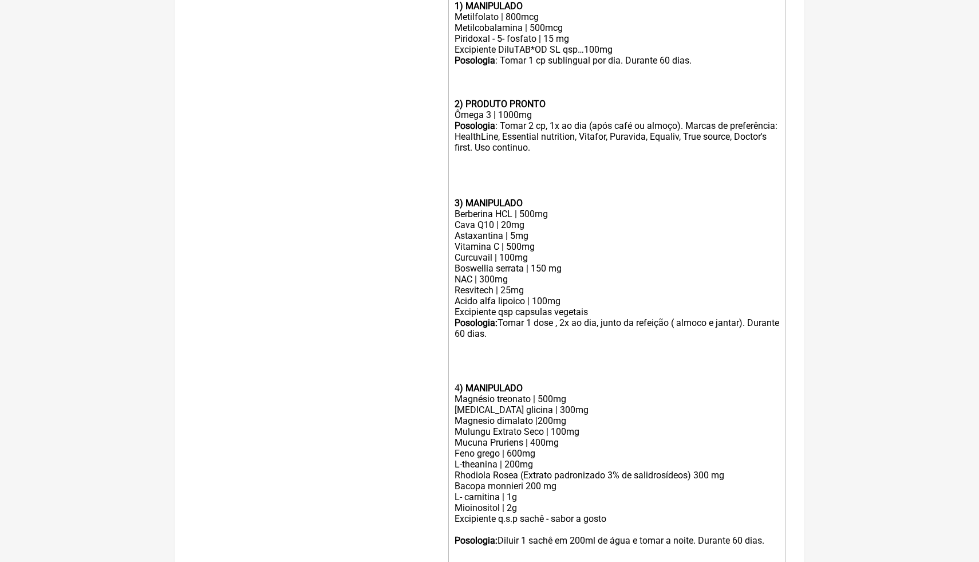
click at [480, 81] on div "Posologia : Tomar 1 cp sublingual por dia. Durante 60 dias. 2) PRODUTO PRONTO" at bounding box center [617, 82] width 325 height 54
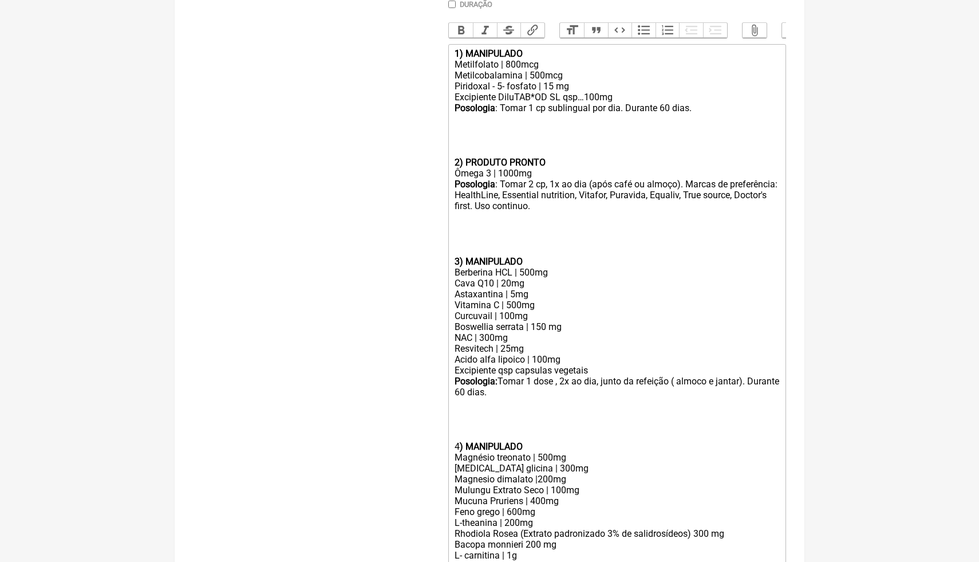
scroll to position [358, 0]
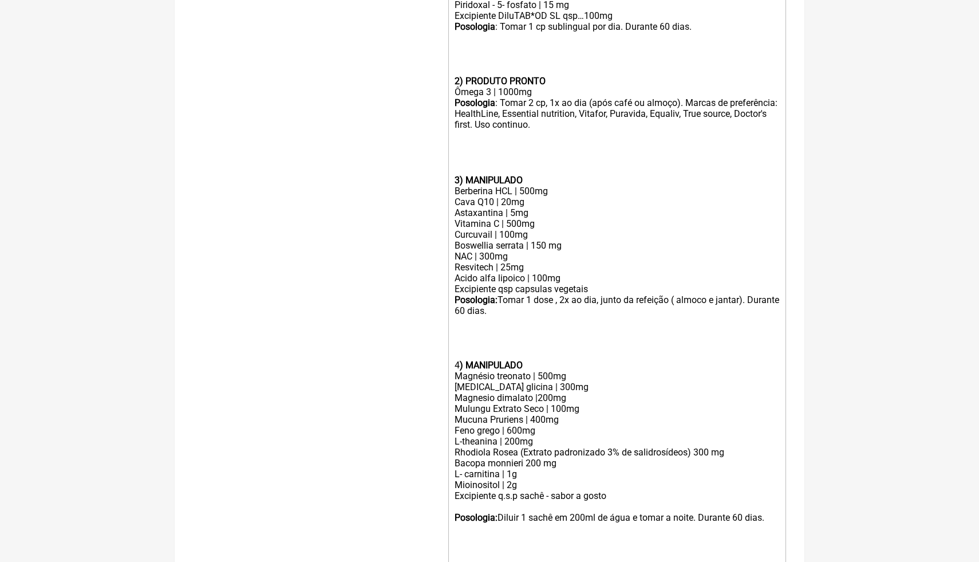
scroll to position [449, 0]
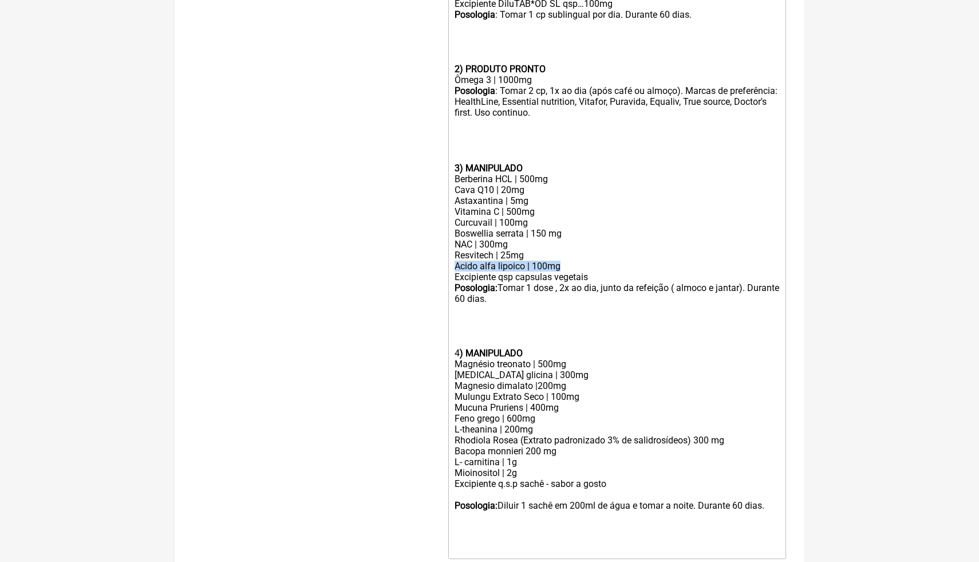
drag, startPoint x: 574, startPoint y: 267, endPoint x: 456, endPoint y: 267, distance: 118.5
click at [455, 266] on div "Boswellia serrata | 150 mg NAC | 300mg Resvitech | 25mg Acido alfa lipoico | 10…" at bounding box center [617, 250] width 325 height 44
type trix-editor "<div><strong>1) MANIPULADO</strong></div><div>Metilfolato | 800mcg</div><div>Me…"
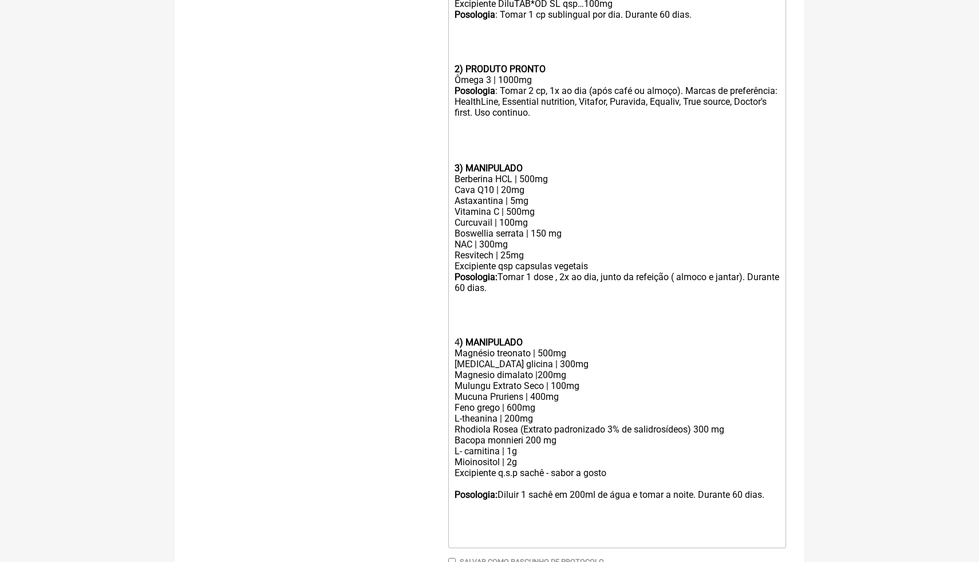
click at [697, 116] on div "Posologia : Tomar 2 cp, 1x ao dia (após café ou almoço). Marcas de preferência:…" at bounding box center [617, 129] width 325 height 88
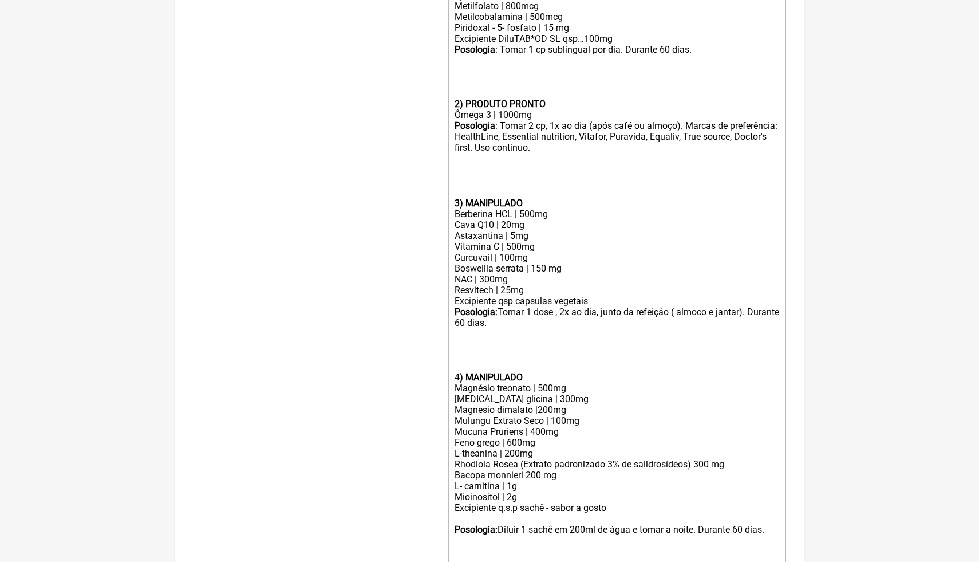
scroll to position [404, 0]
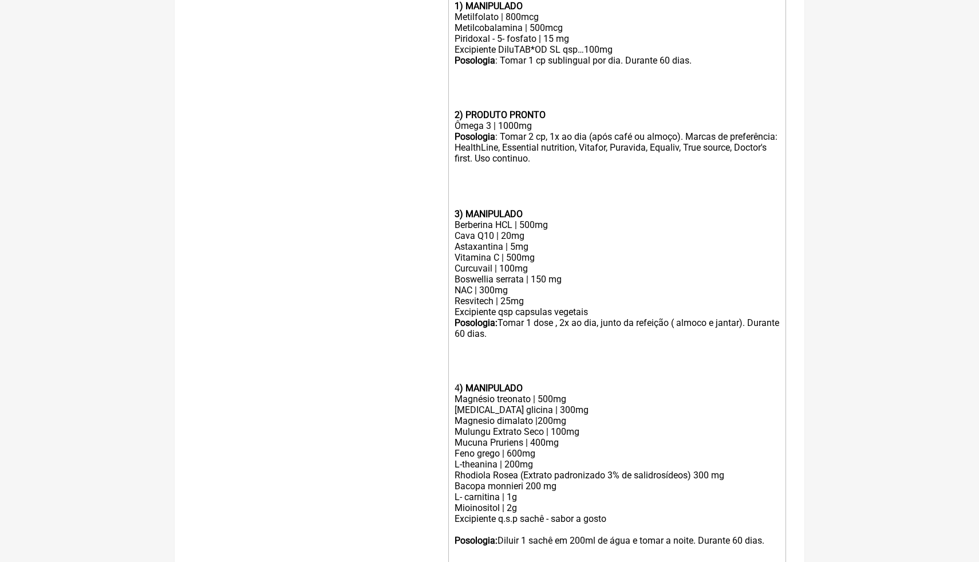
drag, startPoint x: 847, startPoint y: 126, endPoint x: 845, endPoint y: 119, distance: 7.1
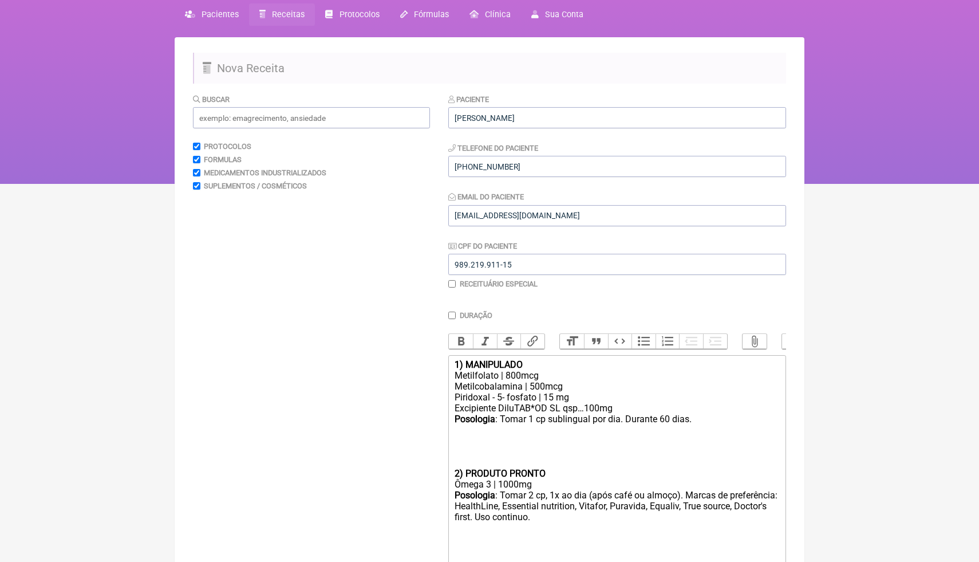
scroll to position [37, 0]
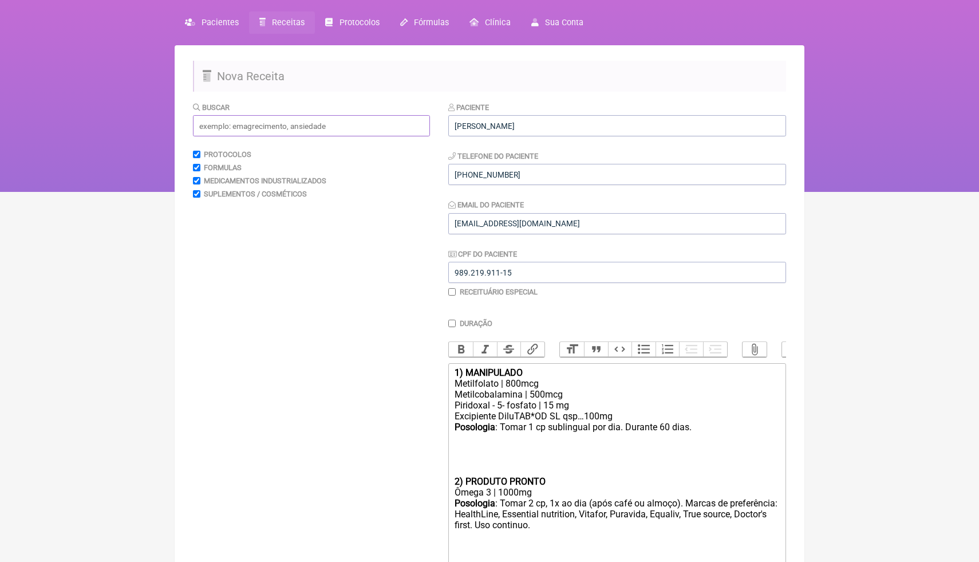
click at [283, 125] on input "text" at bounding box center [311, 125] width 237 height 21
click at [514, 475] on div "Posologia : Tomar 1 cp sublingual por dia. Durante 60 dias. 2) PRODUTO PRONTO" at bounding box center [617, 453] width 325 height 65
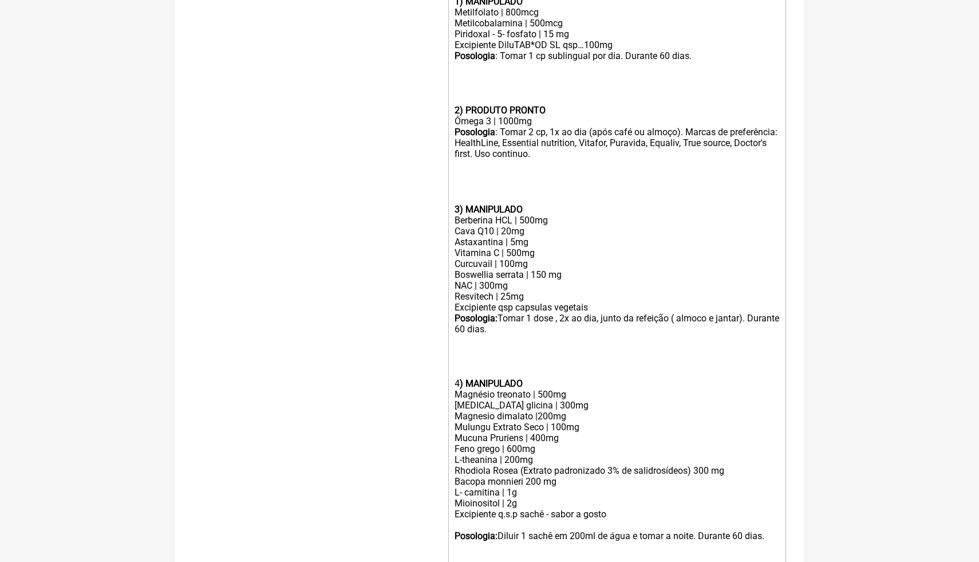
scroll to position [430, 0]
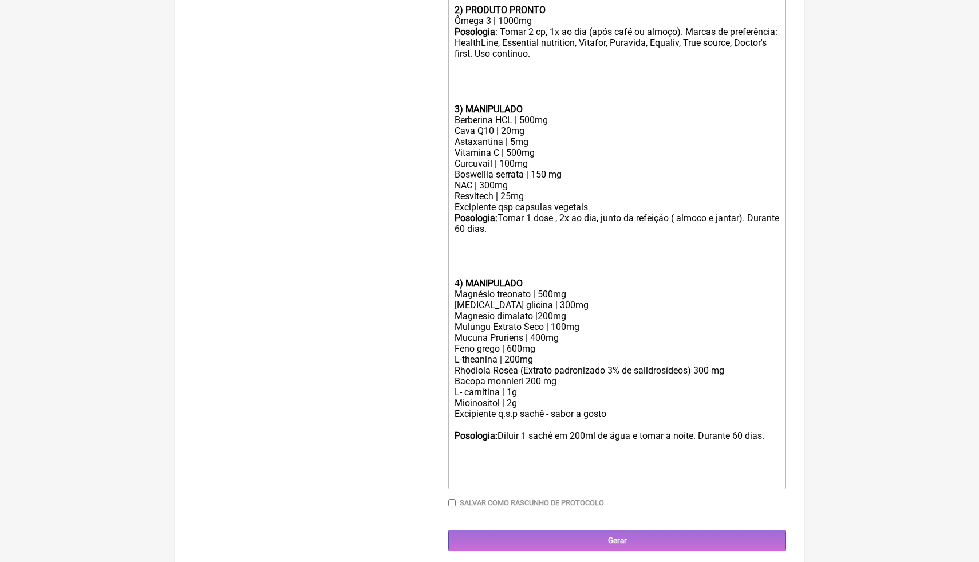
scroll to position [514, 0]
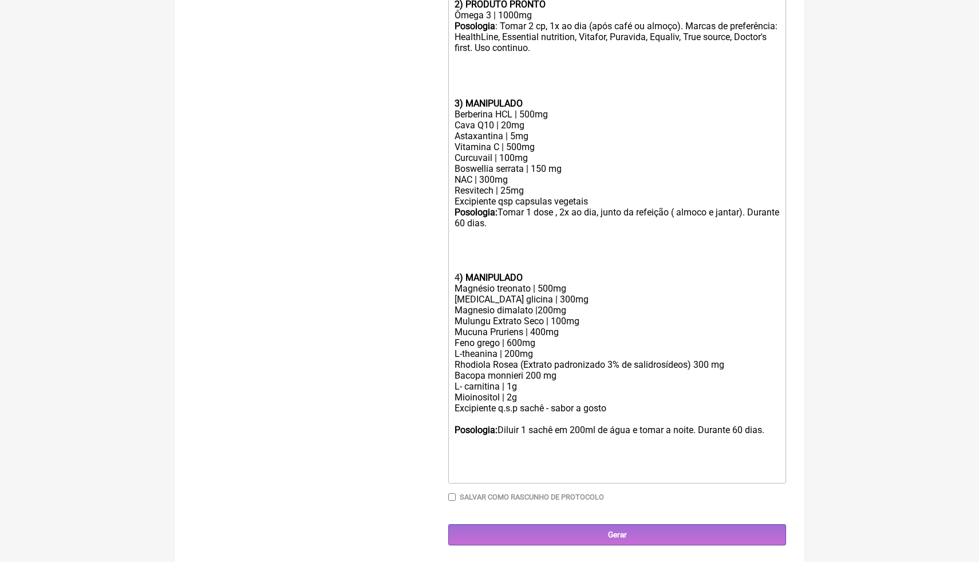
click at [674, 532] on input "Gerar" at bounding box center [617, 534] width 338 height 21
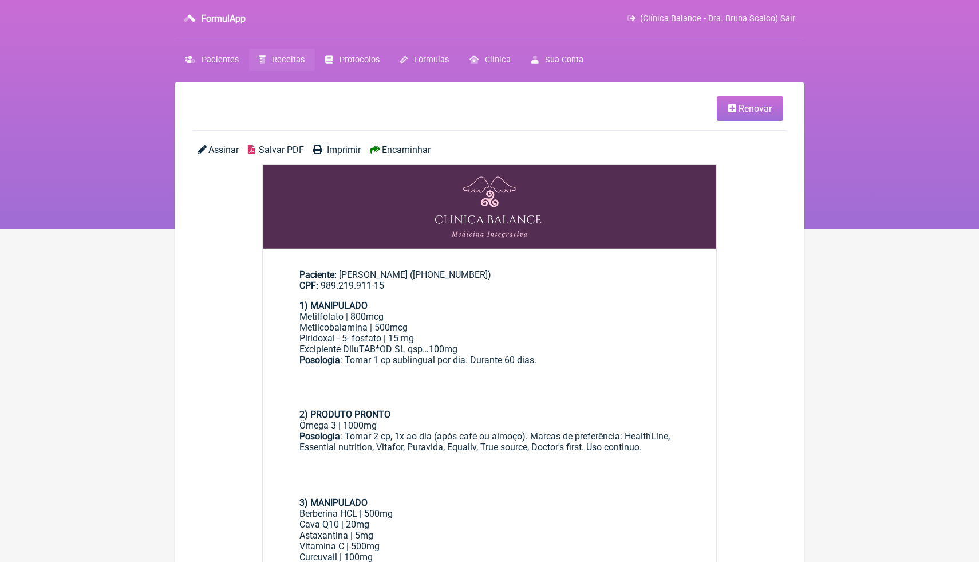
click at [275, 153] on span "Salvar PDF" at bounding box center [281, 149] width 45 height 11
click at [415, 380] on div "Posologia : Tomar 1 cp sublingual por dia. Durante 60 dias. 2) PRODUTO PRONTO" at bounding box center [489, 386] width 380 height 65
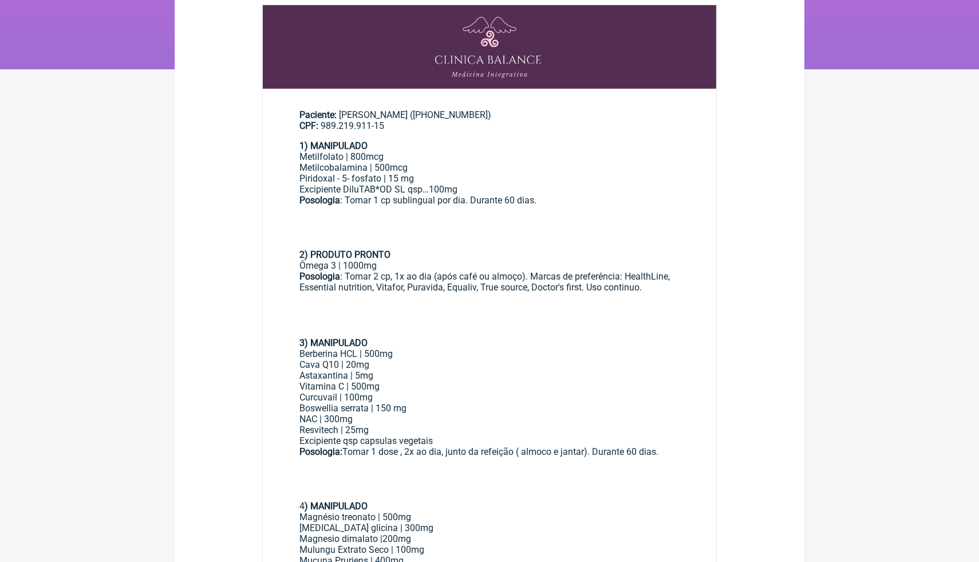
scroll to position [160, 0]
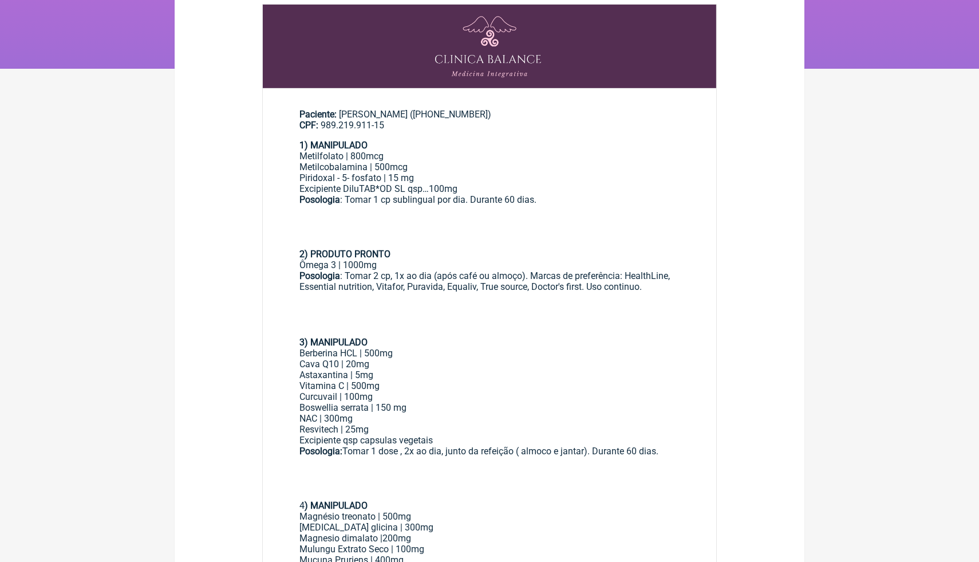
drag, startPoint x: 679, startPoint y: 449, endPoint x: 302, endPoint y: 247, distance: 427.5
click at [302, 248] on div "1) MANIPULADO Metilfolato | 800mcg Metilcobalamina | 500mcg Piridoxal - 5- fosf…" at bounding box center [489, 423] width 380 height 567
click at [302, 247] on div "Posologia : Tomar 1 cp sublingual por dia. Durante 60 dias. 2) PRODUTO PRONTO" at bounding box center [489, 226] width 380 height 65
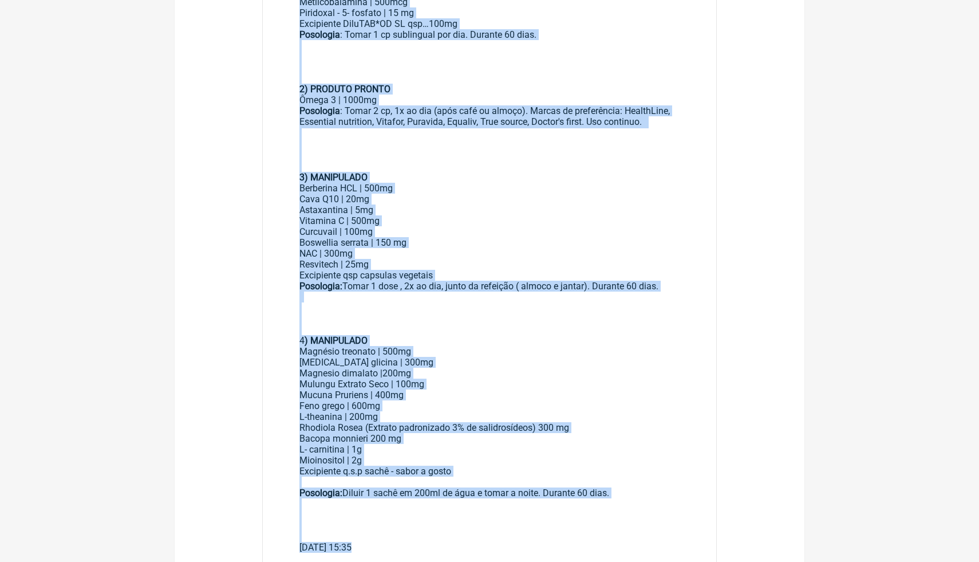
scroll to position [337, 0]
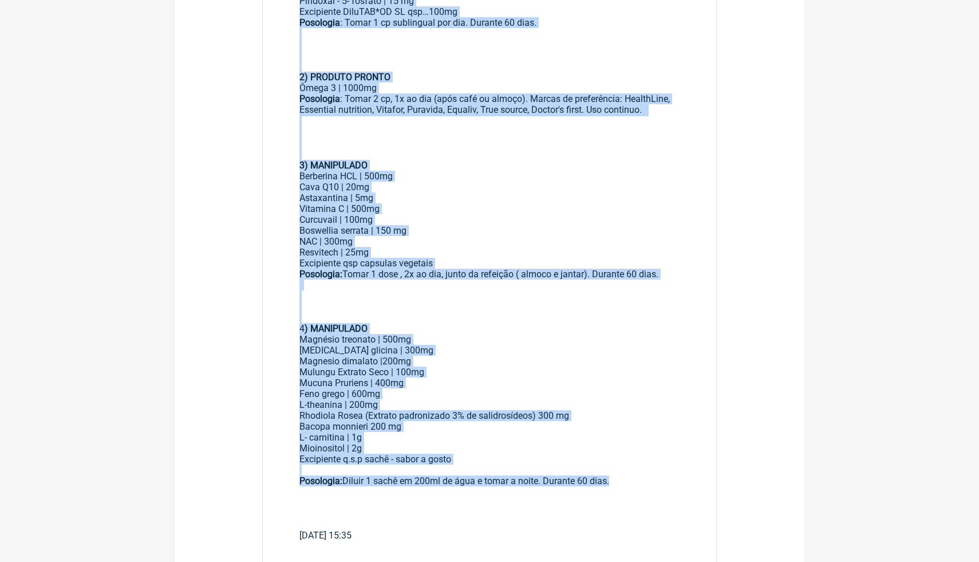
drag, startPoint x: 293, startPoint y: 144, endPoint x: 625, endPoint y: 484, distance: 475.3
click at [625, 484] on main "Paciente: Mariza Marques dos Santos ((61) 99647-5738) CPF: 989.219.911-15 1) MA…" at bounding box center [489, 232] width 453 height 636
copy div "1) MANIPULADO Metilfolato | 800mcg Metilcobalamina | 500mcg Piridoxal - 5- fosf…"
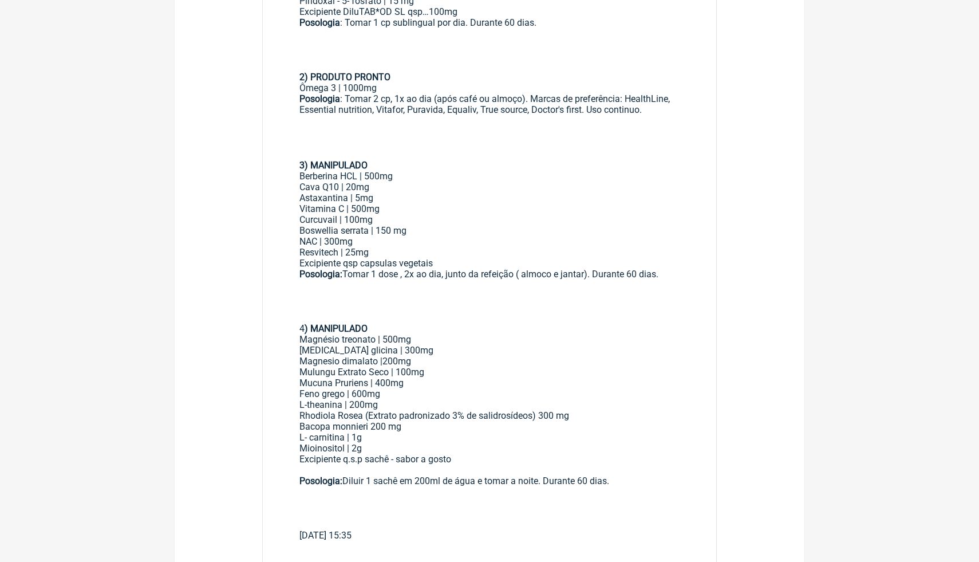
click at [518, 240] on div "Boswellia serrata | 150 mg NAC | 300mg Resvitech | 25mg" at bounding box center [489, 241] width 380 height 33
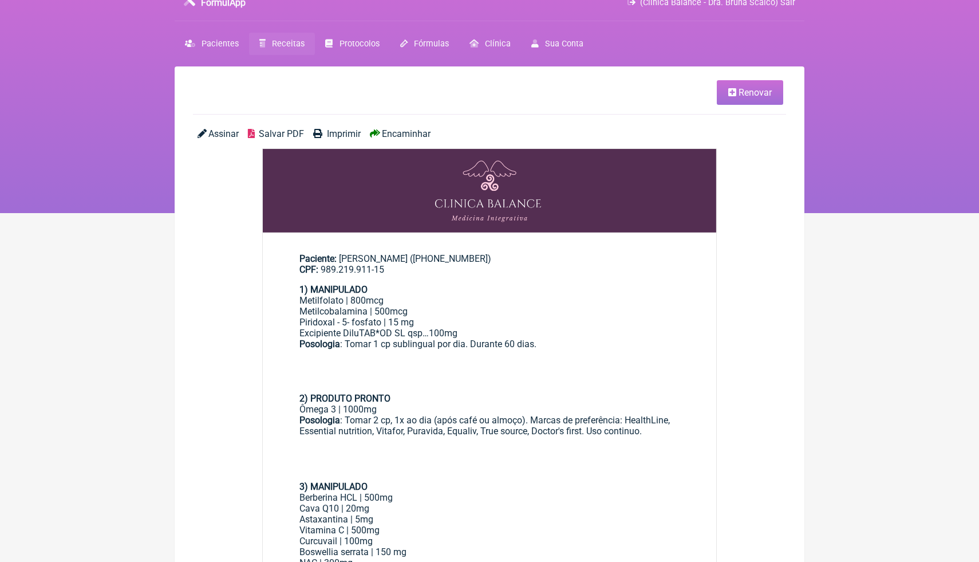
scroll to position [0, 0]
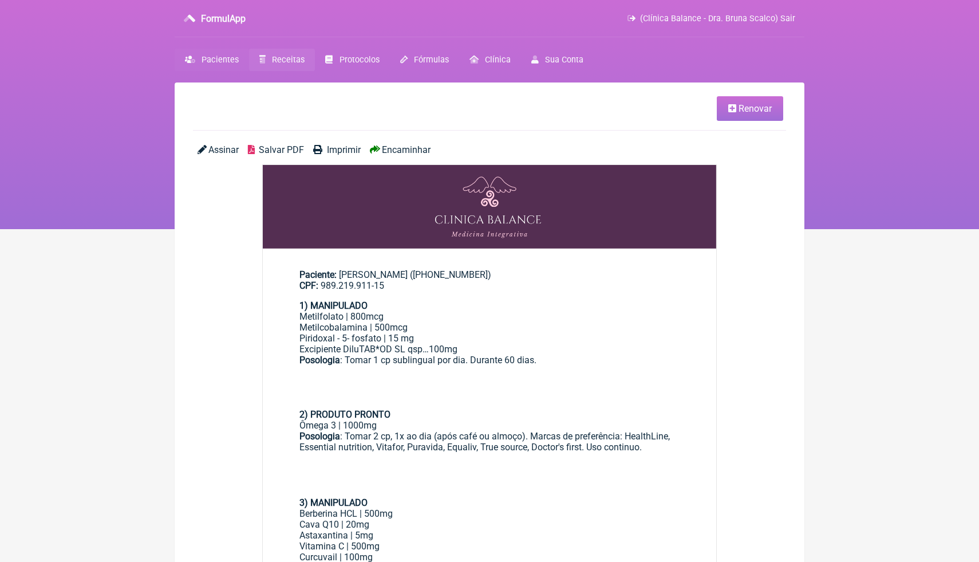
click at [221, 64] on span "Pacientes" at bounding box center [220, 60] width 37 height 10
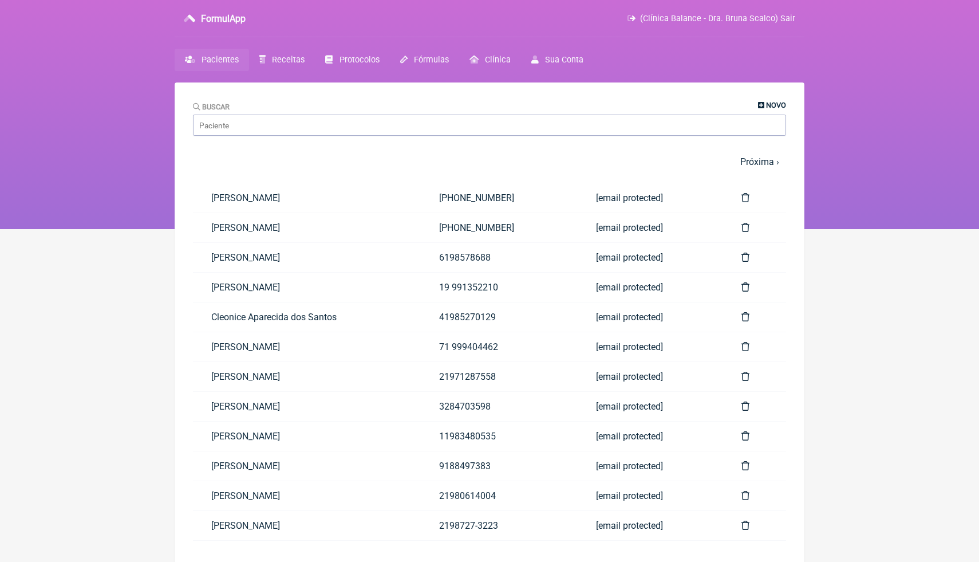
click at [770, 104] on span "Novo" at bounding box center [776, 105] width 20 height 9
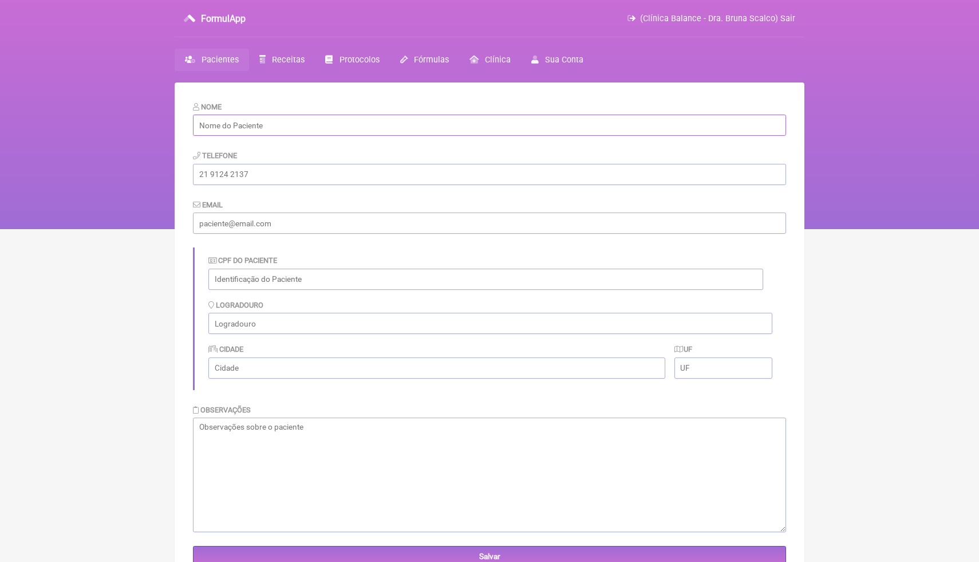
click at [497, 132] on input "text" at bounding box center [489, 125] width 593 height 21
click at [281, 62] on span "Receitas" at bounding box center [288, 60] width 33 height 10
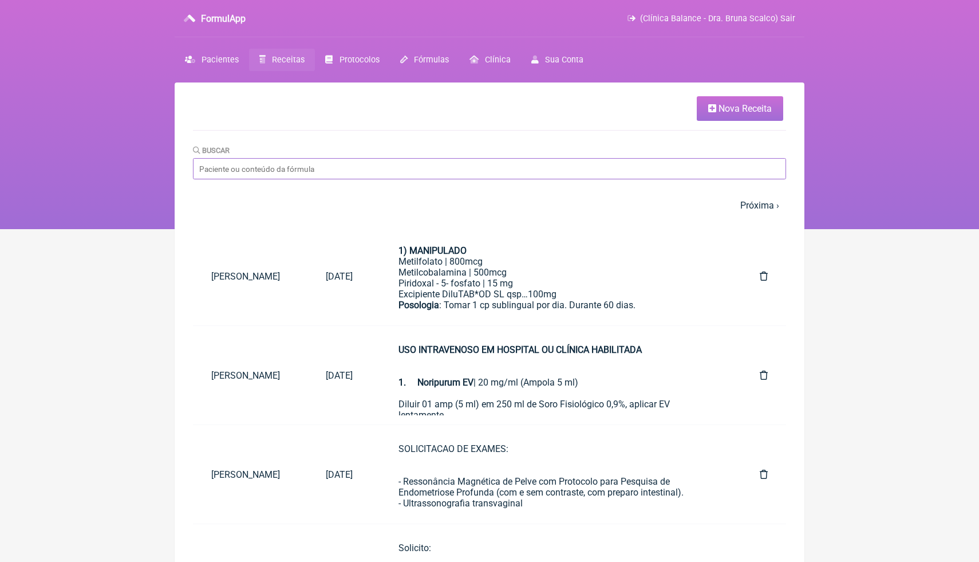
click at [342, 167] on input "Buscar" at bounding box center [489, 168] width 593 height 21
type input "[PERSON_NAME]"
click at [752, 112] on span "Nova Receita" at bounding box center [745, 108] width 53 height 11
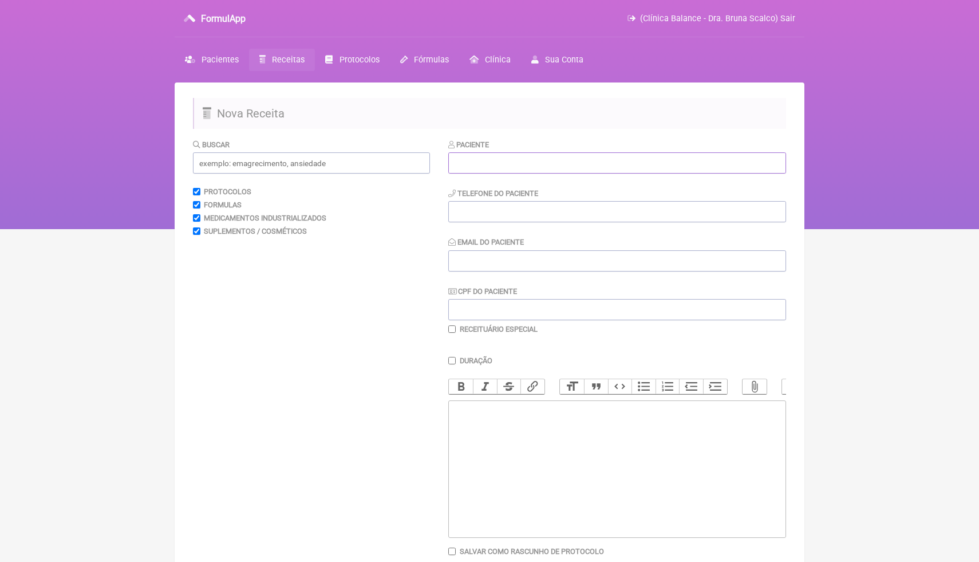
click at [512, 161] on input "text" at bounding box center [617, 162] width 338 height 21
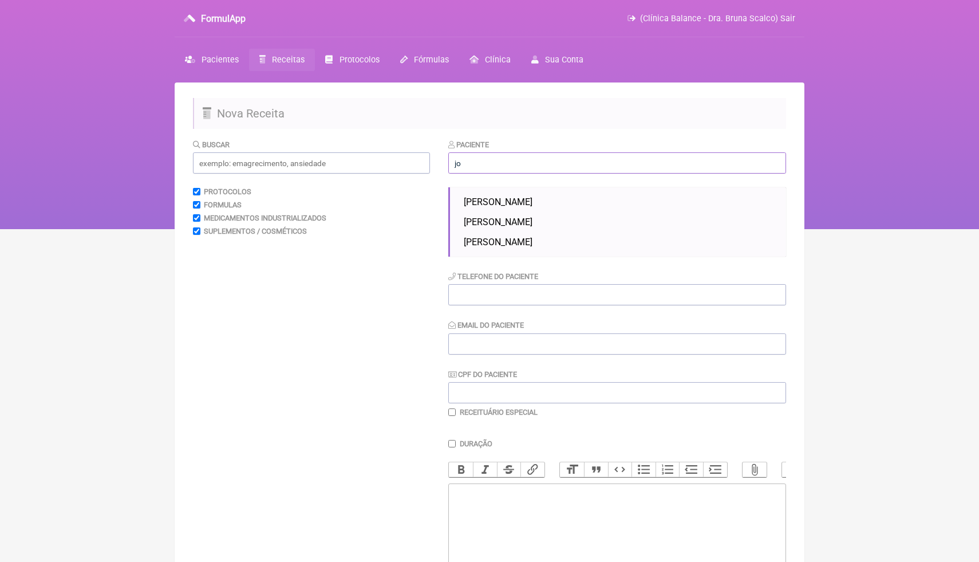
type input "j"
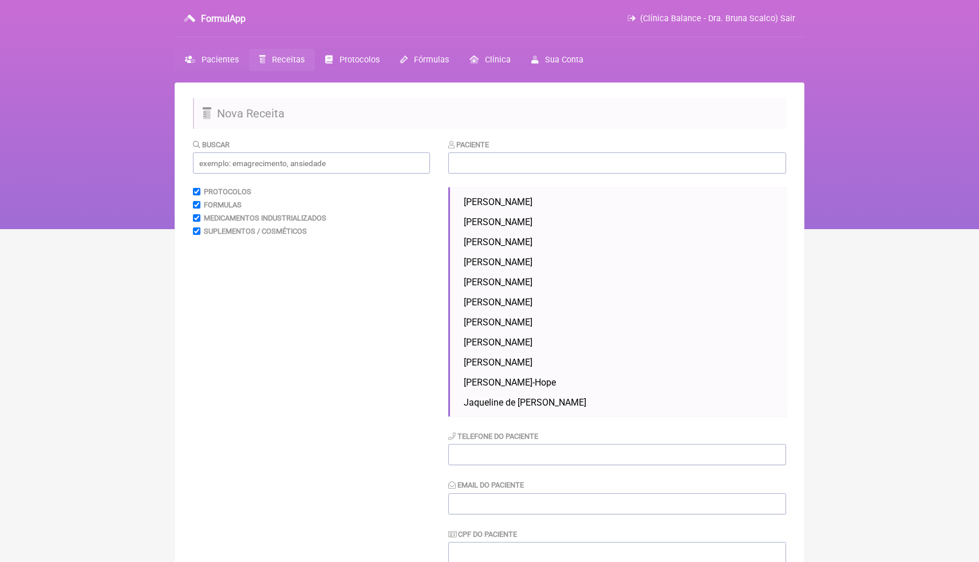
click at [212, 62] on span "Pacientes" at bounding box center [220, 60] width 37 height 10
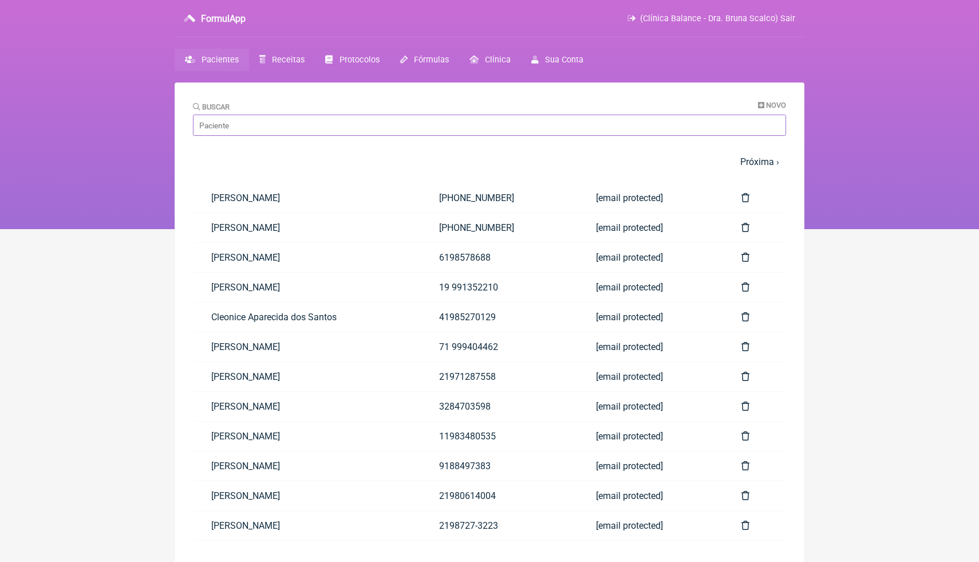
click at [335, 129] on input "Buscar" at bounding box center [489, 125] width 593 height 21
paste input "[PERSON_NAME]"
type input "[PERSON_NAME]"
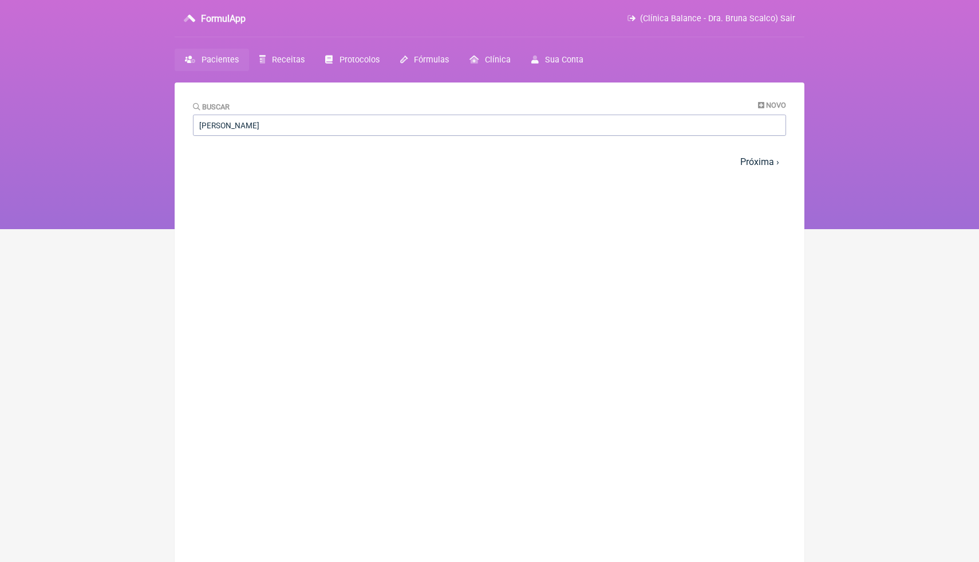
click at [372, 157] on nav "1 2 3 4 5 … Próxima › Última »" at bounding box center [489, 161] width 593 height 25
click at [664, 153] on nav "1 2 3 4 5 … Próxima › Última »" at bounding box center [489, 161] width 593 height 25
click at [613, 123] on input "[PERSON_NAME]" at bounding box center [489, 125] width 593 height 21
click at [699, 134] on input "[PERSON_NAME]" at bounding box center [489, 125] width 593 height 21
click at [772, 110] on div "Buscar Novo Jose Soares Correia" at bounding box center [489, 118] width 593 height 35
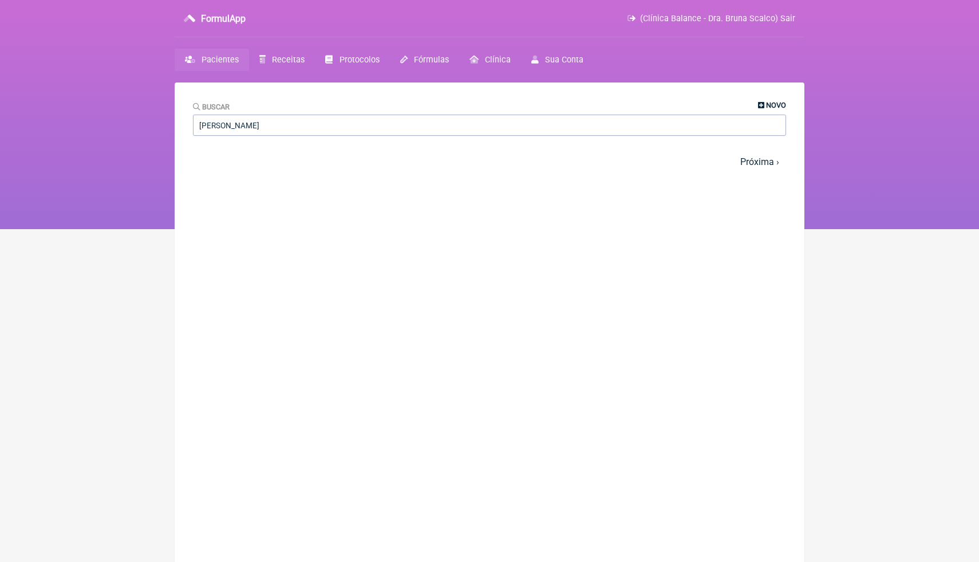
click at [772, 103] on span "Novo" at bounding box center [776, 105] width 20 height 9
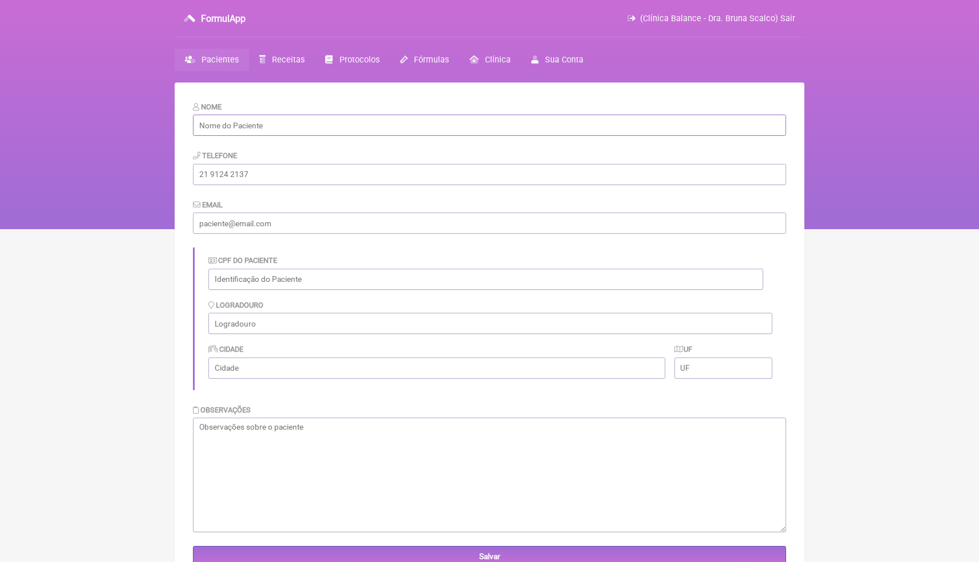
click at [456, 128] on input "text" at bounding box center [489, 125] width 593 height 21
paste input "[PERSON_NAME]"
type input "[PERSON_NAME]"
click at [267, 280] on input "text" at bounding box center [485, 279] width 555 height 21
paste input "147.446.861-68"
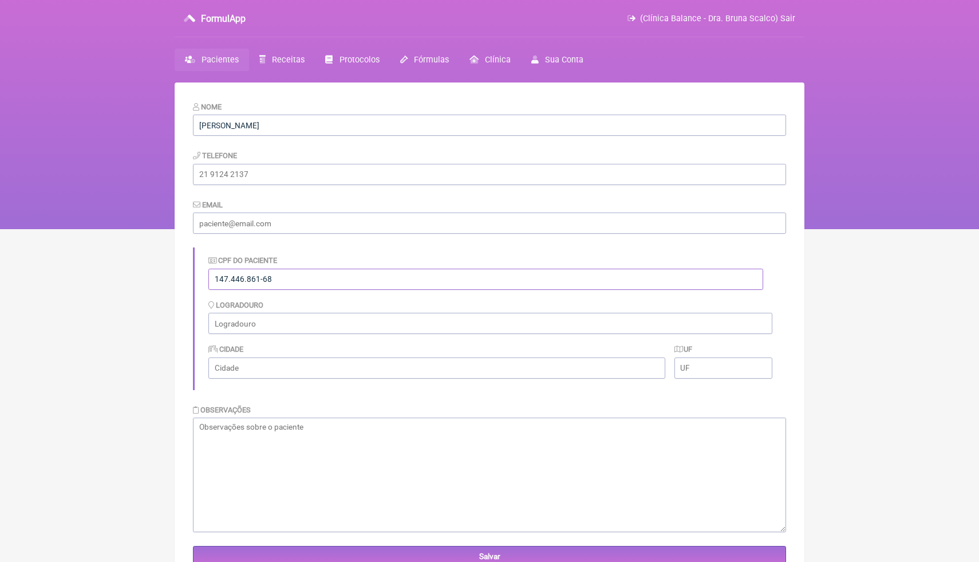
type input "147.446.861-68"
click at [275, 232] on input "email" at bounding box center [489, 222] width 593 height 21
paste input "[EMAIL_ADDRESS][DOMAIN_NAME]"
type input "[EMAIL_ADDRESS][DOMAIN_NAME]"
click at [259, 172] on input "tel" at bounding box center [489, 174] width 593 height 21
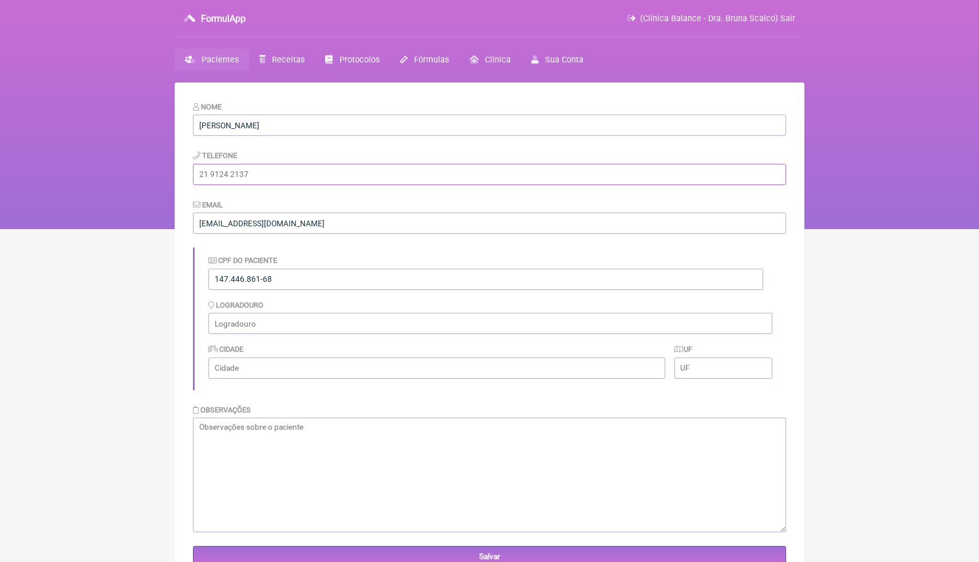
paste input "98987752133"
type input "98987752133"
click at [267, 554] on input "Salvar" at bounding box center [489, 556] width 593 height 21
click at [289, 60] on span "Receitas" at bounding box center [288, 60] width 33 height 10
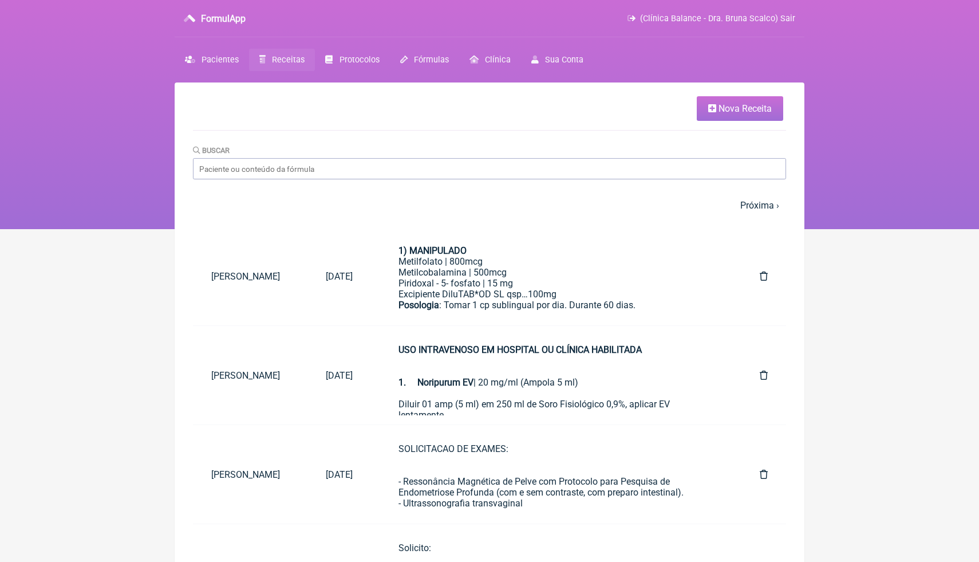
click at [737, 106] on span "Nova Receita" at bounding box center [745, 108] width 53 height 11
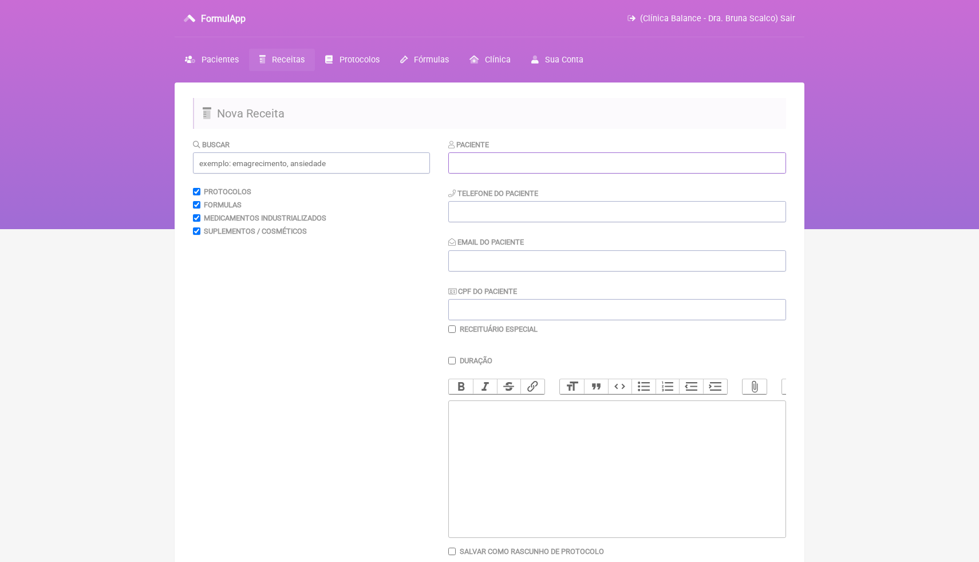
click at [562, 169] on input "text" at bounding box center [617, 162] width 338 height 21
click at [545, 163] on input "text" at bounding box center [617, 162] width 338 height 21
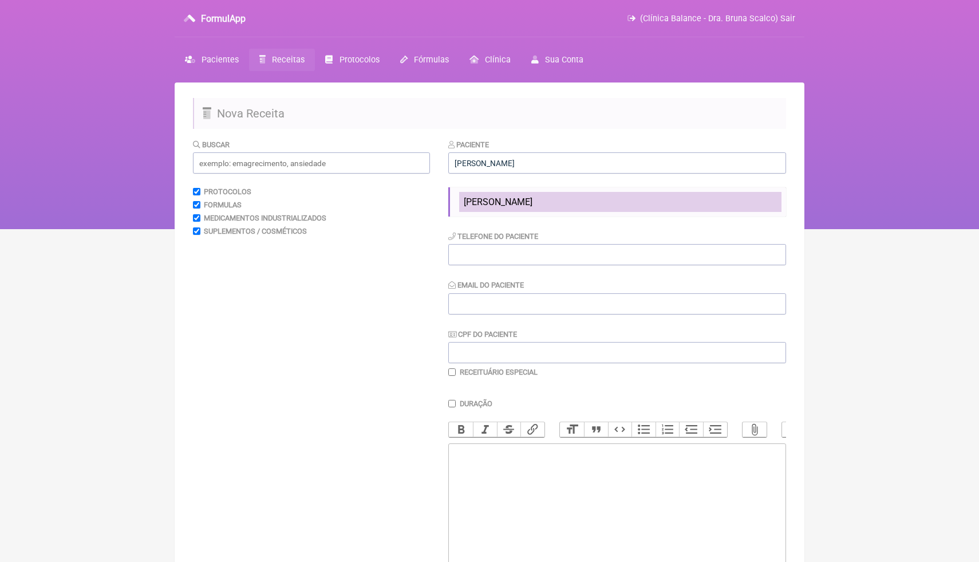
click at [573, 199] on li "[PERSON_NAME]" at bounding box center [620, 202] width 322 height 20
type input "[PERSON_NAME]"
type input "98987752133"
type input "[EMAIL_ADDRESS][DOMAIN_NAME]"
type input "147.446.861-68"
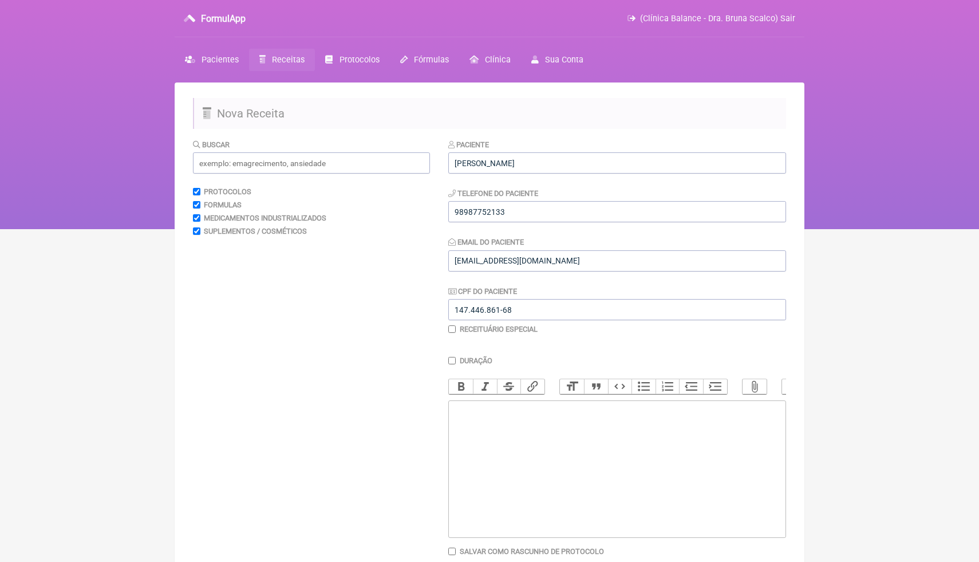
click at [504, 425] on trix-editor at bounding box center [617, 468] width 338 height 137
click at [398, 167] on input "text" at bounding box center [311, 162] width 237 height 21
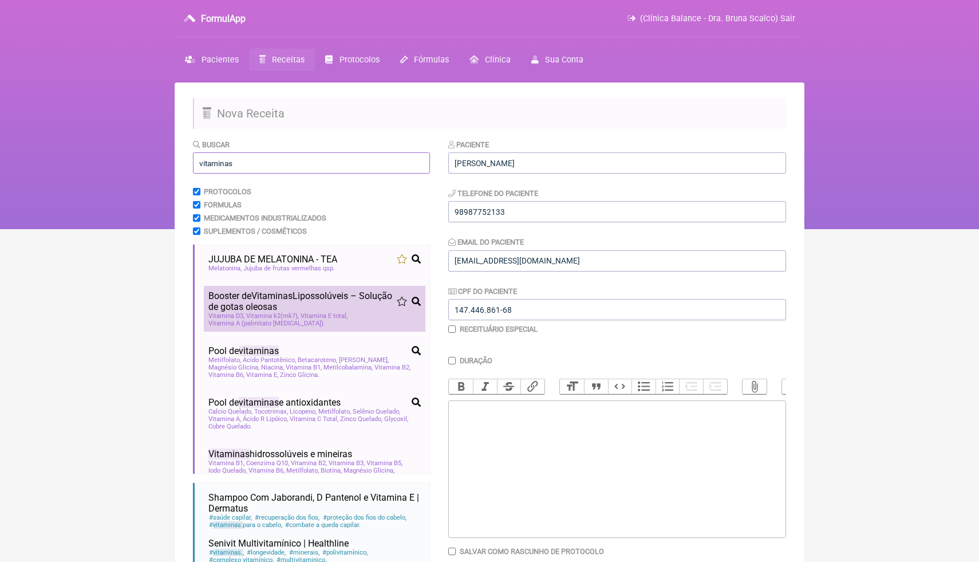
type input "vitaminas"
click at [290, 305] on span "Booster de Vitaminas Lipossolúveis – Solução de gotas oleosas" at bounding box center [302, 301] width 188 height 22
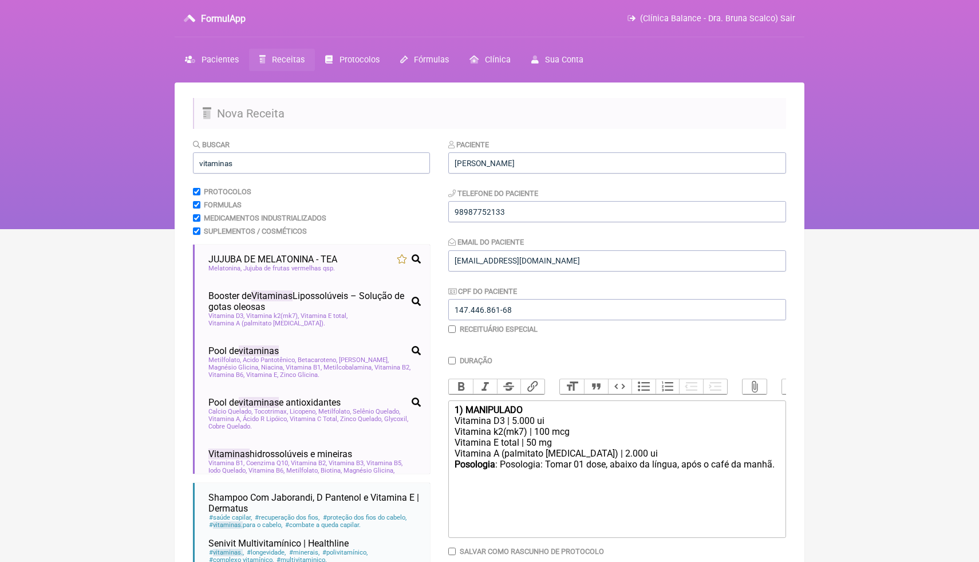
click at [546, 482] on div "Posologia : Posologia: Tomar 01 dose, abaixo da língua, após o café da manhã. ㅤ" at bounding box center [617, 470] width 325 height 23
drag, startPoint x: 556, startPoint y: 442, endPoint x: 528, endPoint y: 442, distance: 28.1
click at [528, 442] on div "Vitamina E total | 50 mg" at bounding box center [617, 442] width 325 height 11
drag, startPoint x: 622, startPoint y: 452, endPoint x: 453, endPoint y: 456, distance: 169.5
click at [453, 456] on trix-editor "1) MANIPULADO Vitamina D3 | 5.000 ui Vitamina k2(mk7) | 100 mcg Vitamina E tota…" at bounding box center [617, 468] width 338 height 137
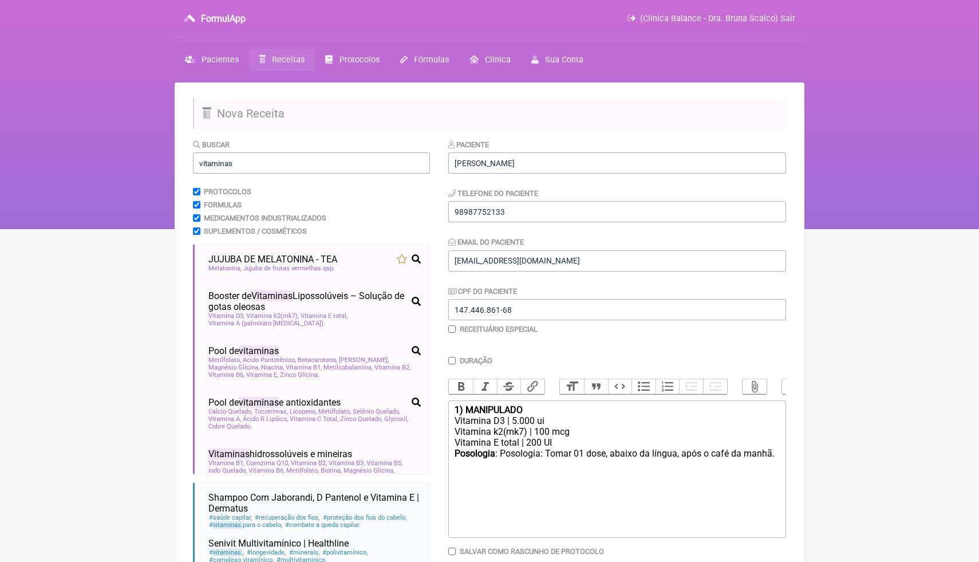
click at [515, 421] on div "Vitamina D3 | 5.000 ui" at bounding box center [617, 420] width 325 height 11
click at [580, 440] on div "Vitamina E total | 200 UI" at bounding box center [617, 442] width 325 height 11
click at [780, 451] on trix-editor "1) MANIPULADO Vitamina D3 | 10.000 ui Vitamina k2(mk7) | 100 mcg Vitamina E tot…" at bounding box center [617, 468] width 338 height 137
drag, startPoint x: 247, startPoint y: 163, endPoint x: 195, endPoint y: 161, distance: 52.1
click at [195, 161] on input "vitaminas" at bounding box center [311, 162] width 237 height 21
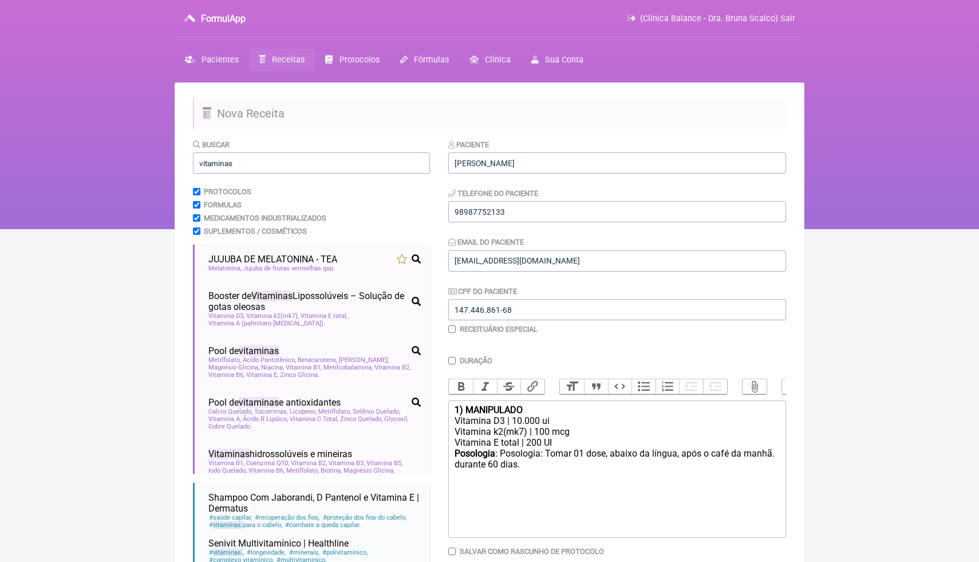
click at [449, 490] on trix-editor "1) MANIPULADO Vitamina D3 | 10.000 ui Vitamina k2(mk7) | 100 mcg Vitamina E tot…" at bounding box center [617, 468] width 338 height 137
paste trix-editor "<lor><ipsumd>3) SITAMETCON</adipis></eli><sed>Doeiusmo T4 | 42.887 in</utl><etd…"
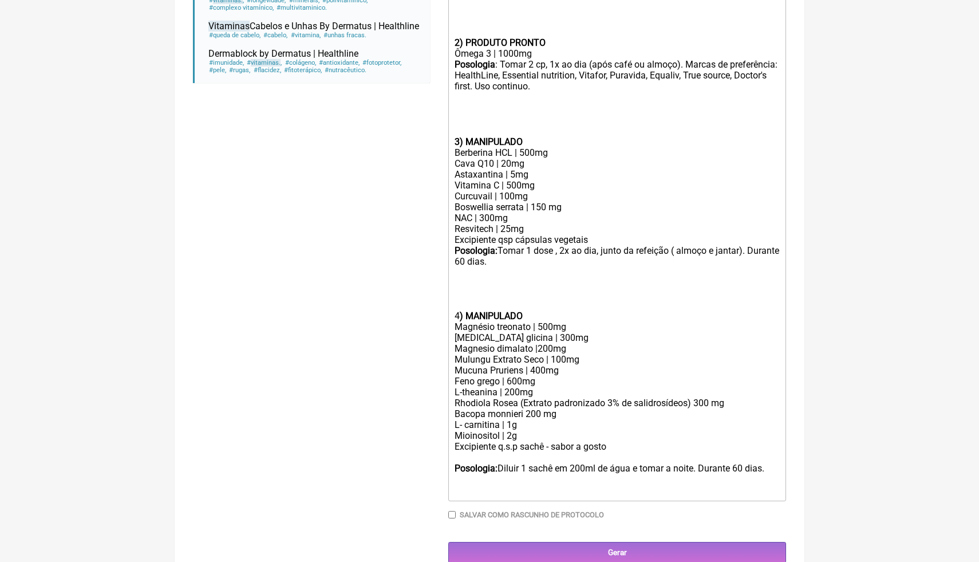
click at [512, 295] on div at bounding box center [617, 294] width 325 height 11
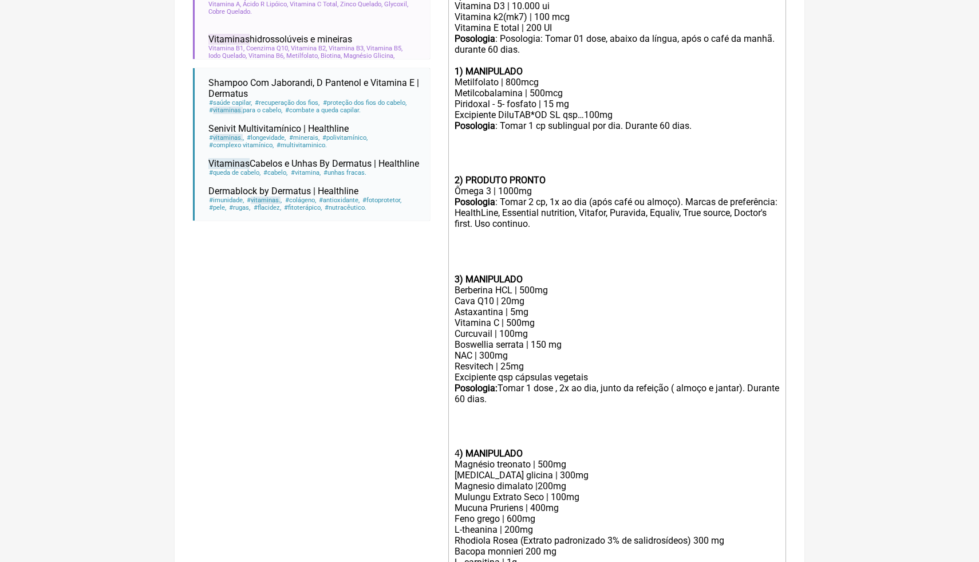
scroll to position [404, 0]
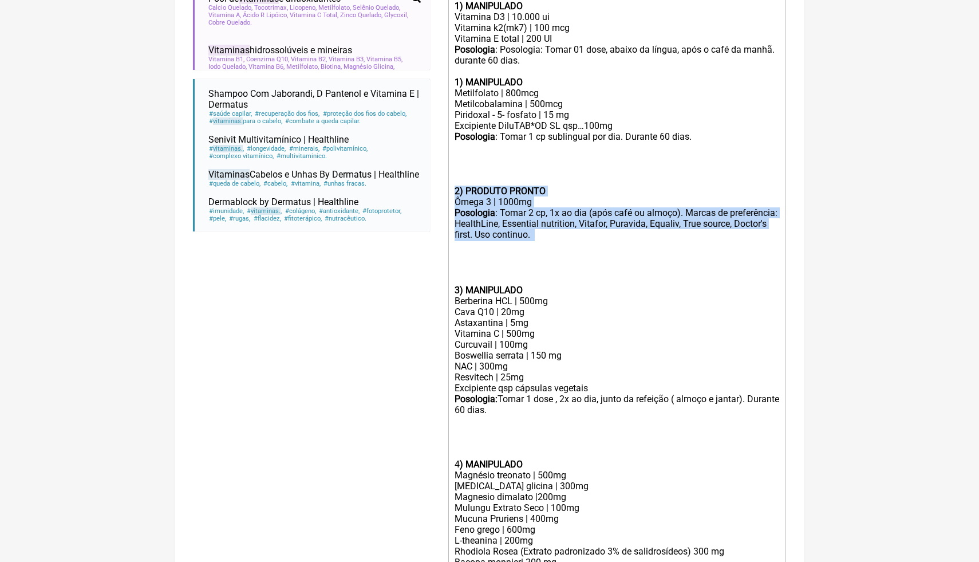
drag, startPoint x: 617, startPoint y: 240, endPoint x: 454, endPoint y: 188, distance: 171.3
click at [453, 187] on trix-editor "1) MANIPULADO Vitamina D3 | 10.000 ui Vitamina k2(mk7) | 100 mcg Vitamina E tot…" at bounding box center [617, 323] width 338 height 653
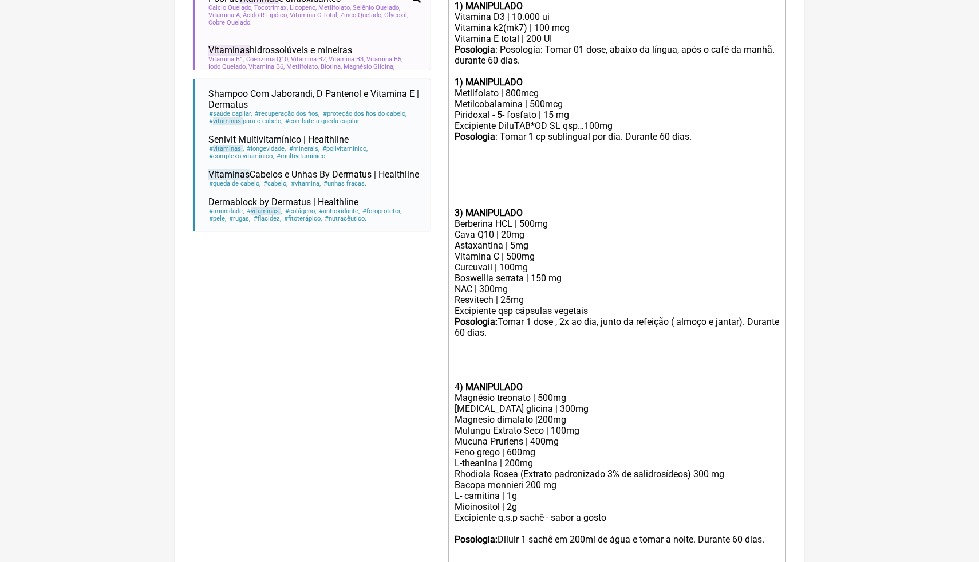
click at [455, 84] on strong "1) MANIPULADO" at bounding box center [489, 82] width 68 height 11
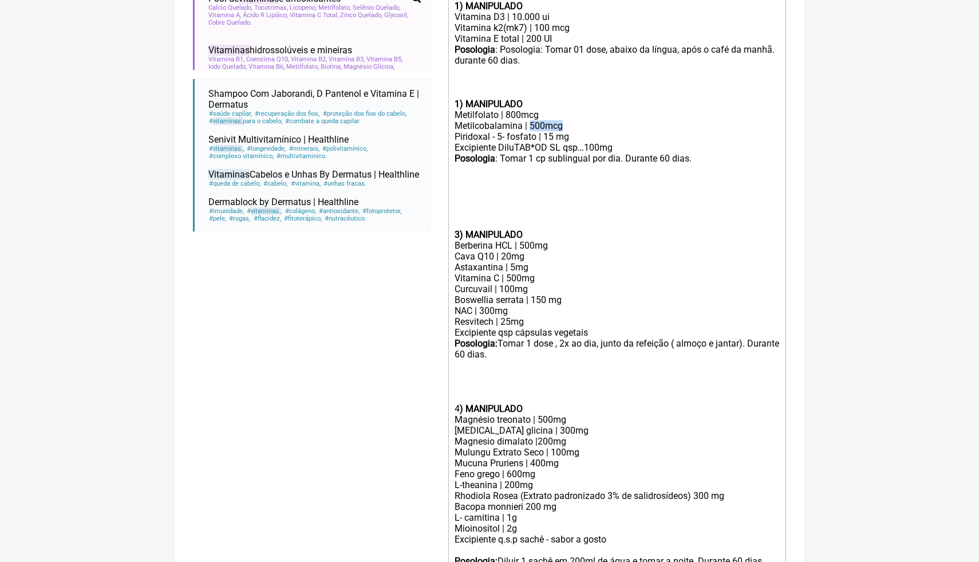
drag, startPoint x: 567, startPoint y: 127, endPoint x: 531, endPoint y: 125, distance: 35.5
click at [531, 126] on div "Metilcobalamina | 500mcg" at bounding box center [617, 125] width 325 height 11
drag, startPoint x: 519, startPoint y: 116, endPoint x: 506, endPoint y: 116, distance: 13.7
click at [506, 116] on div "Metilfolato | 800mcg" at bounding box center [617, 114] width 325 height 11
click at [518, 136] on div "Piridoxal - 5- fosfato | 15 mg" at bounding box center [617, 136] width 325 height 11
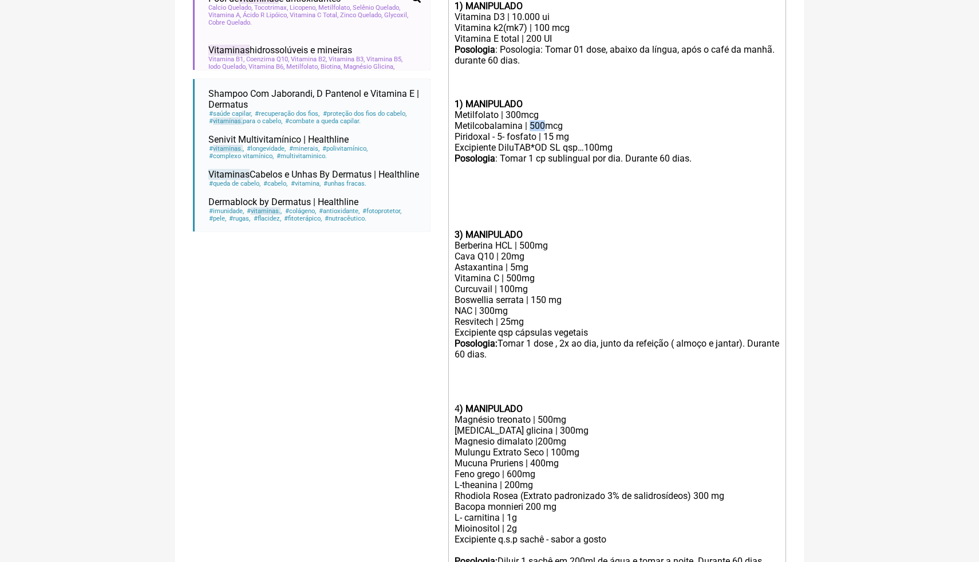
drag, startPoint x: 546, startPoint y: 126, endPoint x: 530, endPoint y: 125, distance: 15.5
click at [530, 125] on div "Metilcobalamina | 500mcg" at bounding box center [617, 125] width 325 height 11
click at [590, 135] on div "Piridoxal - 5- fosfato | 15 mg" at bounding box center [617, 136] width 325 height 11
click at [550, 127] on div "Metilcobalamina | 1500mcg" at bounding box center [617, 125] width 325 height 11
click at [552, 126] on div "Metilcobalamina | 1,5mcg" at bounding box center [617, 125] width 325 height 11
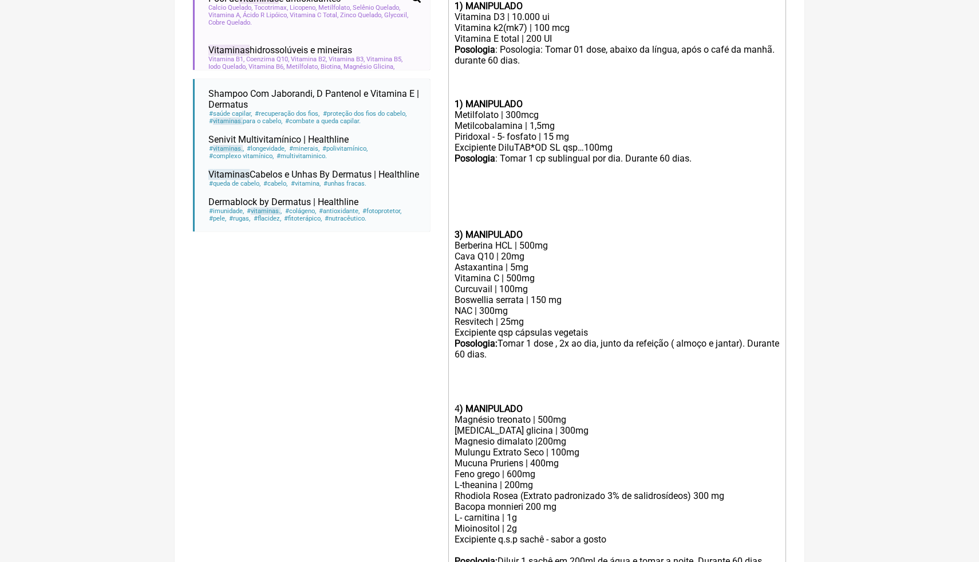
click at [572, 128] on div "Metilcobalamina | 1,5mg" at bounding box center [617, 125] width 325 height 11
click at [543, 125] on div "Metilcobalamina | 1,5mg" at bounding box center [617, 125] width 325 height 11
type trix-editor "<lor><ipsumd>6) SITAMETCON</adipis></eli><sed>Doeiusmo T9 | 08.268 in</utl><etd…"
click at [580, 116] on div "Metilfolato | 300mcg" at bounding box center [617, 114] width 325 height 11
drag, startPoint x: 557, startPoint y: 137, endPoint x: 548, endPoint y: 137, distance: 9.2
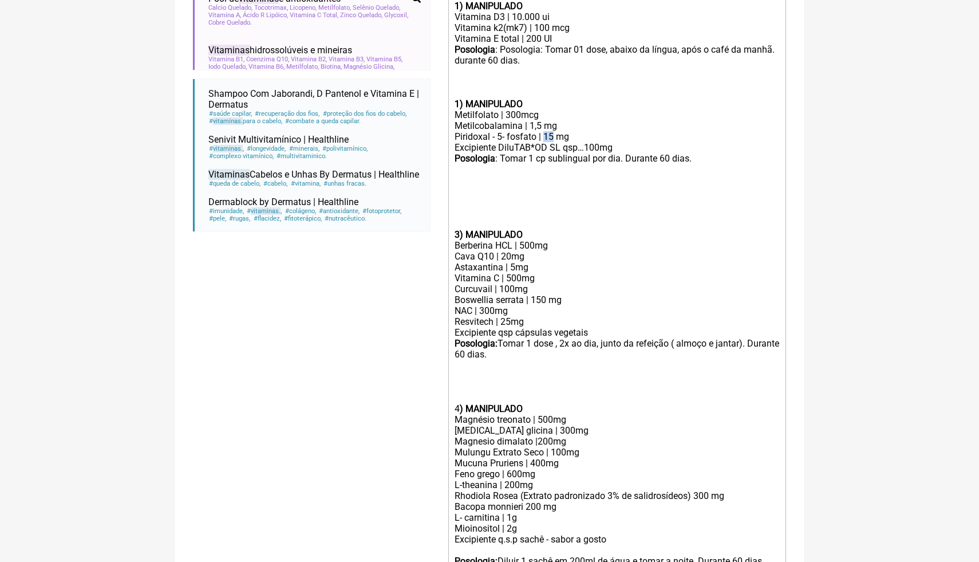
click at [548, 137] on div "Piridoxal - 5- fosfato | 15 mg" at bounding box center [617, 136] width 325 height 11
click at [437, 206] on form "Buscar vitaminas Protocolos Formulas Medicamentos Industrializados Suplementos …" at bounding box center [489, 195] width 593 height 921
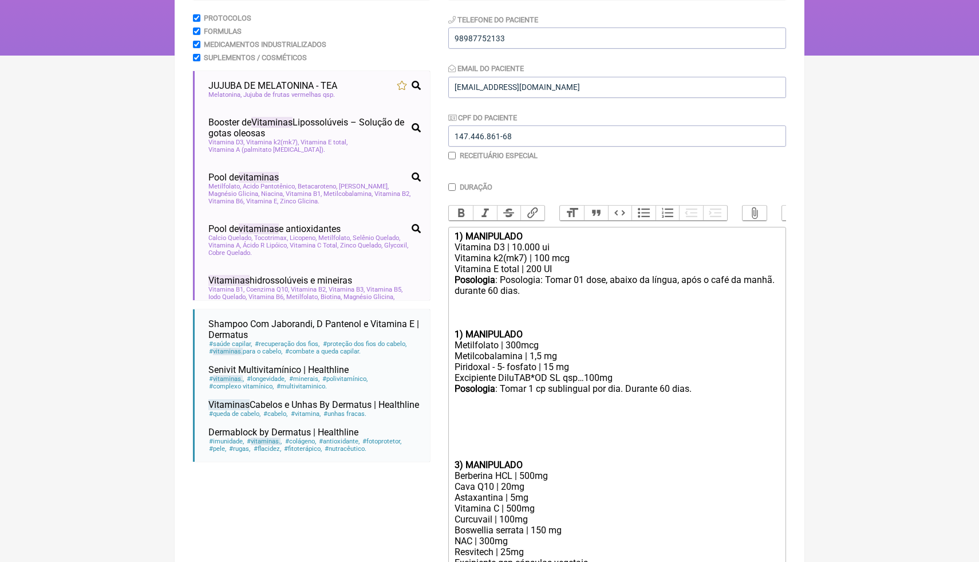
scroll to position [152, 0]
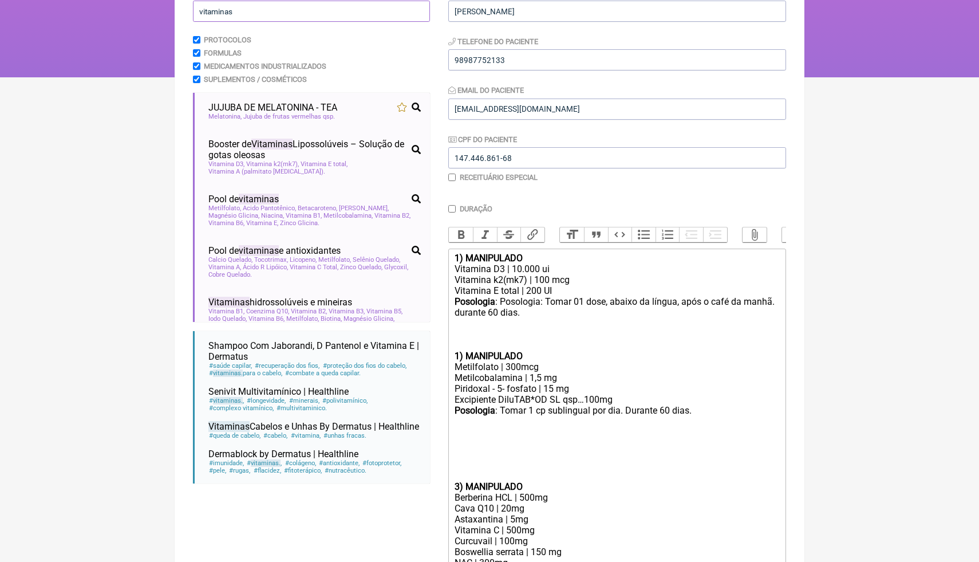
click at [351, 20] on input "vitaminas" at bounding box center [311, 11] width 237 height 21
drag, startPoint x: 351, startPoint y: 20, endPoint x: 230, endPoint y: 14, distance: 120.9
click at [230, 14] on input "vitaminas" at bounding box center [311, 11] width 237 height 21
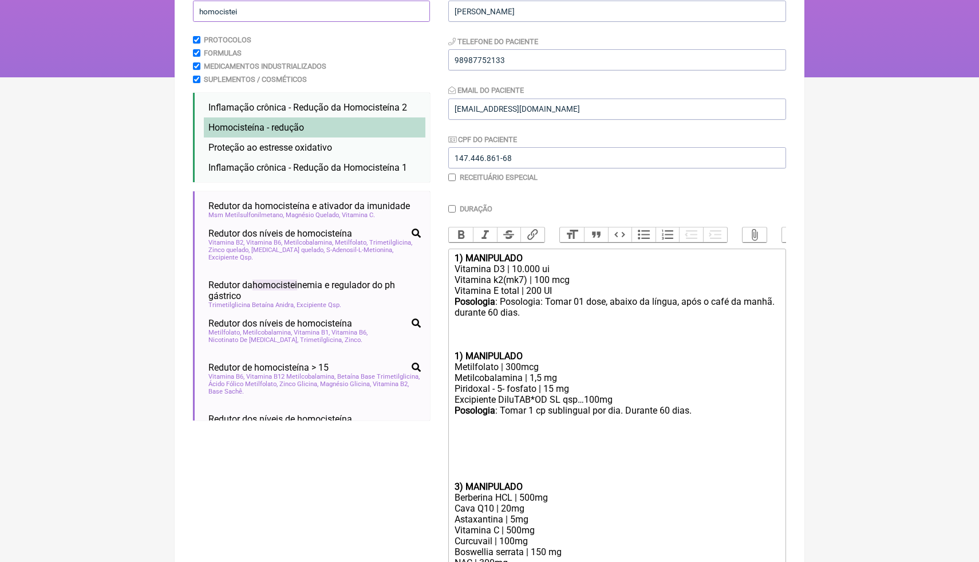
type input "homocistei"
click at [275, 127] on span "Homocisteína - redução" at bounding box center [256, 127] width 96 height 11
click at [760, 294] on div "Vitamina E total | 200 UI" at bounding box center [617, 290] width 325 height 11
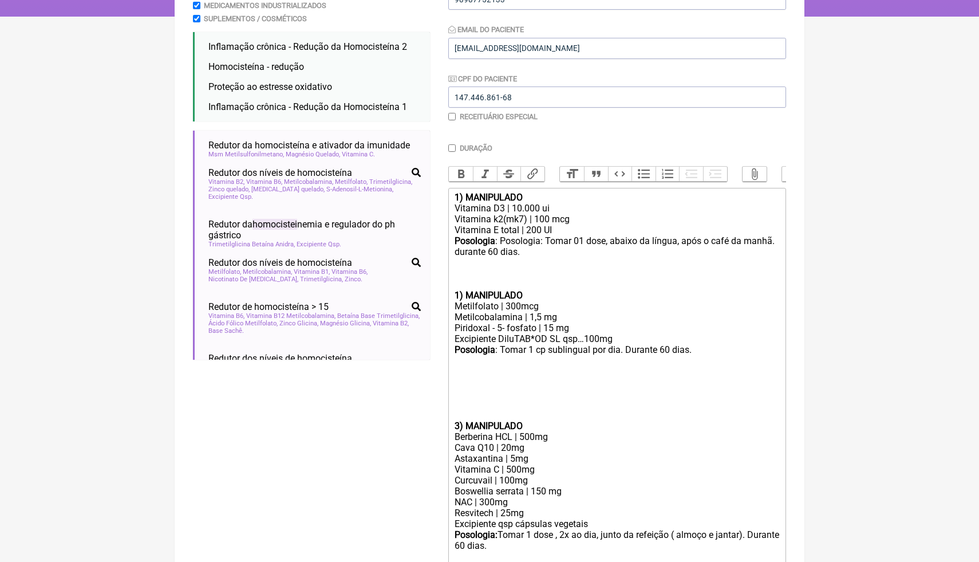
scroll to position [223, 0]
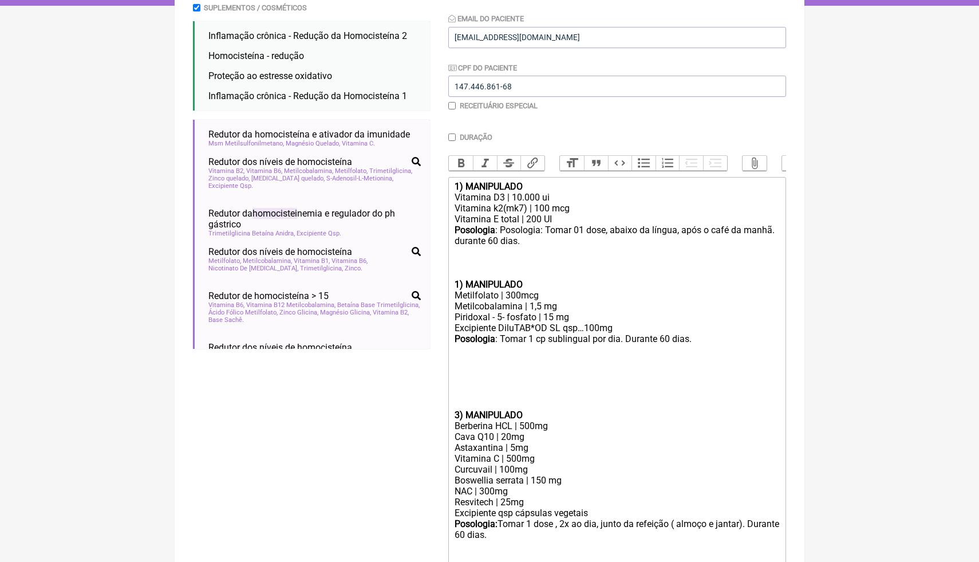
click at [552, 317] on div "Piridoxal - 5- fosfato | 15 mg" at bounding box center [617, 316] width 325 height 11
click at [721, 382] on div at bounding box center [617, 382] width 325 height 11
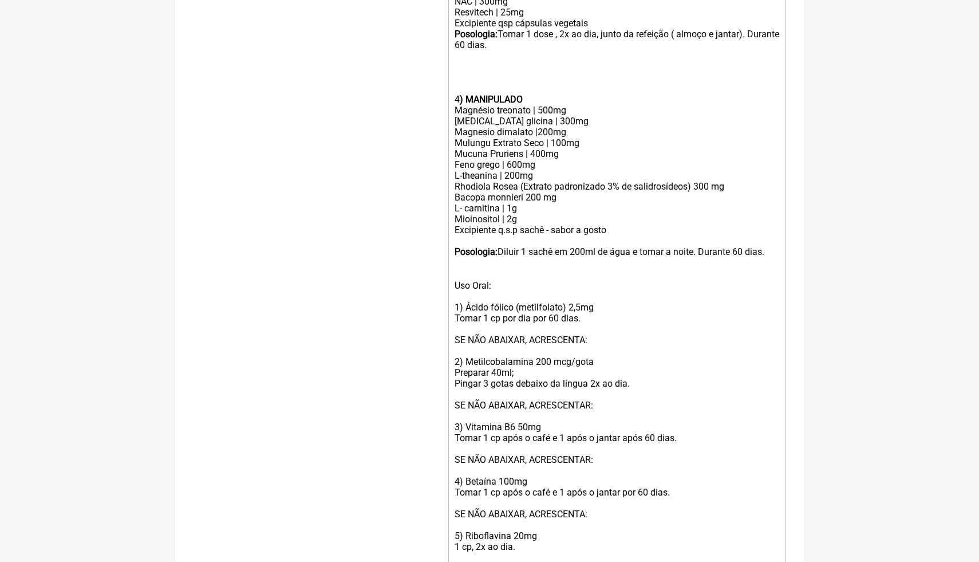
scroll to position [724, 0]
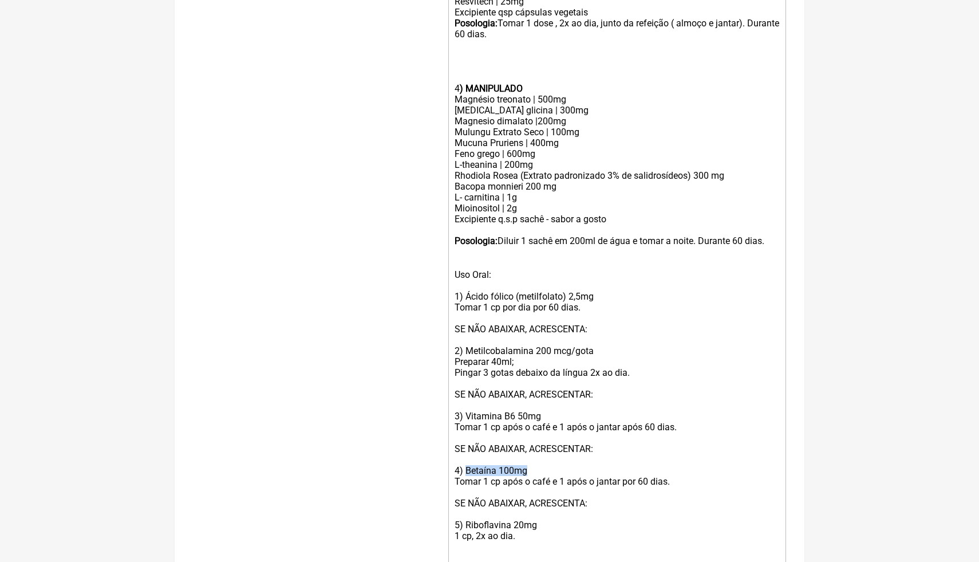
drag, startPoint x: 532, startPoint y: 470, endPoint x: 466, endPoint y: 470, distance: 66.4
click at [466, 470] on div "Uso Oral: 1) Ácido fólico (metilfolato) 2,5mg Tomar 1 cp por dia por 60 dias. S…" at bounding box center [617, 416] width 325 height 294
copy div "Betaína 100mg"
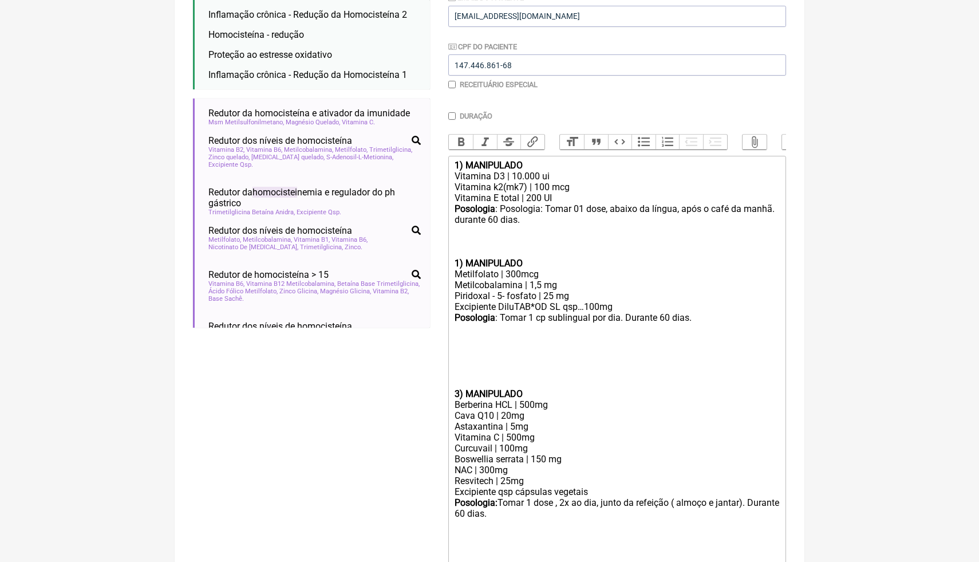
scroll to position [243, 0]
click at [581, 301] on div "Piridoxal - 5- fosfato | 25 mg" at bounding box center [617, 297] width 325 height 11
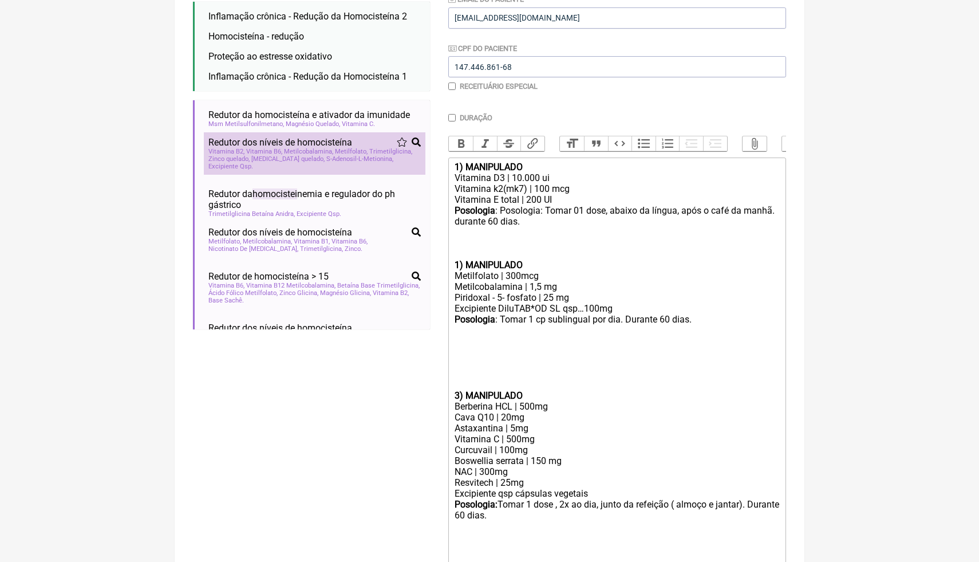
click at [344, 160] on span "S-Adenosil-L-Metionina" at bounding box center [359, 158] width 67 height 7
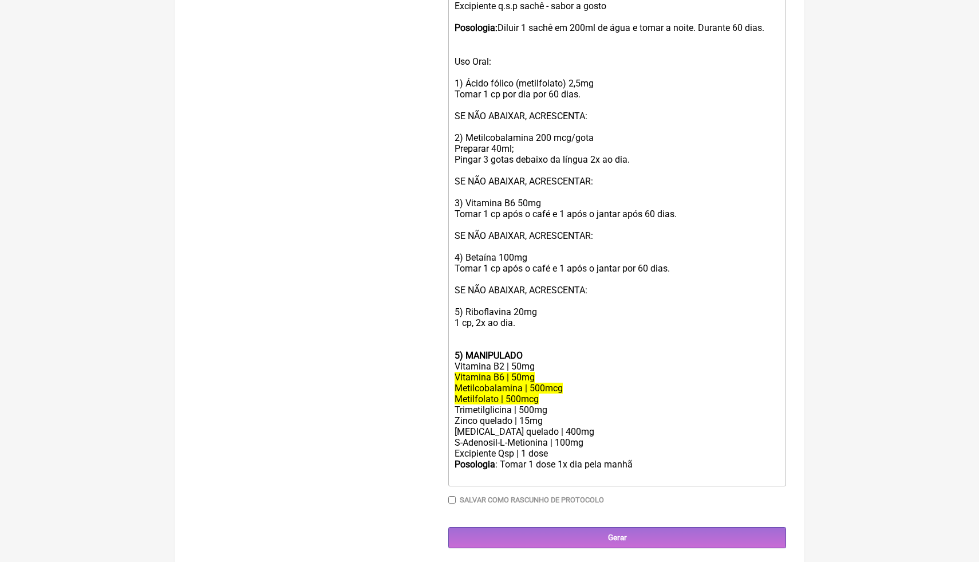
scroll to position [938, 0]
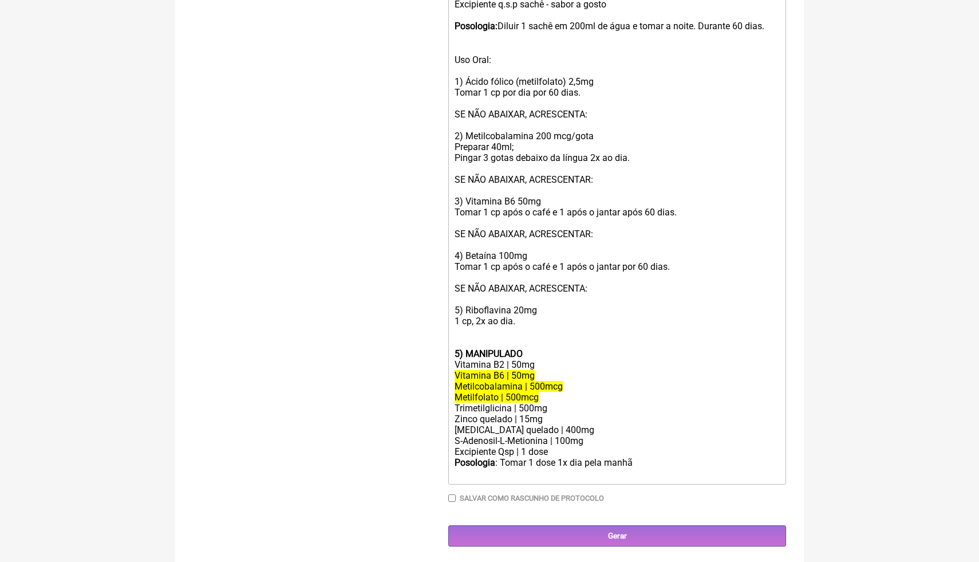
drag, startPoint x: 523, startPoint y: 321, endPoint x: 437, endPoint y: 47, distance: 287.4
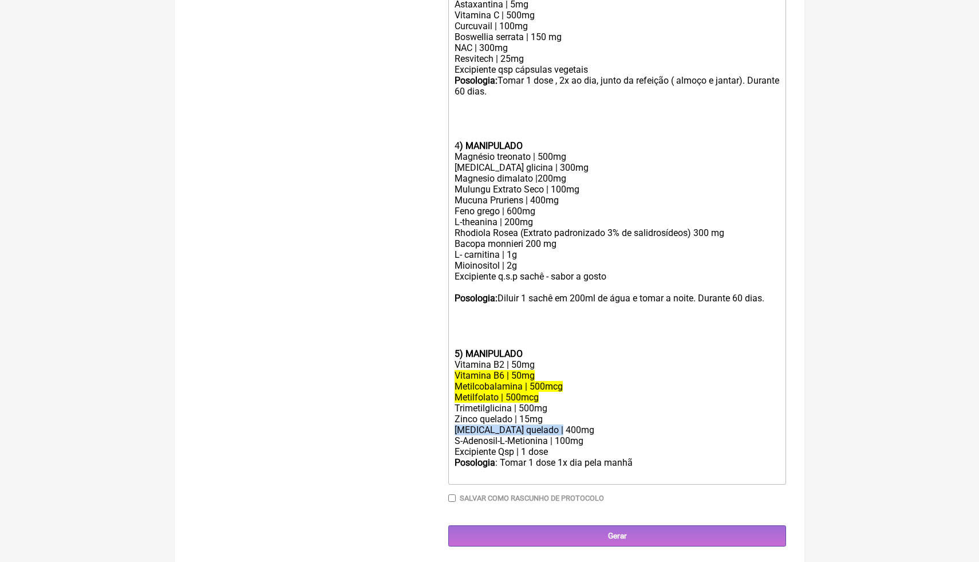
drag, startPoint x: 580, startPoint y: 429, endPoint x: 452, endPoint y: 430, distance: 128.3
click at [451, 431] on trix-editor "1) MANIPULADO Vitamina D3 | 10.000 ui Vitamina k2(mk7) | 100 mcg Vitamina E tot…" at bounding box center [617, 109] width 338 height 751
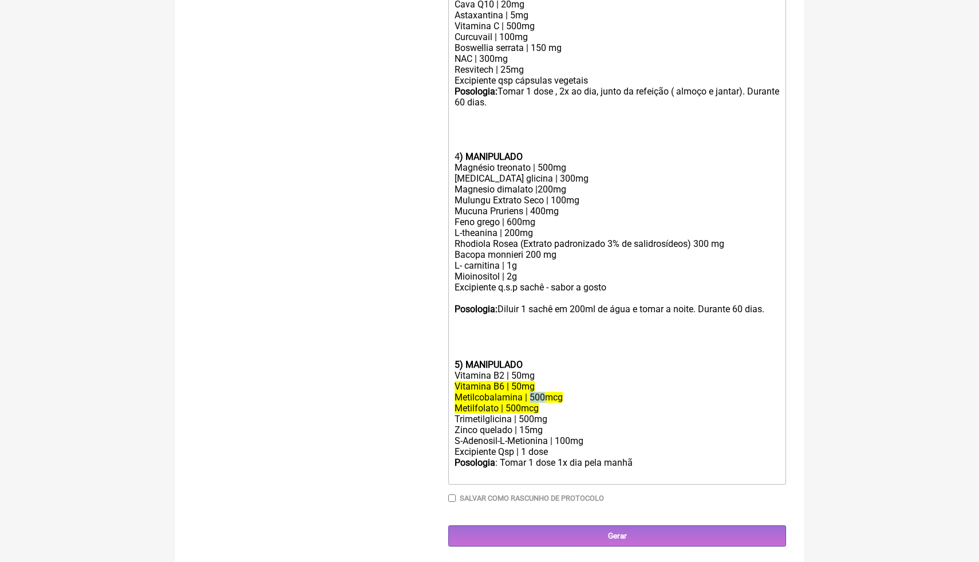
drag, startPoint x: 546, startPoint y: 397, endPoint x: 529, endPoint y: 396, distance: 16.6
click at [529, 396] on del "Metilcobalamina | 500mcg" at bounding box center [509, 397] width 108 height 11
click at [555, 398] on del "Metilcobalamina | 1,5mcg" at bounding box center [507, 397] width 105 height 11
drag, startPoint x: 520, startPoint y: 407, endPoint x: 506, endPoint y: 405, distance: 13.8
click at [506, 405] on del "Metilfolato | 500mcg" at bounding box center [497, 407] width 84 height 11
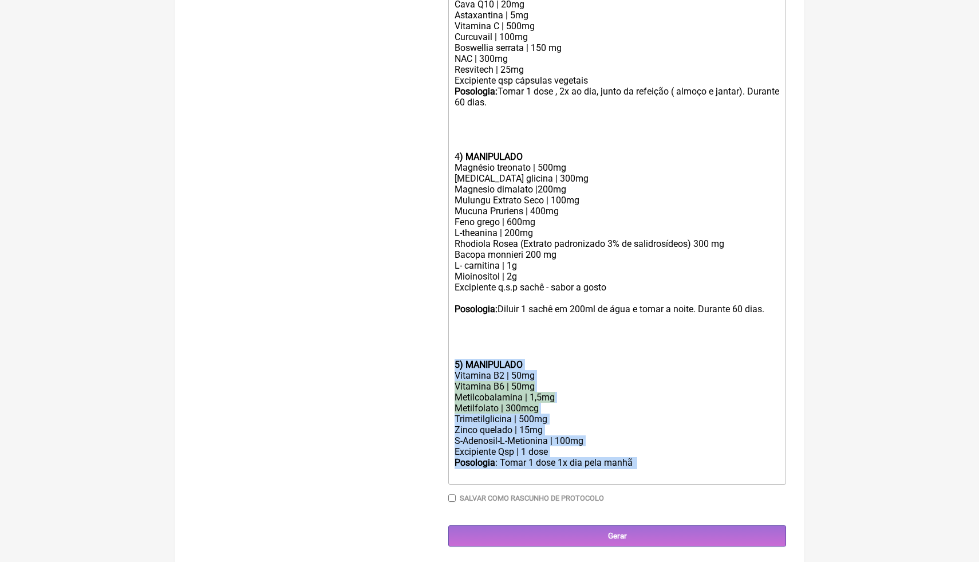
drag, startPoint x: 642, startPoint y: 467, endPoint x: 432, endPoint y: 359, distance: 236.1
click at [432, 359] on form "Buscar homocistei Protocolos Formulas Medicamentos Industrializados Suplementos…" at bounding box center [489, 14] width 593 height 1063
copy trix-editor "5) MANIPULADO Vitamina B2 | 50mg Vitamina B6 | 50mg Metilcobalamina | 1,5mg Met…"
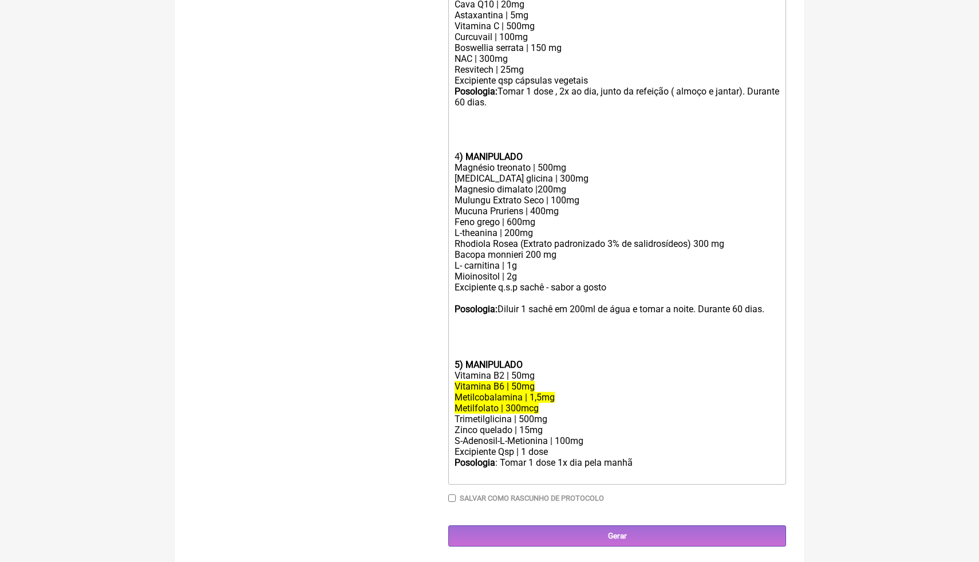
scroll to position [547, 0]
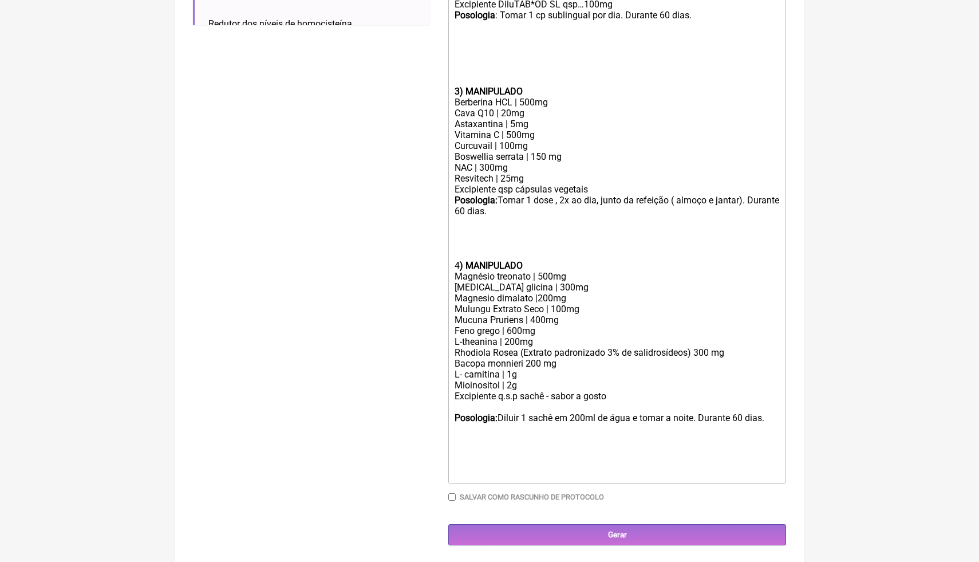
click at [678, 289] on div "[MEDICAL_DATA] glicina | 300mg" at bounding box center [617, 287] width 325 height 11
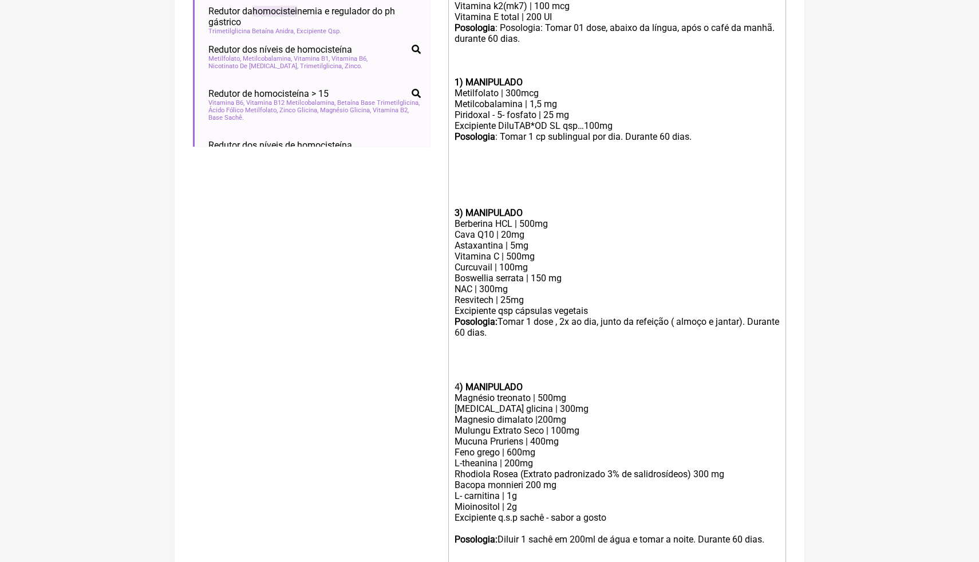
scroll to position [404, 0]
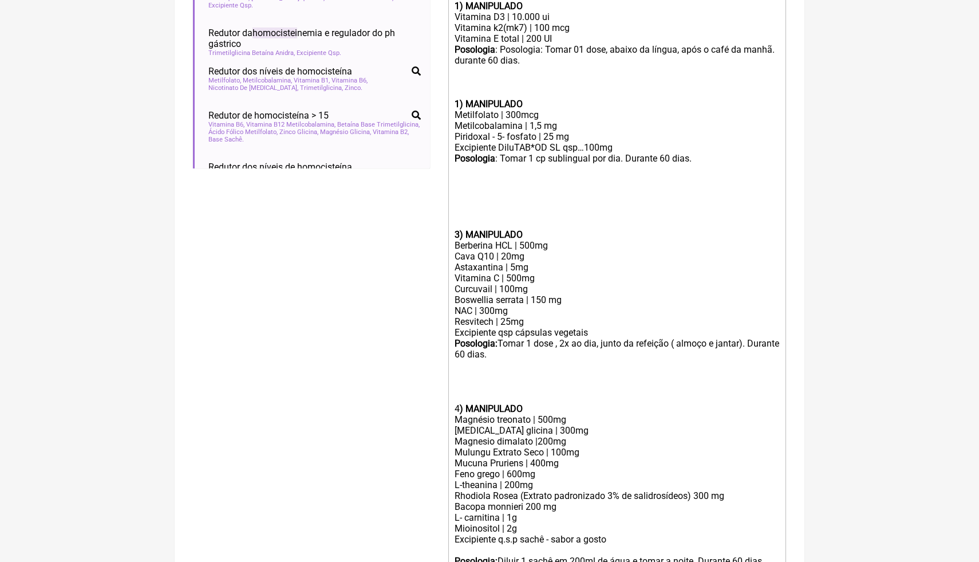
click at [618, 180] on div at bounding box center [617, 180] width 325 height 11
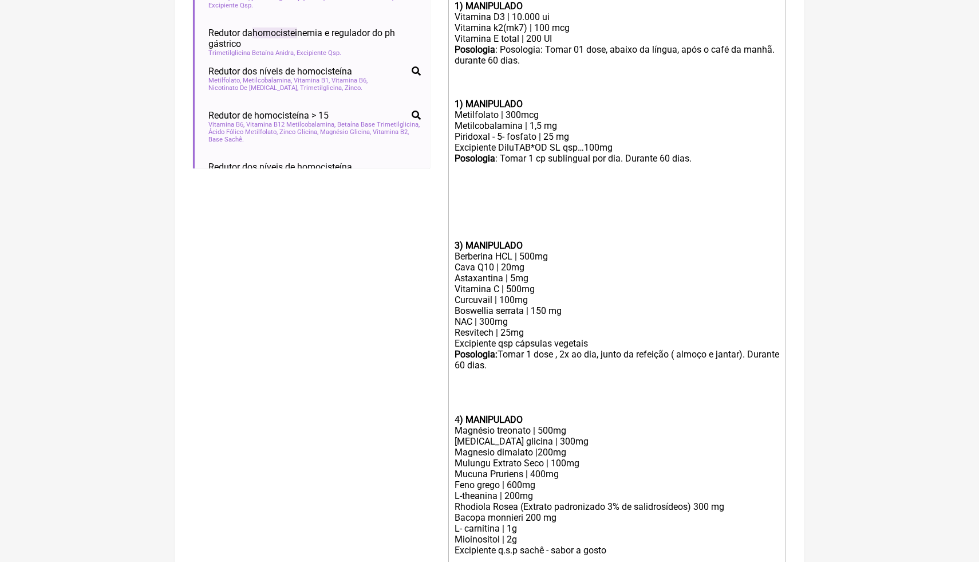
paste trix-editor "strong>5) MANIPULADO</strong></div><div>Vitamina B2 | 50mg</div><div><del>Vitam…"
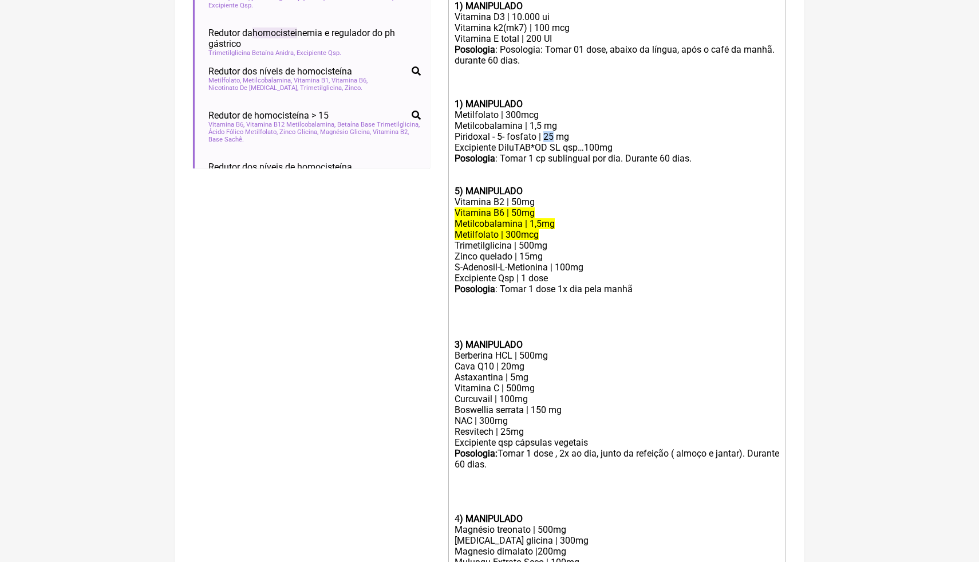
drag, startPoint x: 558, startPoint y: 135, endPoint x: 548, endPoint y: 134, distance: 9.8
click at [548, 134] on div "Piridoxal - 5- fosfato | 25 mg" at bounding box center [617, 136] width 325 height 11
click at [558, 176] on div "5) MANIPULADO" at bounding box center [617, 186] width 325 height 22
click at [539, 229] on del "Metilfolato | 300mcg" at bounding box center [497, 234] width 84 height 11
drag, startPoint x: 552, startPoint y: 235, endPoint x: 455, endPoint y: 214, distance: 100.3
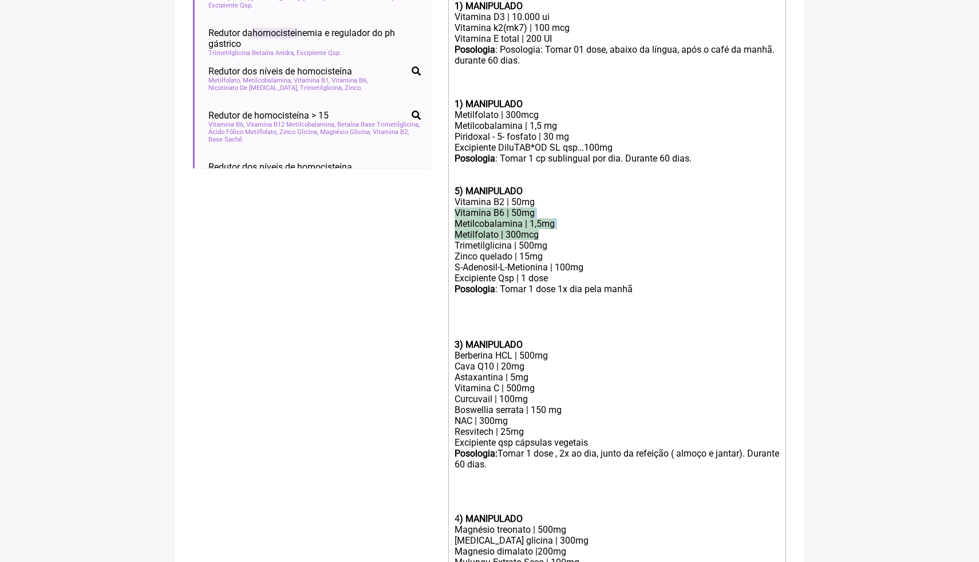
click at [455, 214] on trix-editor "1) MANIPULADO Vitamina D3 | 10.000 ui Vitamina k2(mk7) | 100 mcg Vitamina E tot…" at bounding box center [617, 367] width 338 height 740
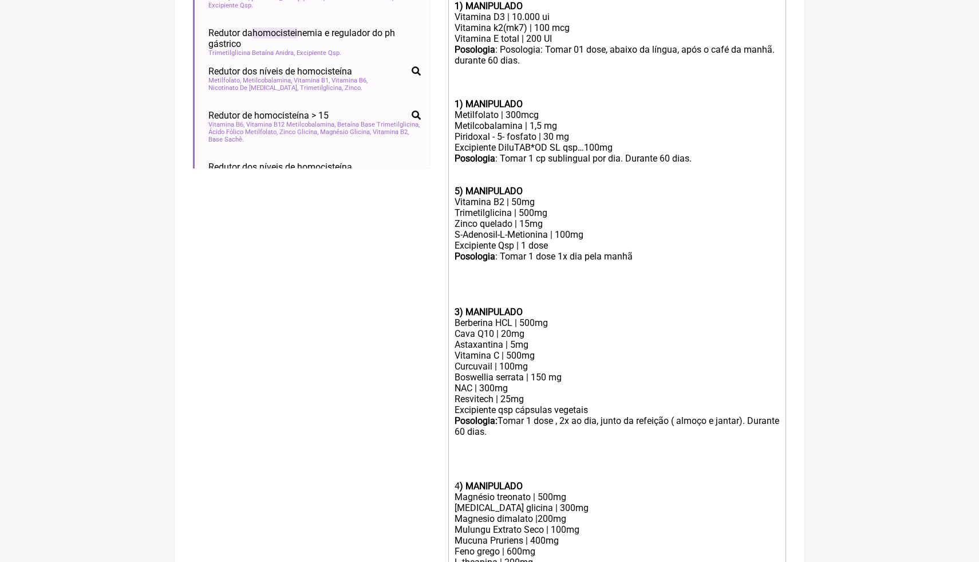
click at [642, 257] on div "Posologia : Tomar 1 dose 1x dia pela manhã ㅤ" at bounding box center [617, 257] width 325 height 12
click at [636, 257] on div "Posologia : Tomar 1 dose 1x dia pela manhã ㅤ" at bounding box center [617, 257] width 325 height 12
click at [636, 259] on div "Posologia : Tomar 1 dose 1x dia pela manhã ㅤ" at bounding box center [617, 257] width 325 height 12
type trix-editor "<lor><ipsumd>7) SITAMETCON</adipis></eli><sed>Doeiusmo T3 | 91.857 in</utl><etd…"
